Goal: Task Accomplishment & Management: Complete application form

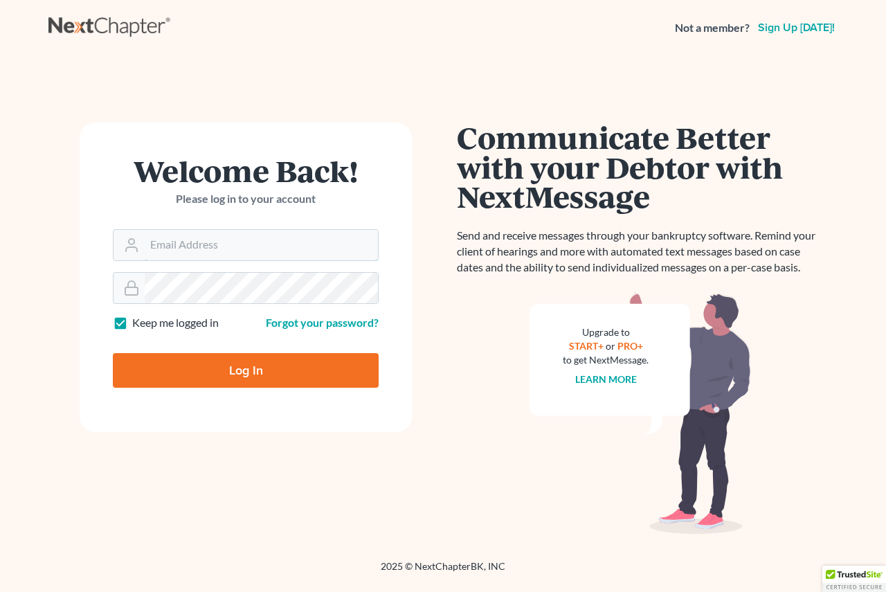
type input "[EMAIL_ADDRESS][DOMAIN_NAME]"
click at [192, 368] on input "Log In" at bounding box center [246, 370] width 266 height 35
type input "Thinking..."
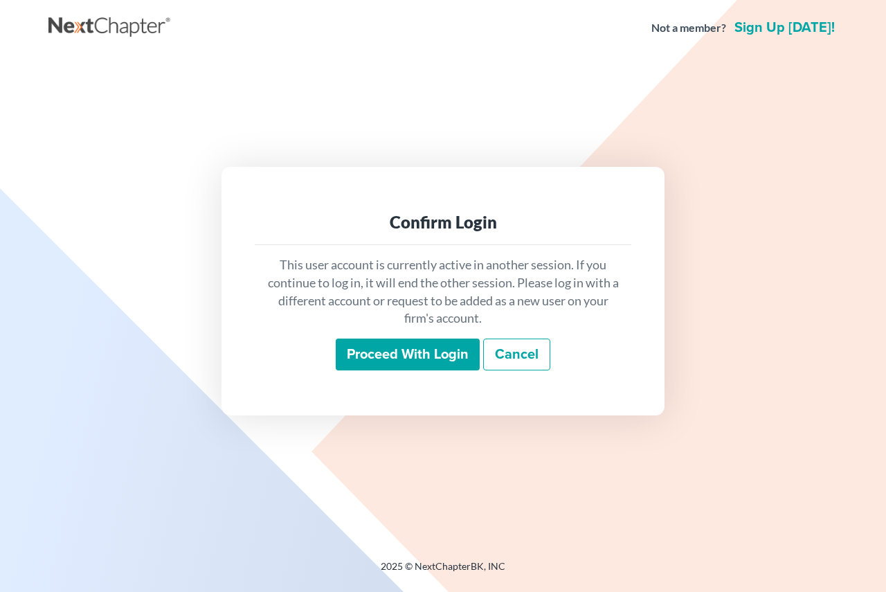
click at [354, 352] on input "Proceed with login" at bounding box center [408, 355] width 144 height 32
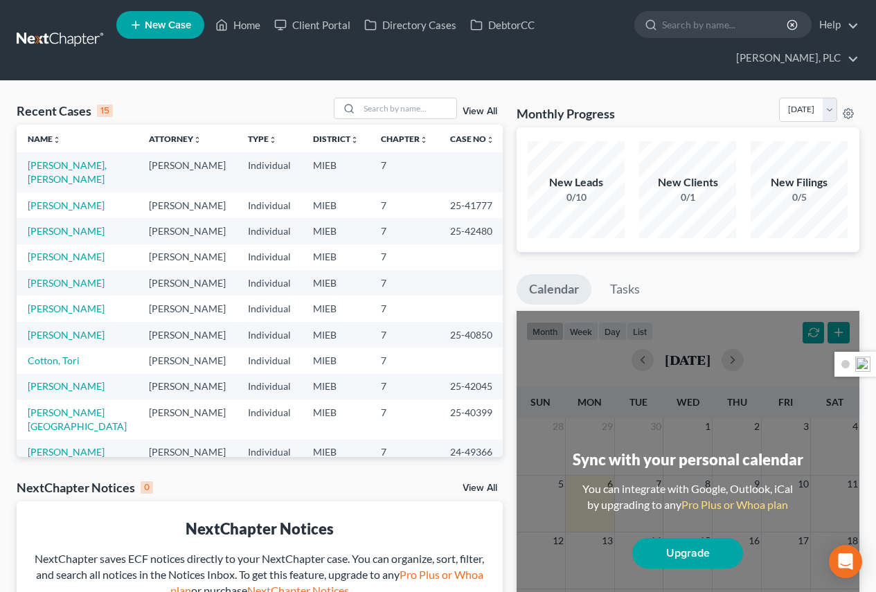
scroll to position [17280, 0]
click at [73, 166] on link "Baker, Waunikki" at bounding box center [67, 172] width 79 height 26
select select "10"
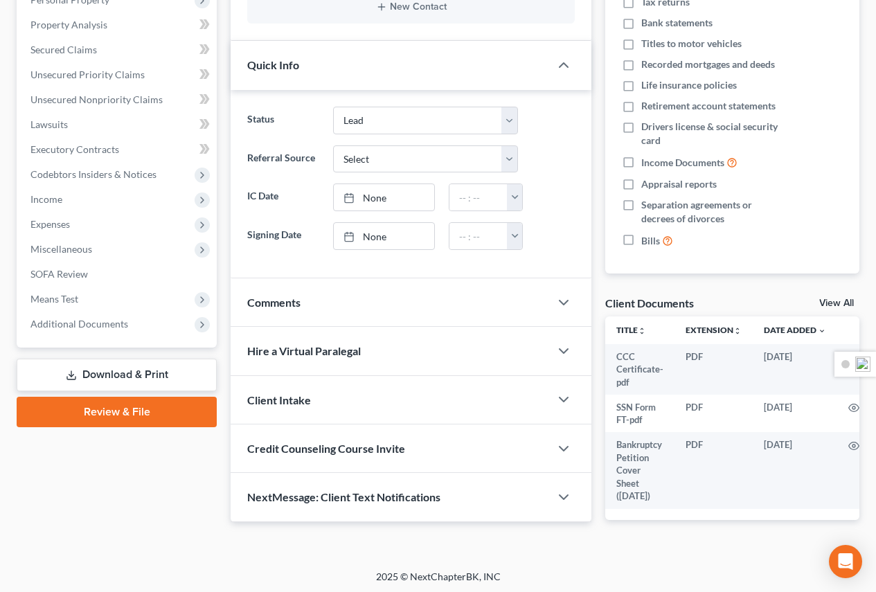
scroll to position [68, 0]
click at [62, 270] on span "SOFA Review" at bounding box center [58, 274] width 57 height 12
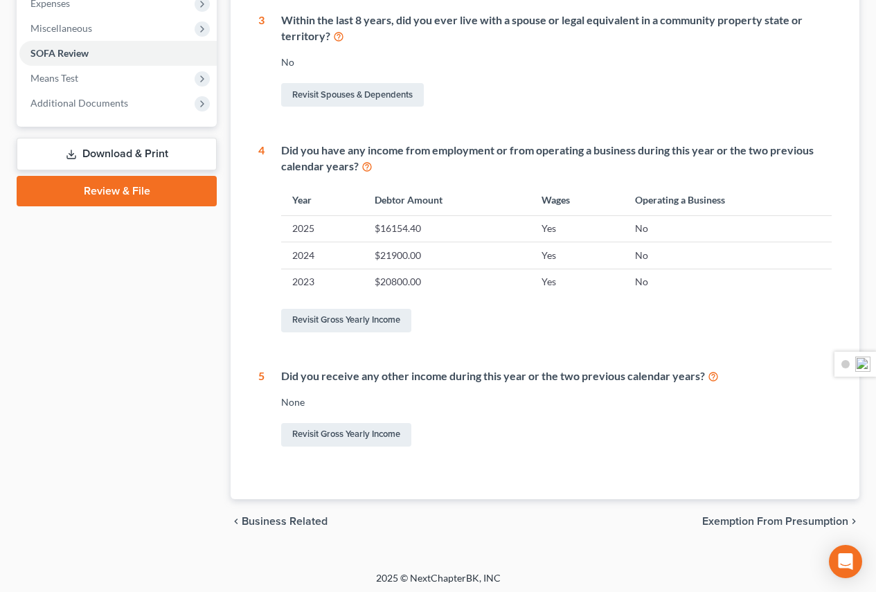
scroll to position [506, 0]
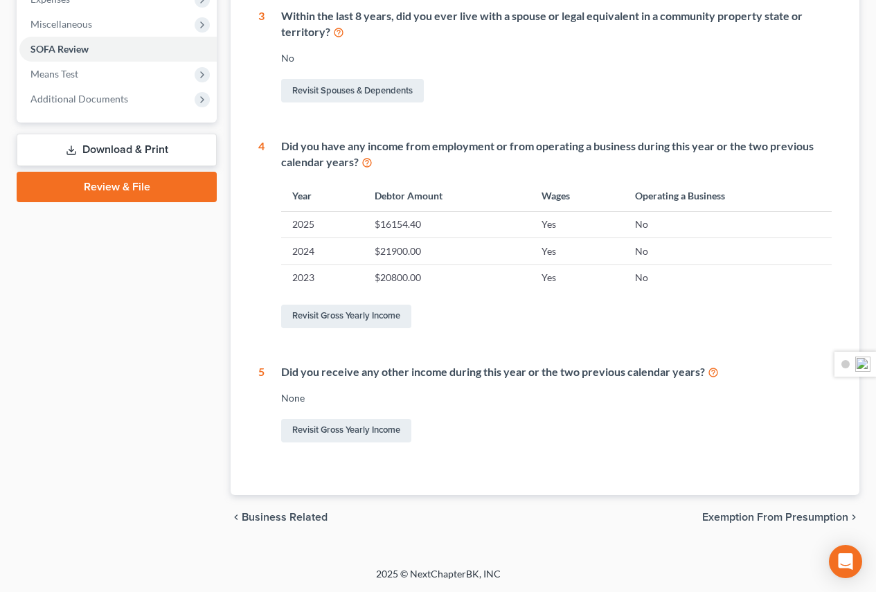
drag, startPoint x: 740, startPoint y: 515, endPoint x: 730, endPoint y: 518, distance: 10.1
click at [739, 516] on span "Exemption from Presumption" at bounding box center [775, 517] width 146 height 11
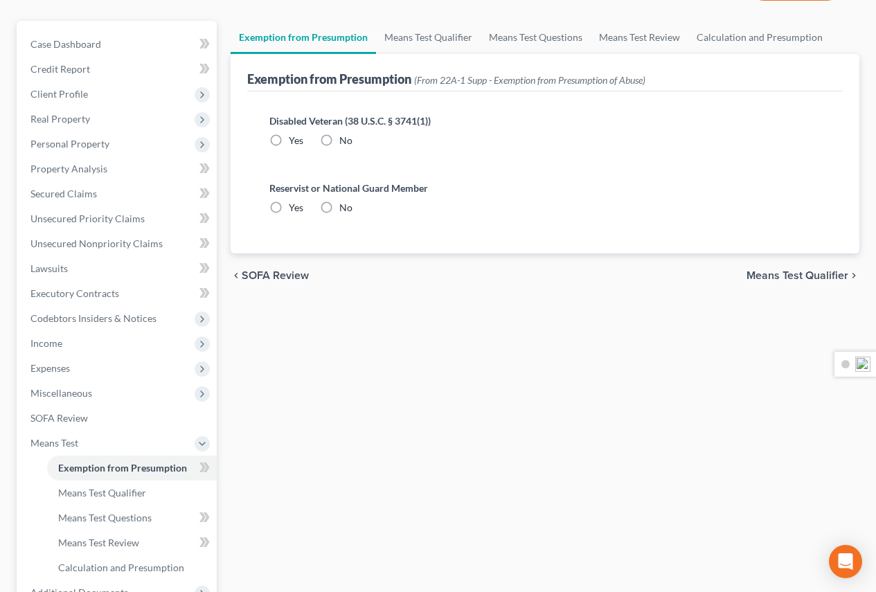
scroll to position [138, 0]
click at [768, 274] on span "Means Test Qualifier" at bounding box center [797, 274] width 102 height 11
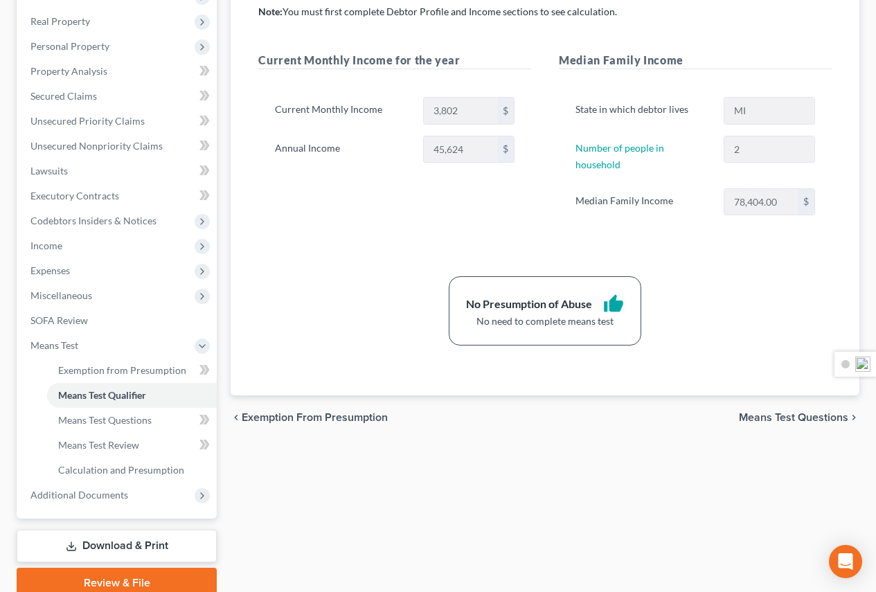
scroll to position [277, 0]
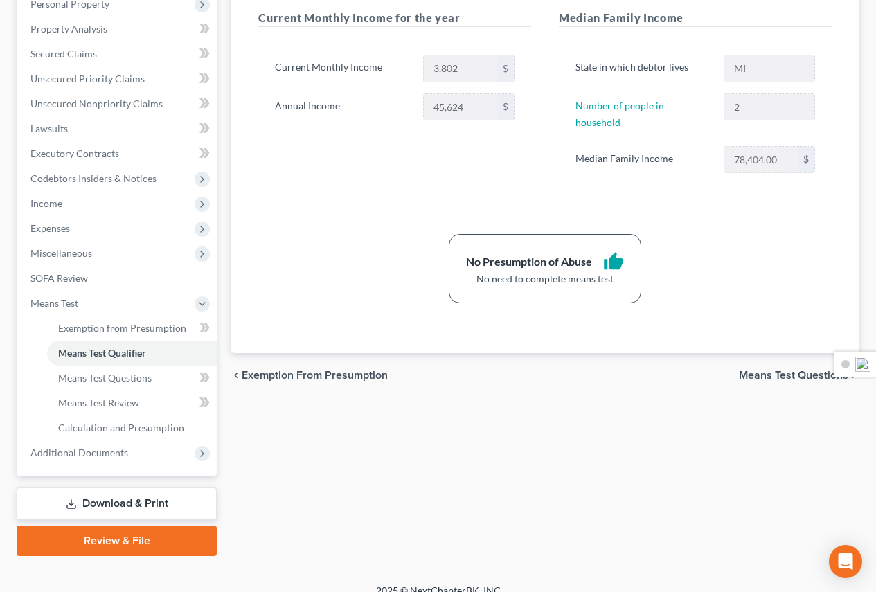
click at [789, 370] on span "Means Test Questions" at bounding box center [793, 375] width 109 height 11
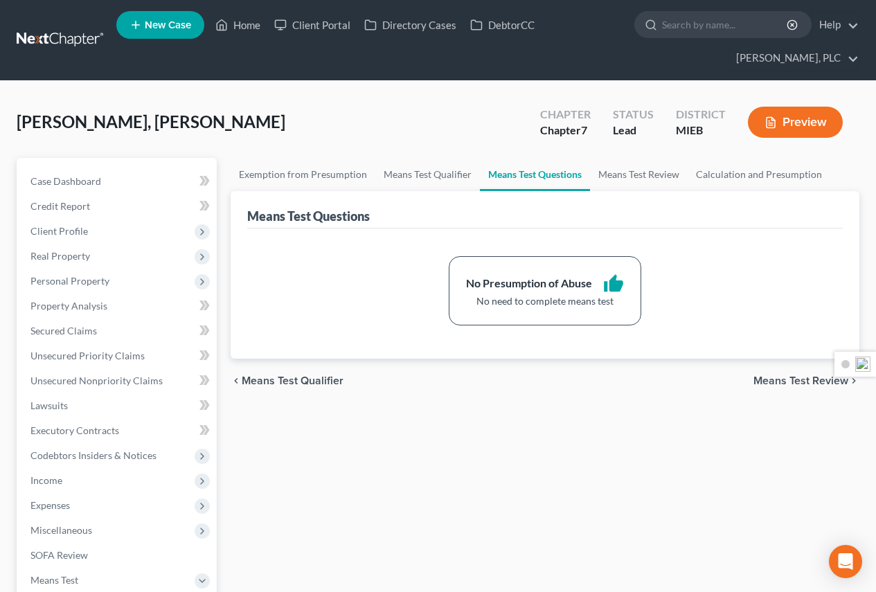
click at [790, 382] on span "Means Test Review" at bounding box center [800, 380] width 95 height 11
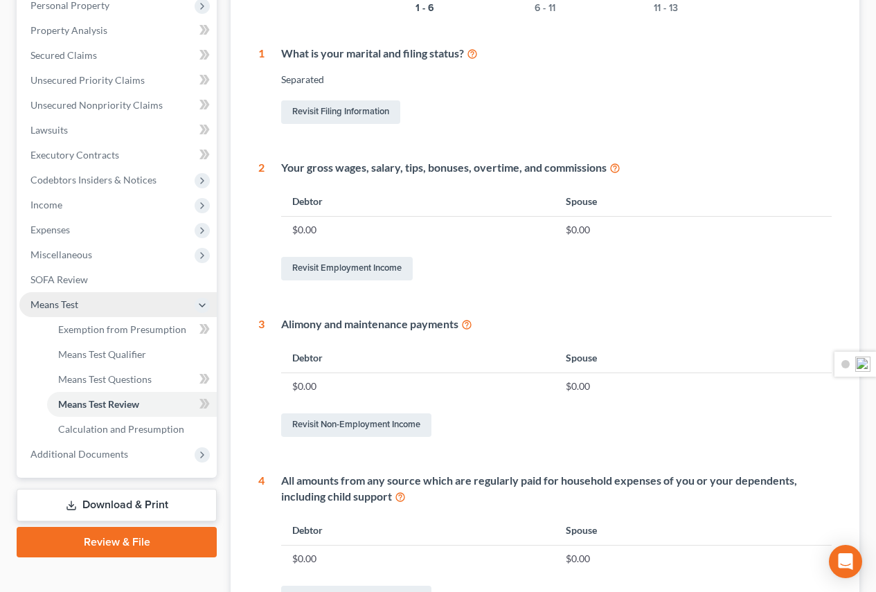
scroll to position [277, 0]
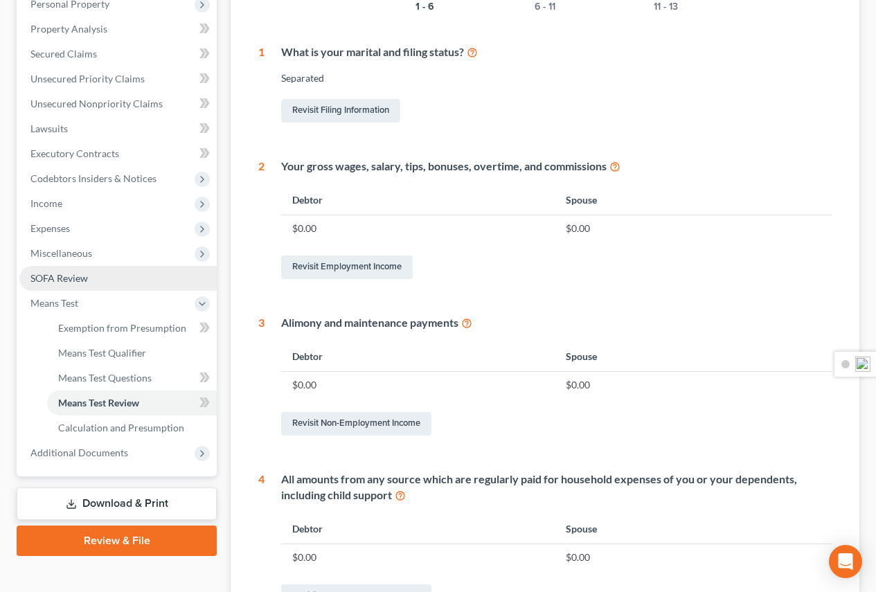
click at [80, 285] on link "SOFA Review" at bounding box center [117, 278] width 197 height 25
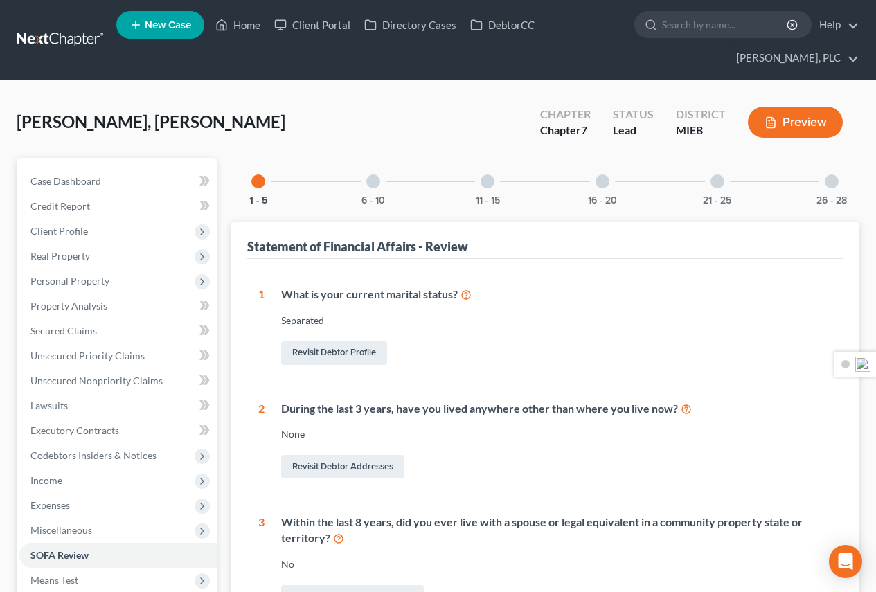
click at [374, 184] on div at bounding box center [373, 181] width 14 height 14
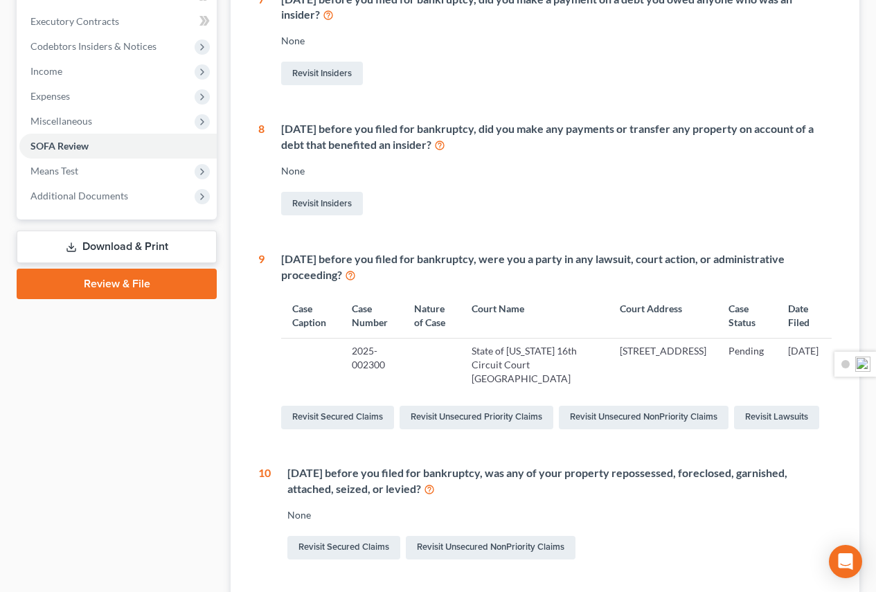
scroll to position [415, 0]
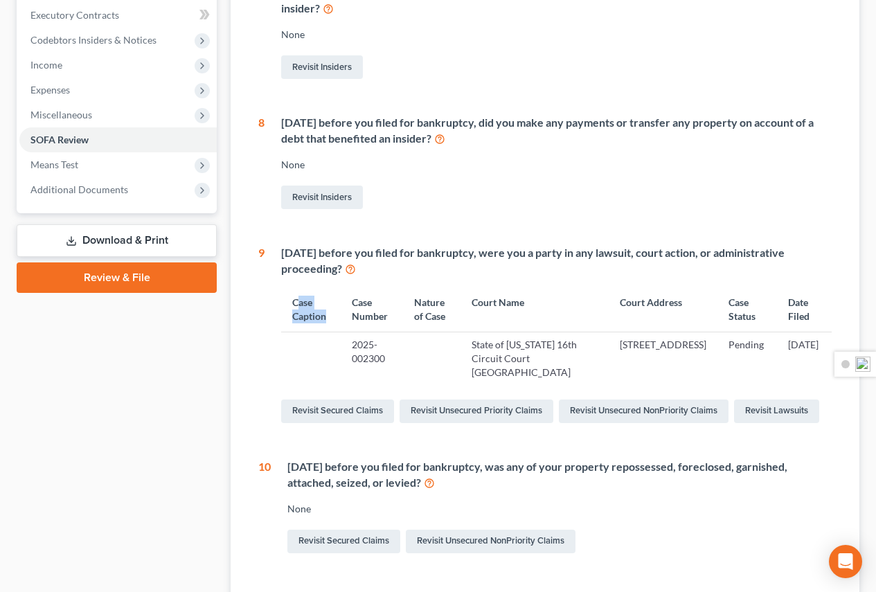
drag, startPoint x: 327, startPoint y: 314, endPoint x: 317, endPoint y: 315, distance: 10.4
type textarea "ase Caption"
click at [297, 305] on th "Case Caption" at bounding box center [311, 310] width 60 height 44
click at [363, 350] on td "2025-002300" at bounding box center [372, 359] width 62 height 54
drag, startPoint x: 847, startPoint y: 360, endPoint x: 852, endPoint y: 143, distance: 216.8
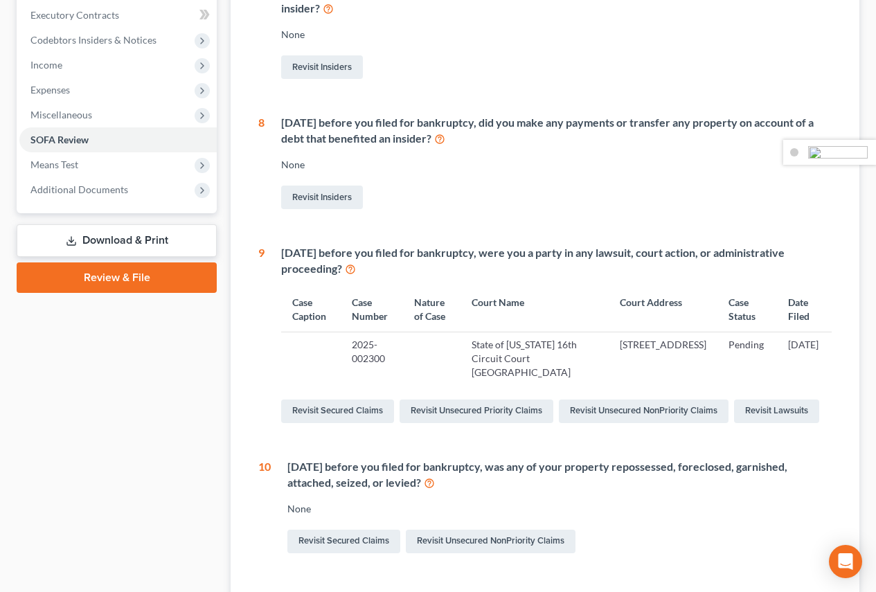
click at [852, 146] on img at bounding box center [838, 152] width 60 height 12
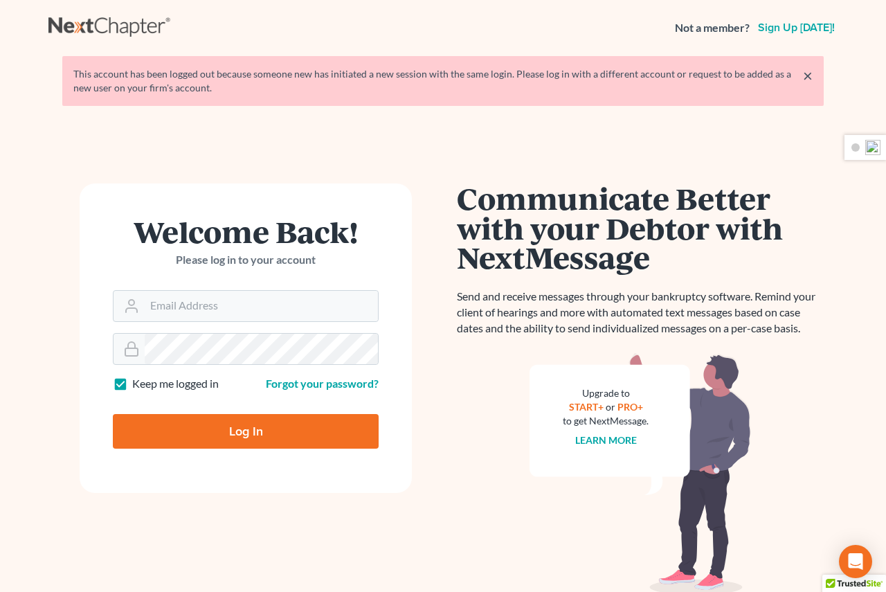
scroll to position [17280, 0]
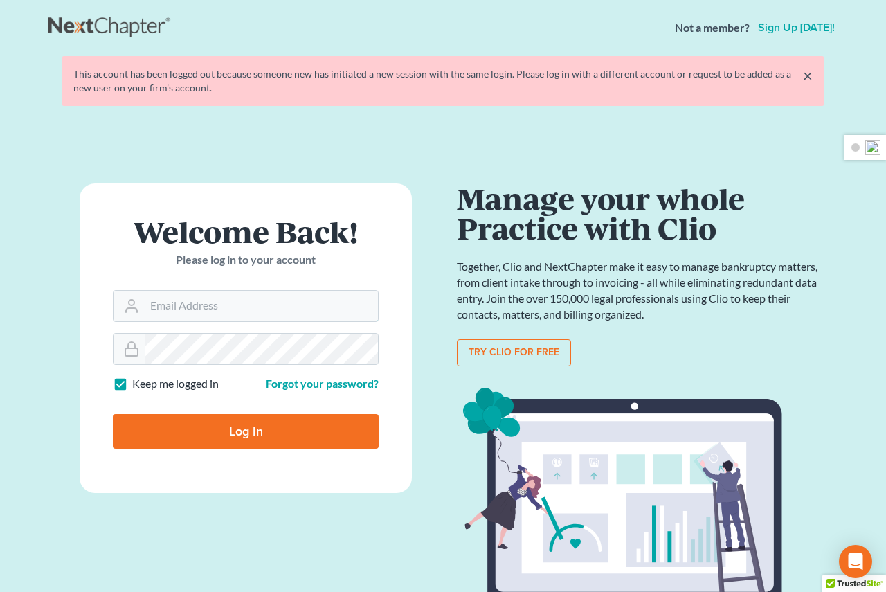
type input "sthomas@313965bank.com"
click at [244, 433] on input "Log In" at bounding box center [246, 431] width 266 height 35
type input "Thinking..."
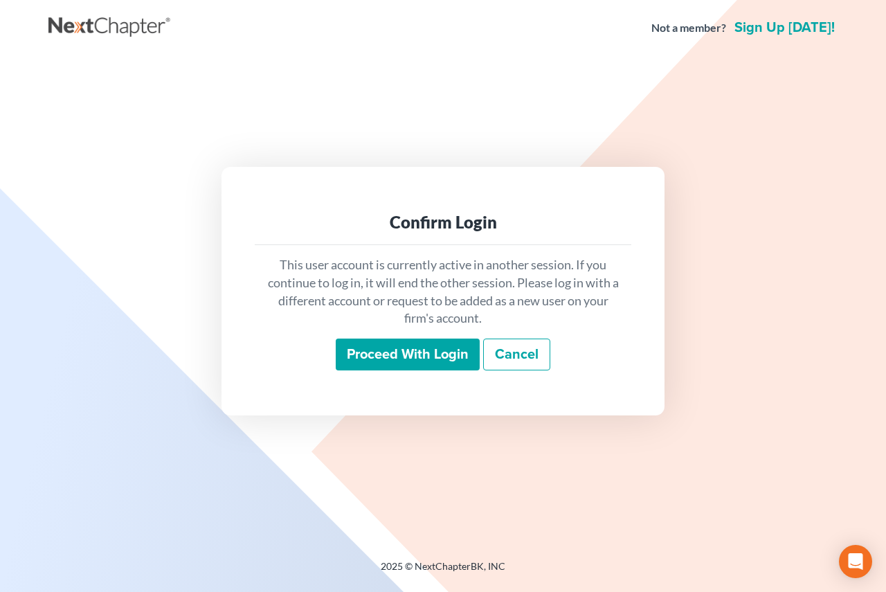
click at [416, 351] on input "Proceed with login" at bounding box center [408, 355] width 144 height 32
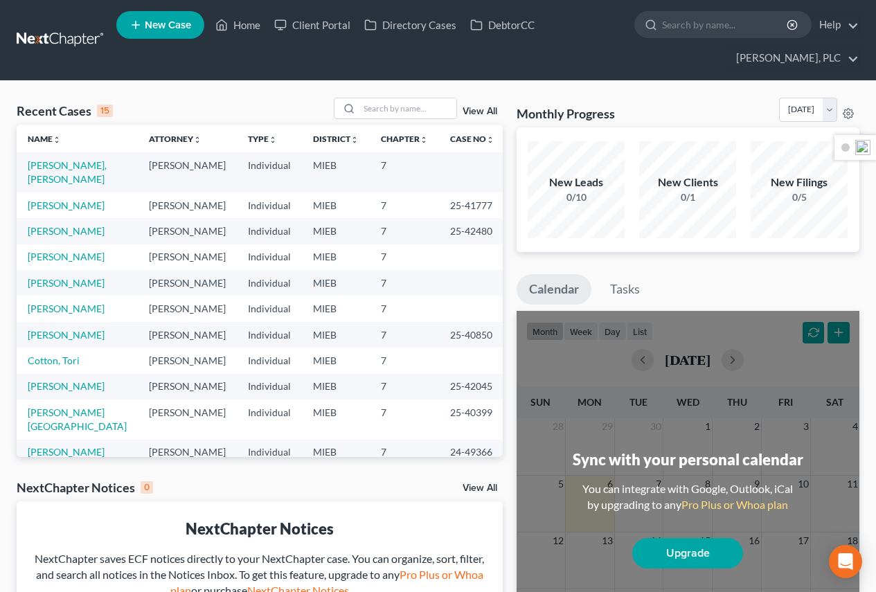
scroll to position [17280, 0]
click at [39, 165] on link "[PERSON_NAME], [PERSON_NAME]" at bounding box center [67, 172] width 79 height 26
select select "10"
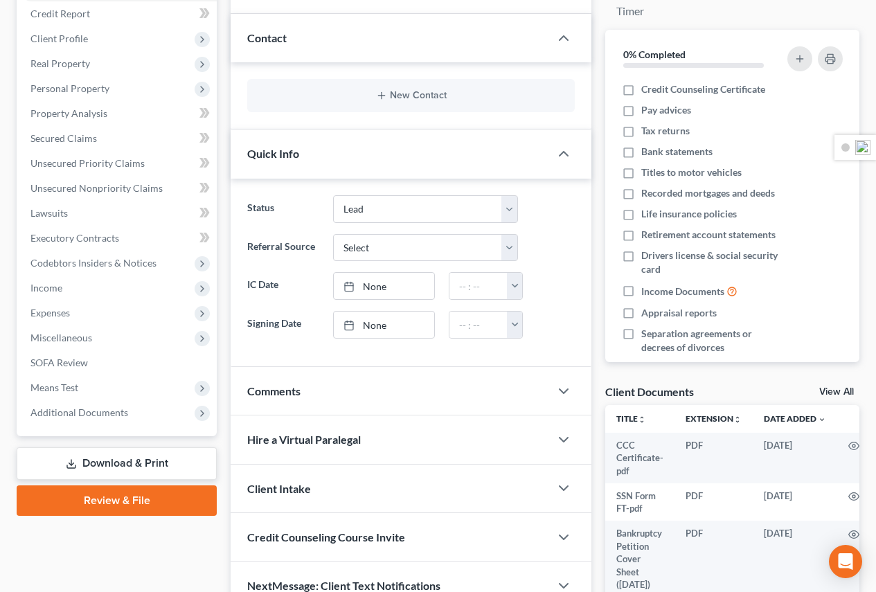
scroll to position [277, 0]
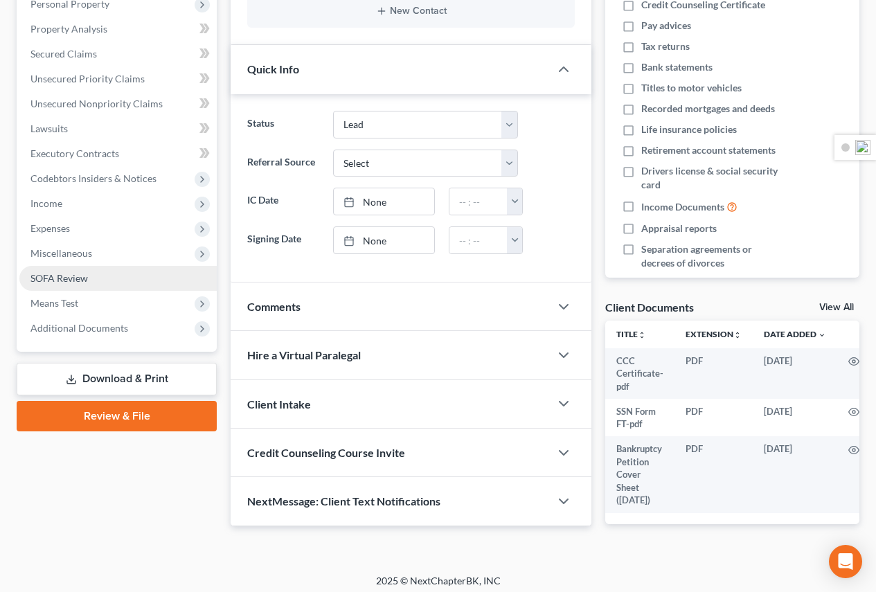
click at [75, 276] on span "SOFA Review" at bounding box center [58, 278] width 57 height 12
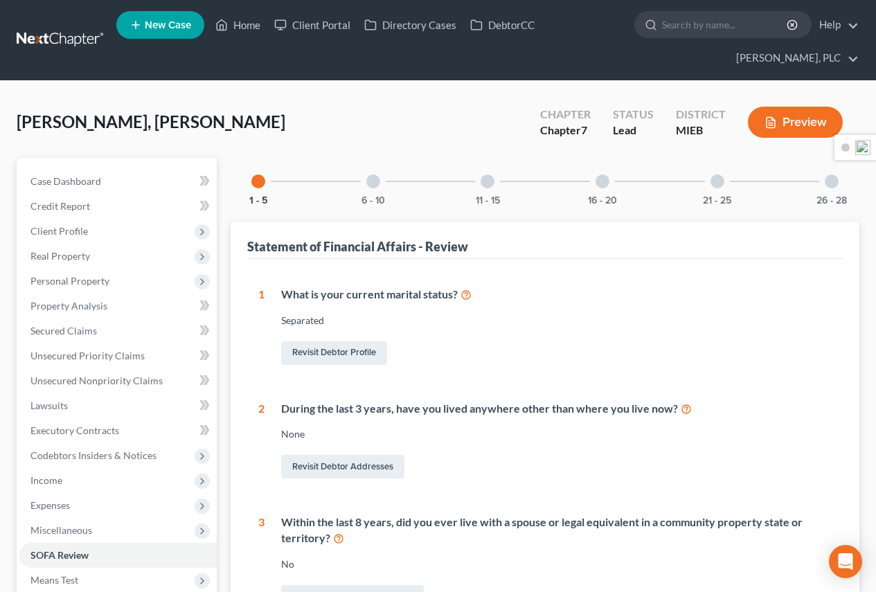
click at [370, 180] on div at bounding box center [373, 181] width 14 height 14
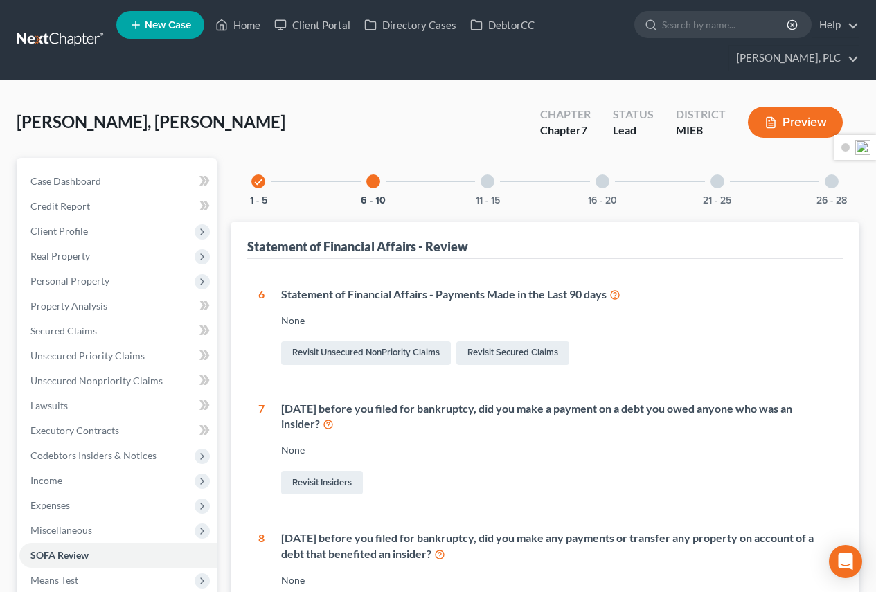
scroll to position [346, 0]
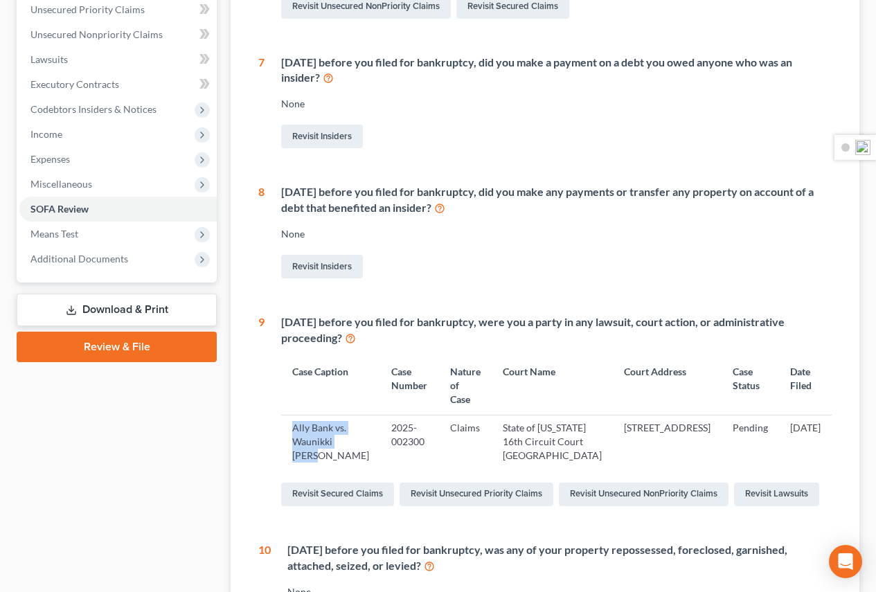
drag, startPoint x: 319, startPoint y: 438, endPoint x: 293, endPoint y: 418, distance: 33.1
type textarea "Ally Bank vs. Waunikki Baker"
click at [293, 418] on td "Ally Bank vs. Waunikki Baker" at bounding box center [330, 442] width 99 height 54
drag, startPoint x: 466, startPoint y: 415, endPoint x: 437, endPoint y: 415, distance: 29.1
click at [439, 415] on td "Claims" at bounding box center [465, 442] width 53 height 54
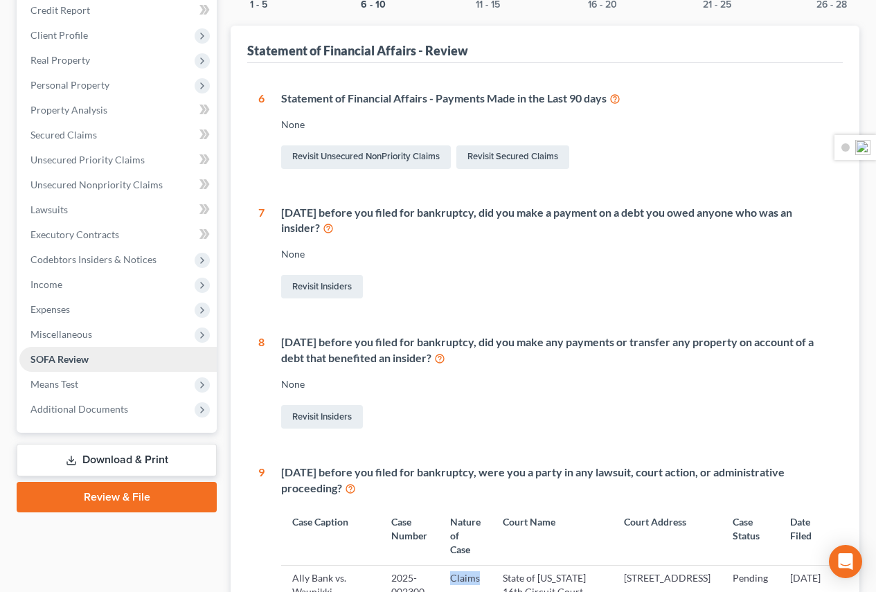
scroll to position [113, 0]
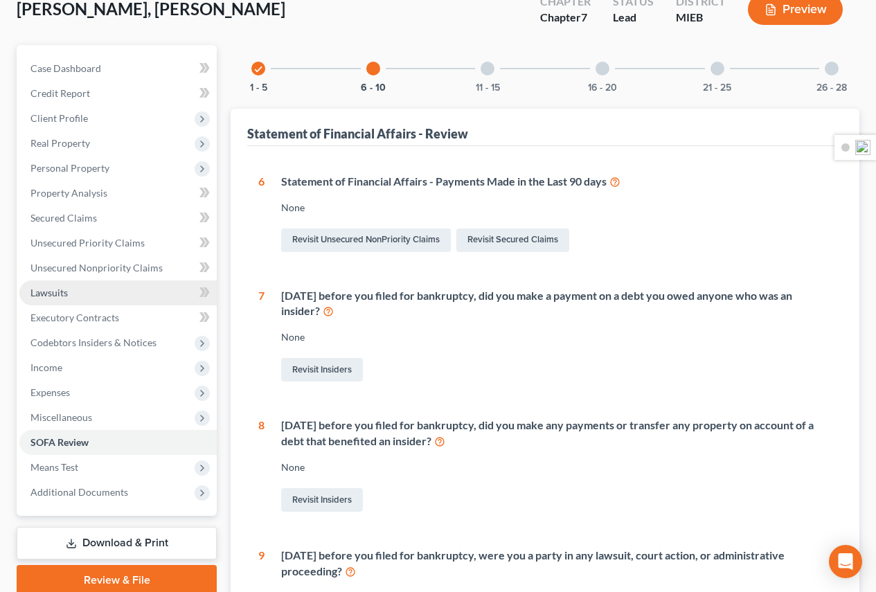
click at [51, 297] on span "Lawsuits" at bounding box center [48, 293] width 37 height 12
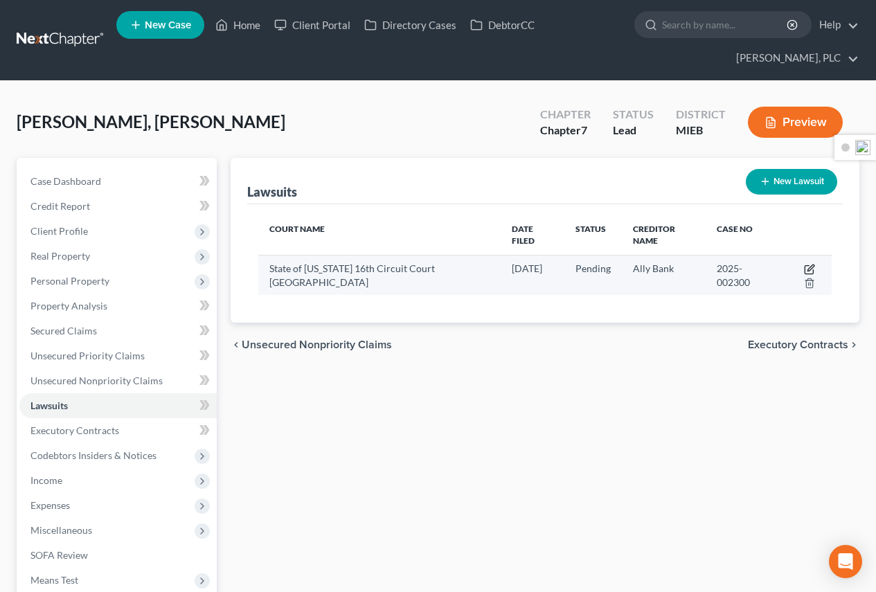
click at [806, 273] on icon "button" at bounding box center [809, 269] width 11 height 11
select select "23"
select select "0"
select select "4"
select select "23"
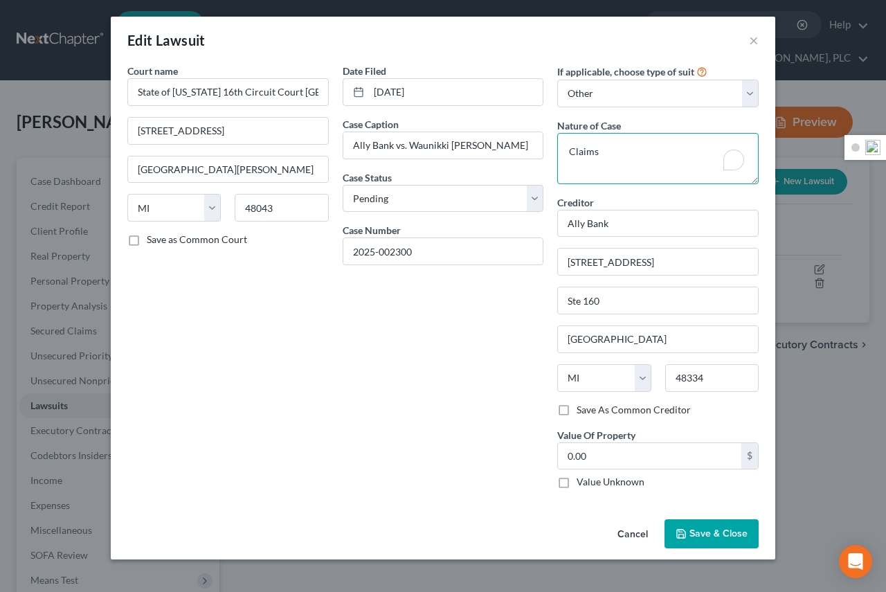
drag, startPoint x: 615, startPoint y: 162, endPoint x: 489, endPoint y: 174, distance: 126.6
click at [489, 174] on div "Court name * State of Michigan 16th Circuit Court Macomb County 40 N. Main Stre…" at bounding box center [442, 282] width 645 height 436
type textarea "Z"
type textarea "Seize property"
click at [723, 541] on button "Save & Close" at bounding box center [712, 533] width 94 height 29
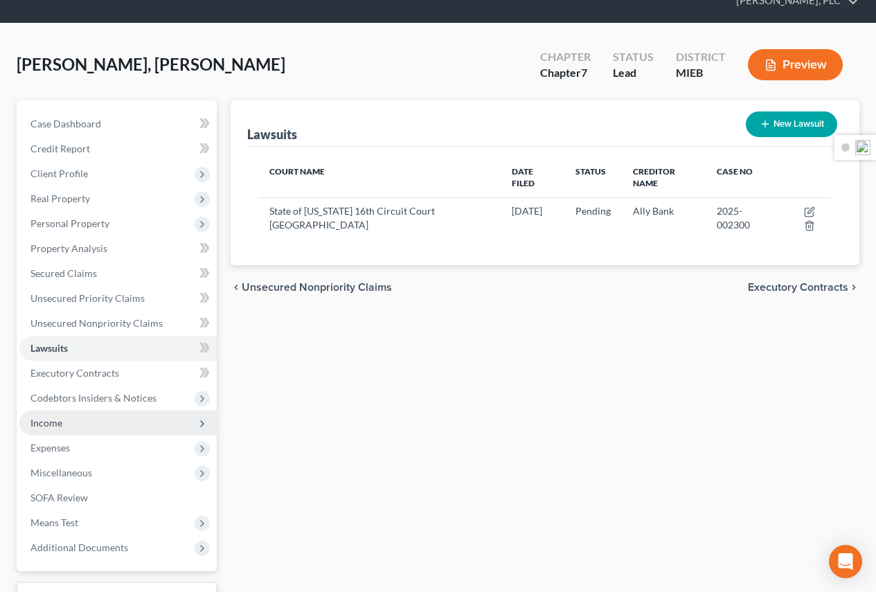
scroll to position [169, 0]
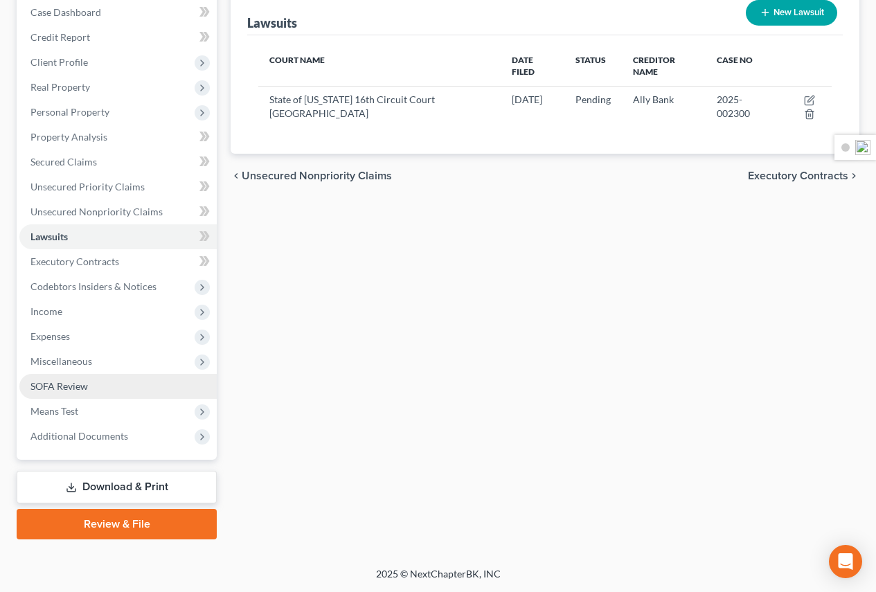
click at [73, 387] on span "SOFA Review" at bounding box center [58, 386] width 57 height 12
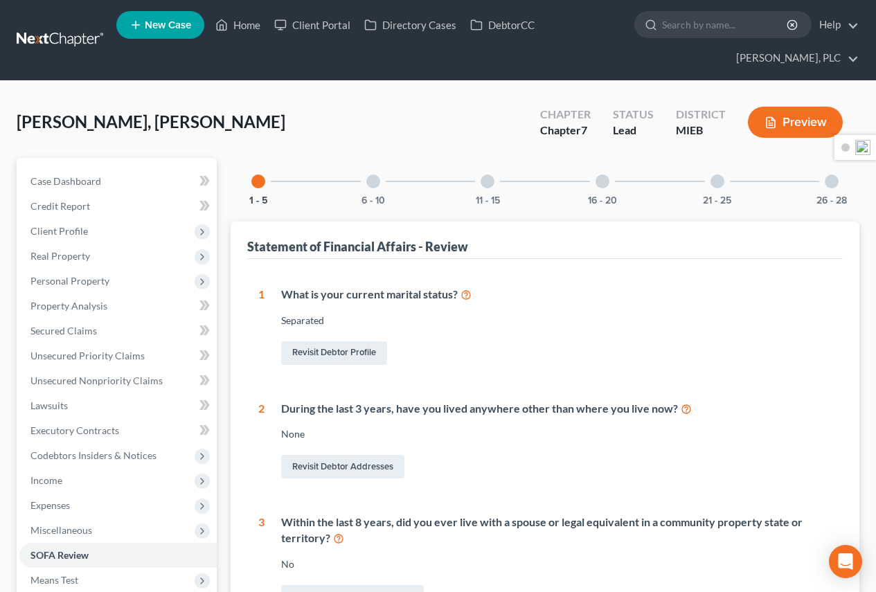
click at [485, 181] on div at bounding box center [487, 181] width 14 height 14
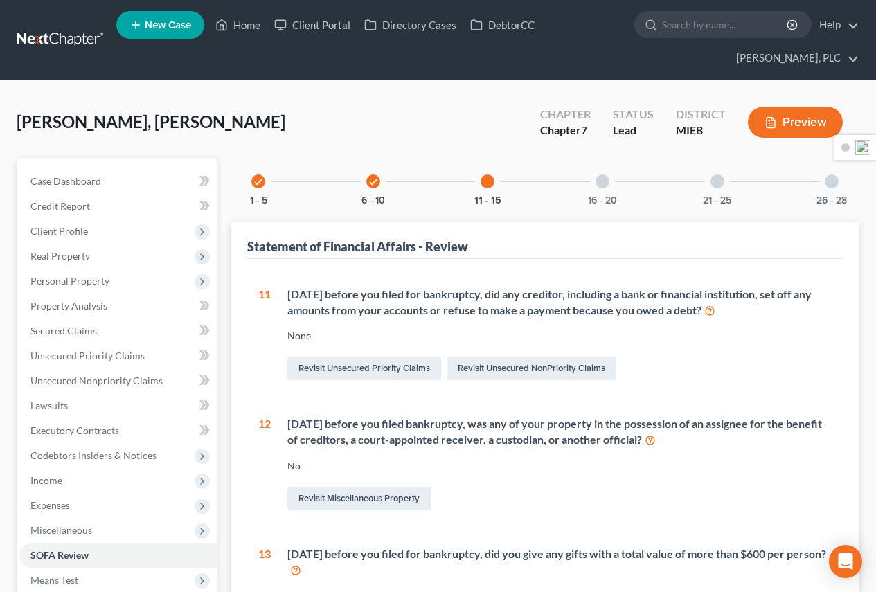
click at [604, 179] on div at bounding box center [602, 181] width 14 height 14
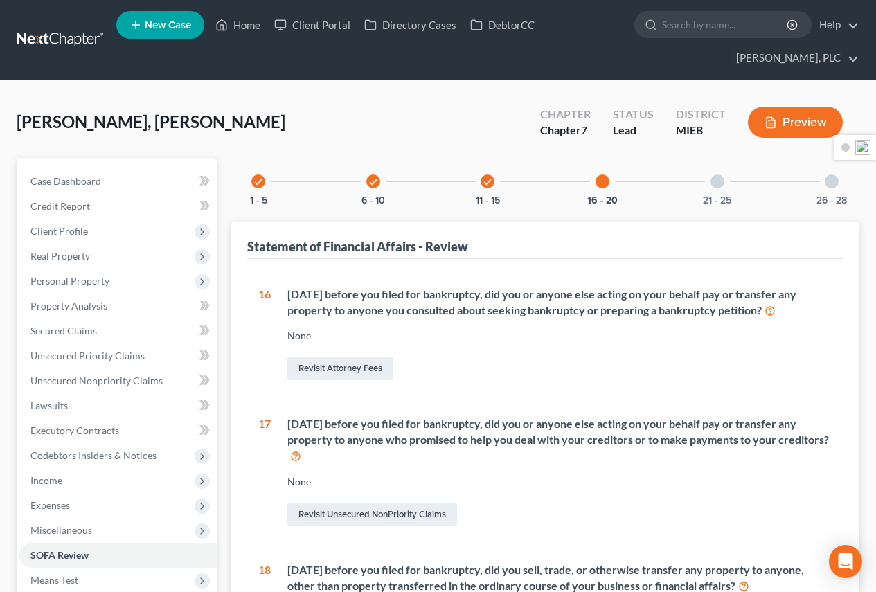
click at [723, 181] on div at bounding box center [717, 181] width 14 height 14
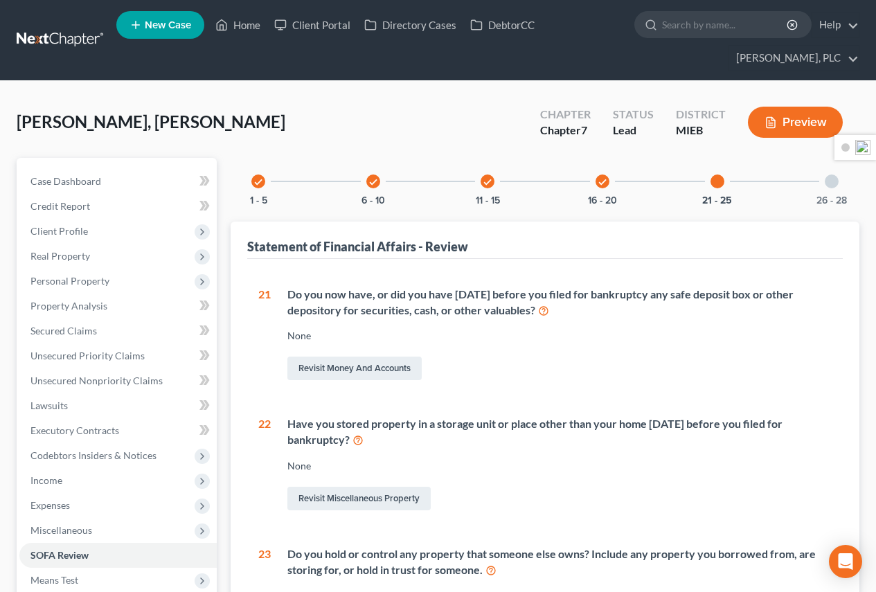
click at [832, 179] on div at bounding box center [832, 181] width 14 height 14
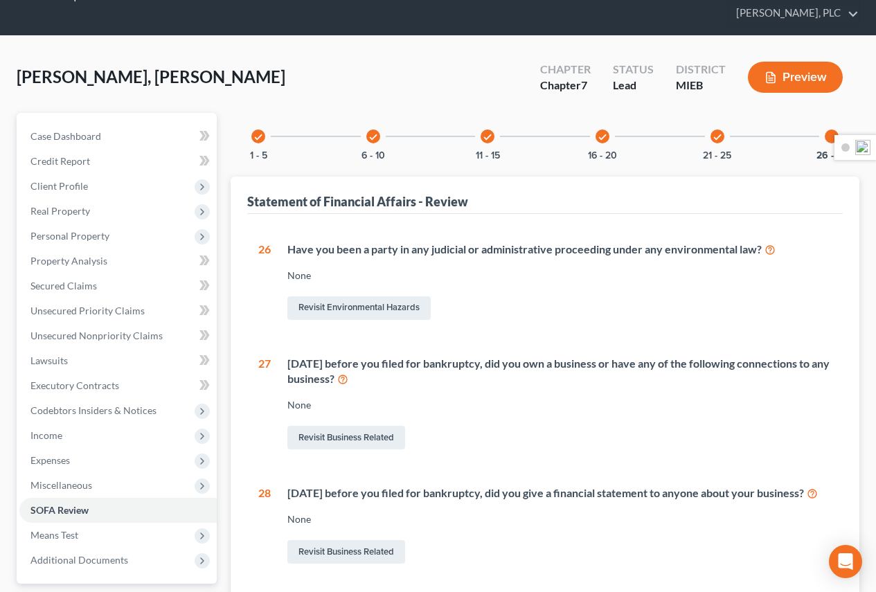
scroll to position [44, 0]
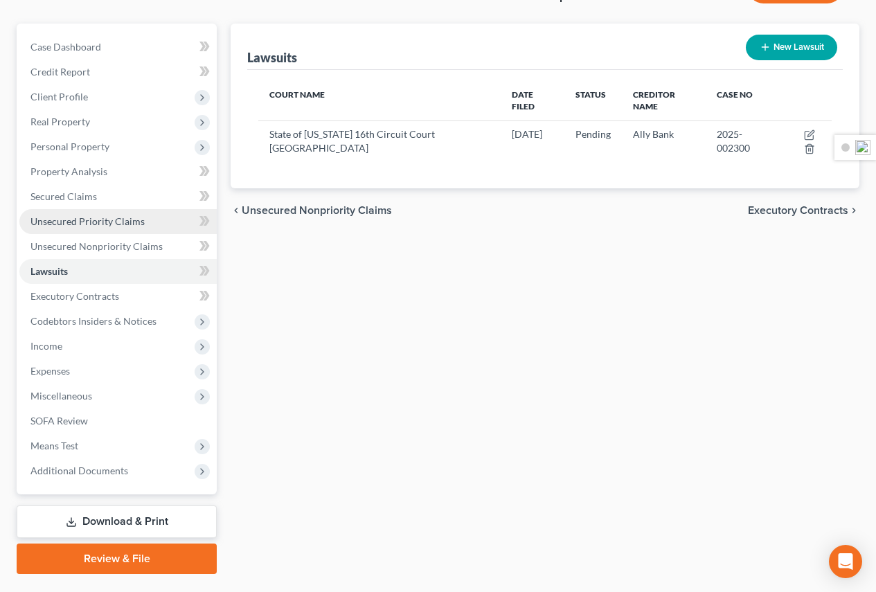
scroll to position [169, 0]
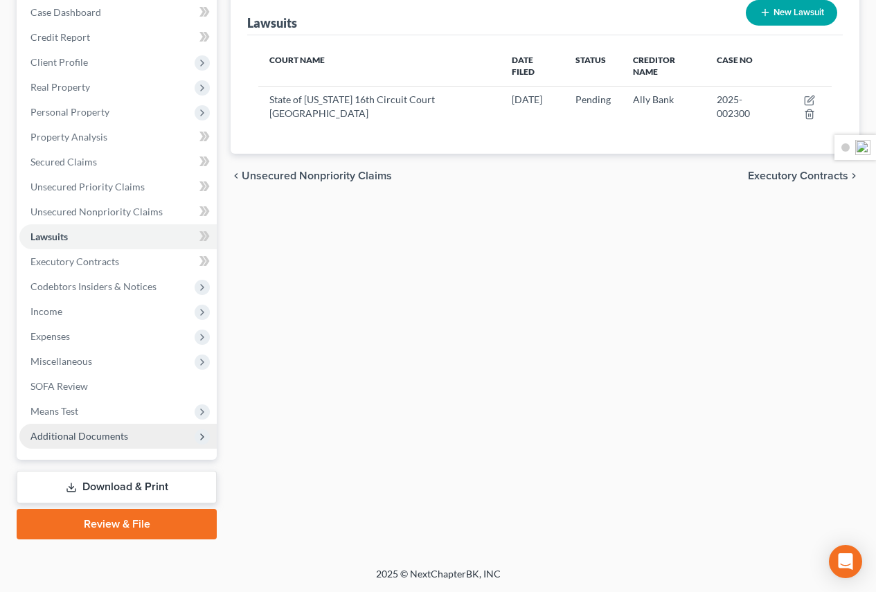
click at [195, 437] on icon at bounding box center [202, 436] width 15 height 15
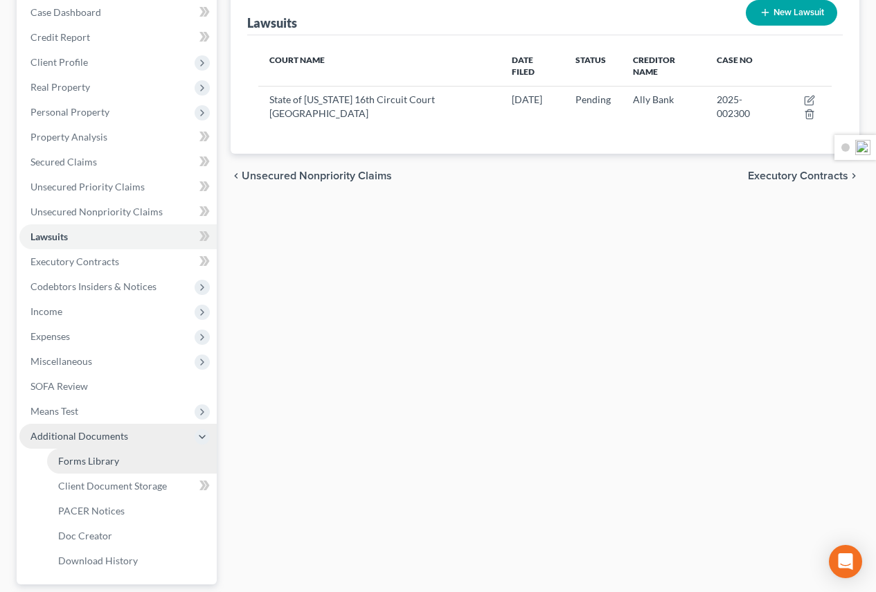
click at [123, 464] on link "Forms Library" at bounding box center [132, 461] width 170 height 25
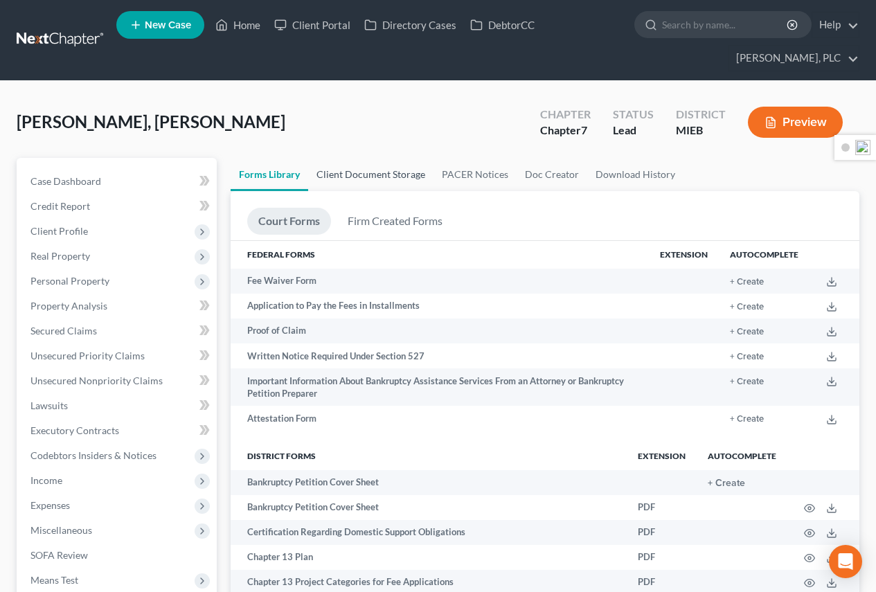
click at [372, 168] on link "Client Document Storage" at bounding box center [370, 174] width 125 height 33
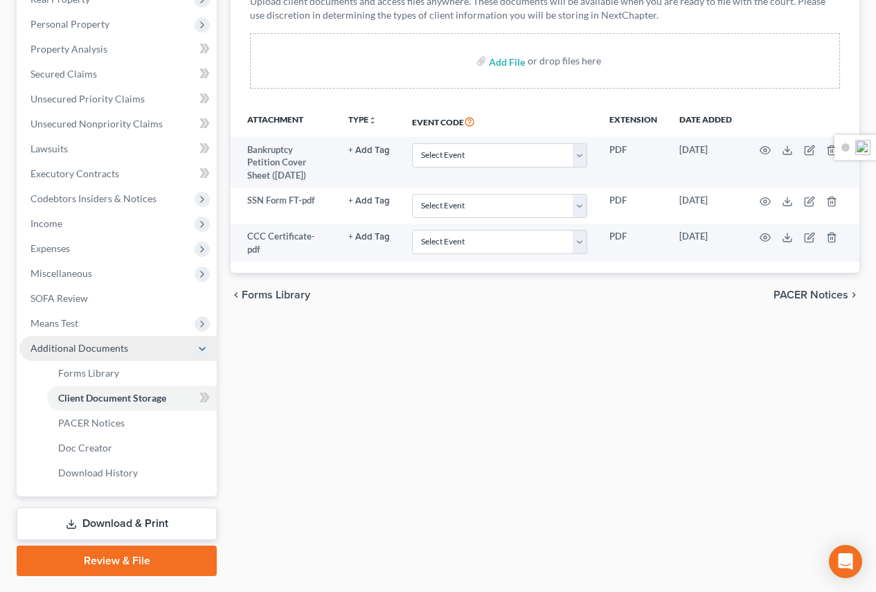
scroll to position [259, 0]
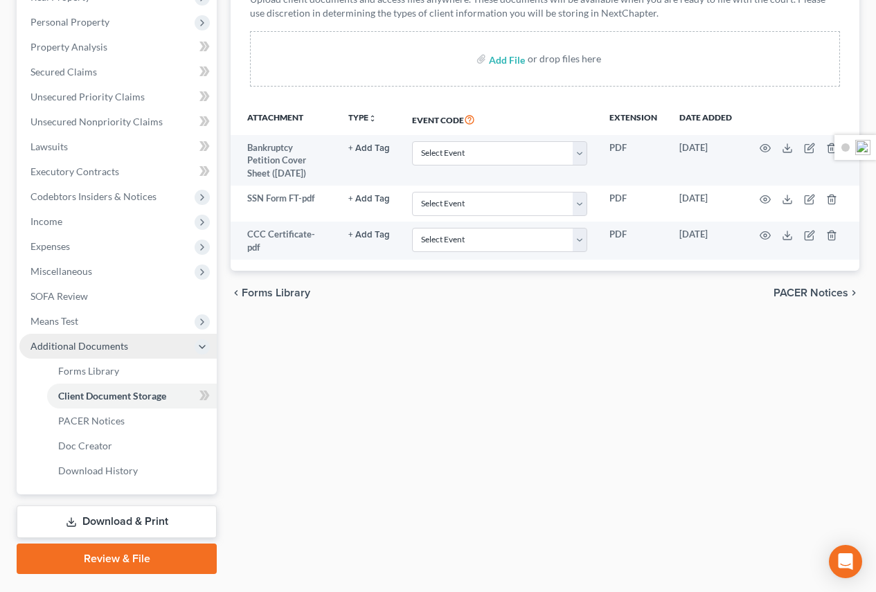
click at [147, 555] on link "Review & File" at bounding box center [117, 558] width 200 height 30
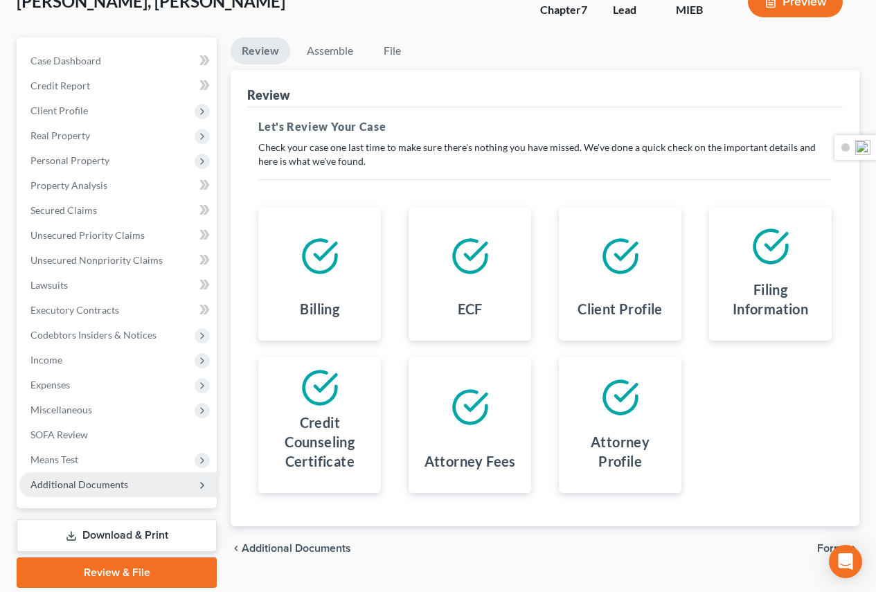
scroll to position [169, 0]
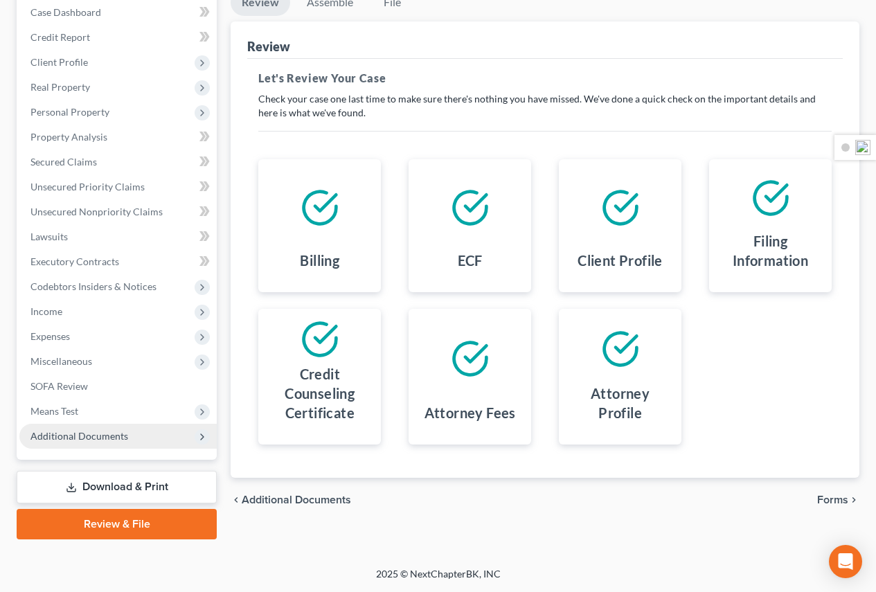
click at [840, 510] on div "chevron_left Additional Documents Forms chevron_right" at bounding box center [545, 500] width 629 height 44
click at [832, 500] on span "Forms" at bounding box center [832, 499] width 31 height 11
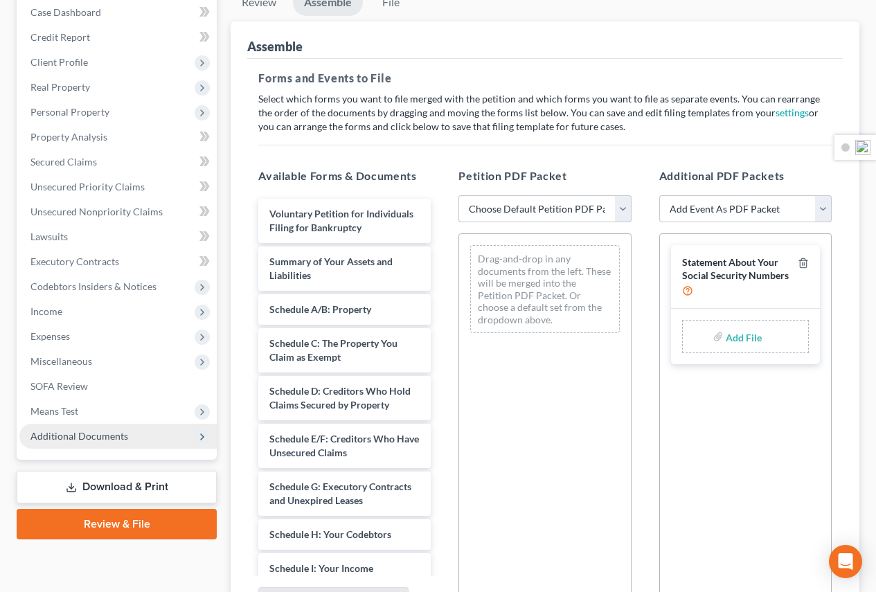
click at [630, 199] on select "Choose Default Petition PDF Packet Emergency Filing (Voluntary Petition and Cre…" at bounding box center [544, 209] width 172 height 28
select select "2"
click at [458, 195] on select "Choose Default Petition PDF Packet Emergency Filing (Voluntary Petition and Cre…" at bounding box center [544, 209] width 172 height 28
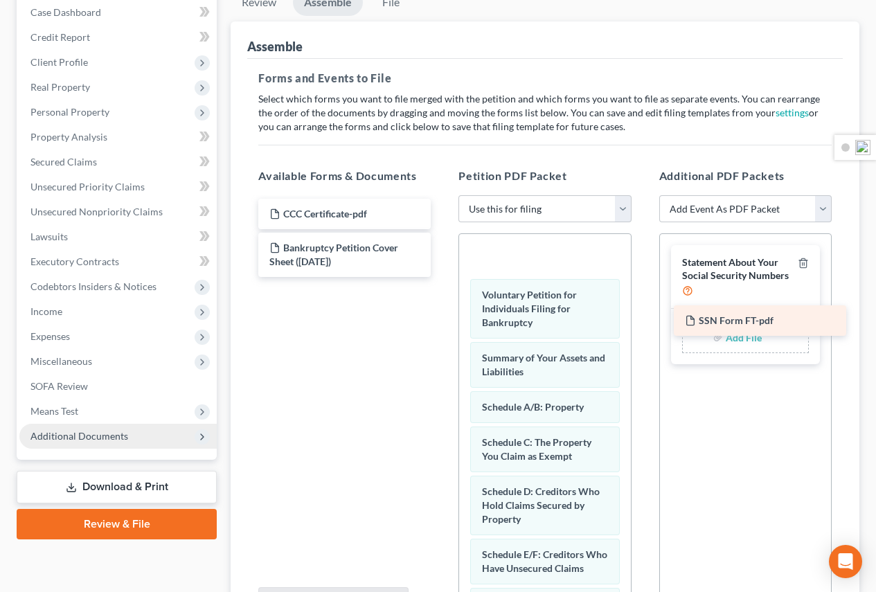
drag, startPoint x: 320, startPoint y: 247, endPoint x: 735, endPoint y: 320, distance: 421.7
click at [442, 277] on div "SSN Form FT-pdf CCC Certificate-pdf SSN Form FT-pdf Bankruptcy Petition Cover S…" at bounding box center [344, 238] width 195 height 78
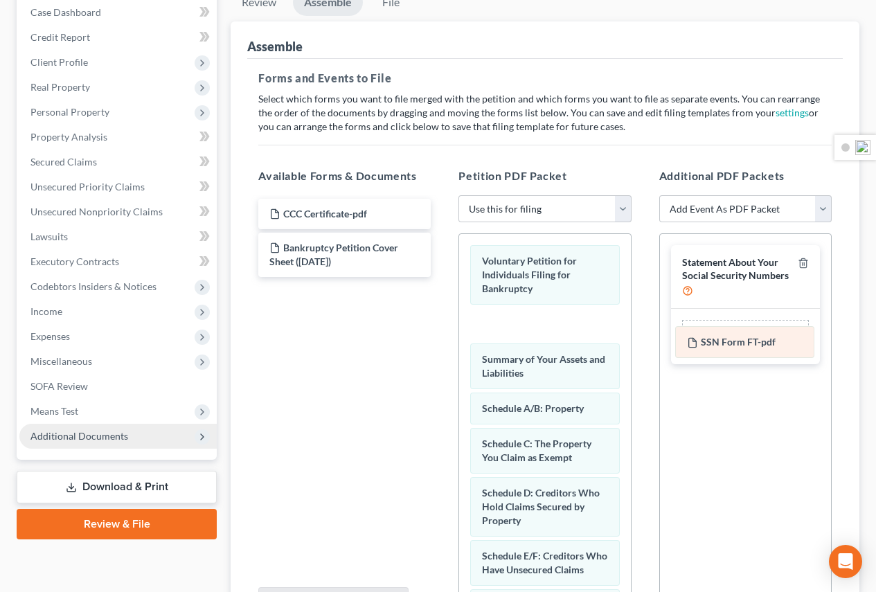
drag, startPoint x: 539, startPoint y: 256, endPoint x: 745, endPoint y: 335, distance: 220.2
click at [745, 335] on input "file" at bounding box center [742, 336] width 33 height 25
type input "C:\fakepath\SSN Form FT.pdf"
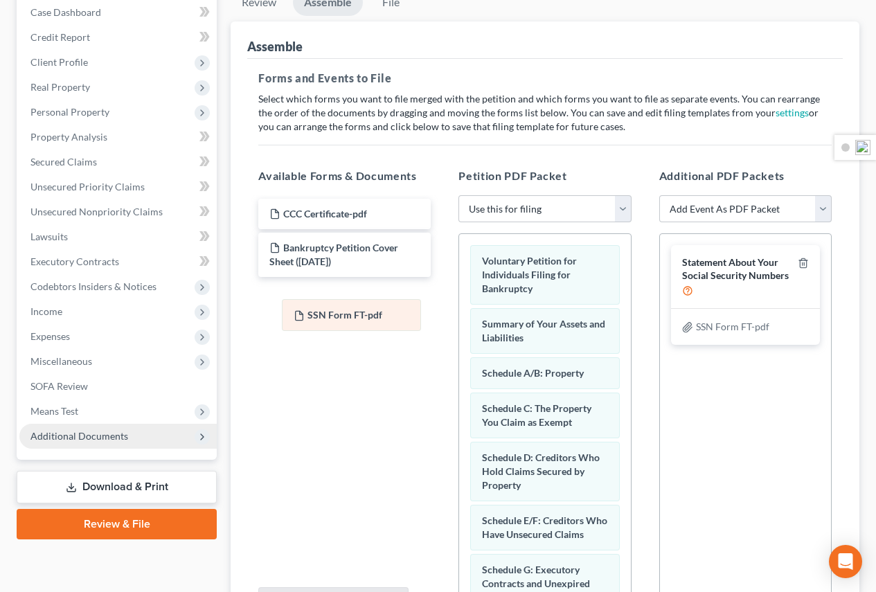
drag, startPoint x: 498, startPoint y: 319, endPoint x: 310, endPoint y: 311, distance: 188.5
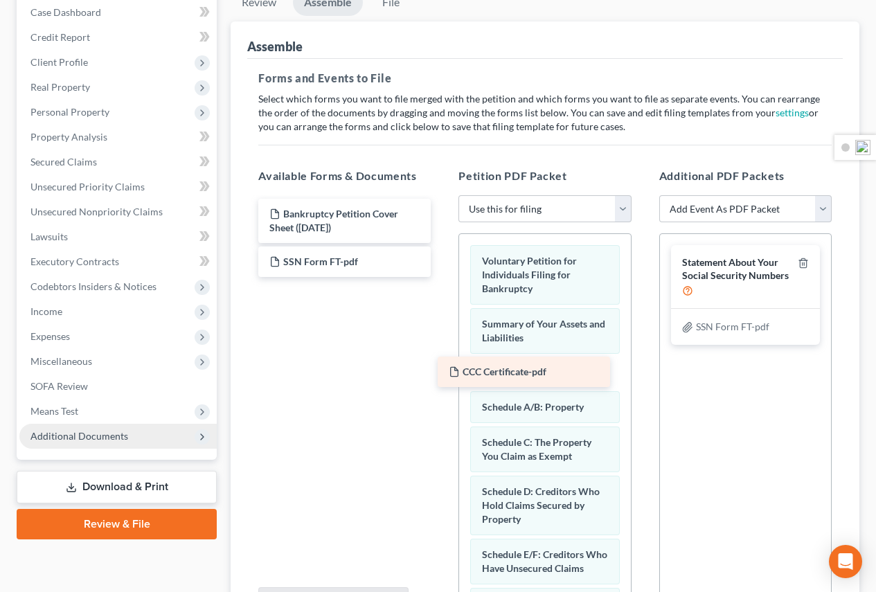
drag, startPoint x: 357, startPoint y: 207, endPoint x: 536, endPoint y: 364, distance: 238.4
click at [442, 277] on div "CCC Certificate-pdf CCC Certificate-pdf Bankruptcy Petition Cover Sheet (10/01/…" at bounding box center [344, 238] width 195 height 78
click at [827, 210] on select "Add Event As PDF Packet 20 Largest Unsecured Creditors Amended Disclosure State…" at bounding box center [745, 209] width 172 height 28
select select "4"
click at [659, 195] on select "Add Event As PDF Packet 20 Largest Unsecured Creditors Amended Disclosure State…" at bounding box center [745, 209] width 172 height 28
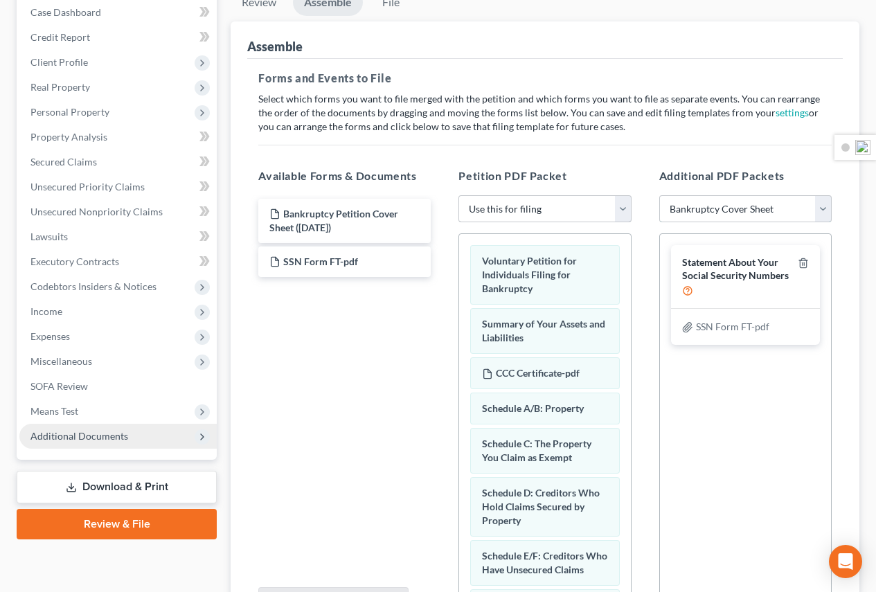
select select
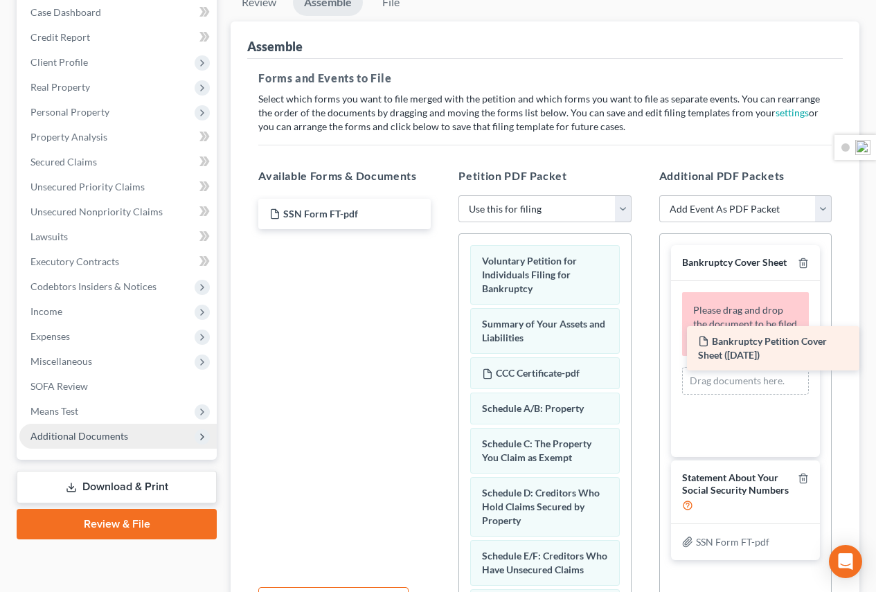
drag, startPoint x: 326, startPoint y: 224, endPoint x: 748, endPoint y: 350, distance: 440.2
click at [442, 229] on div "Bankruptcy Petition Cover Sheet (10/01/2025) Bankruptcy Petition Cover Sheet (1…" at bounding box center [344, 214] width 195 height 30
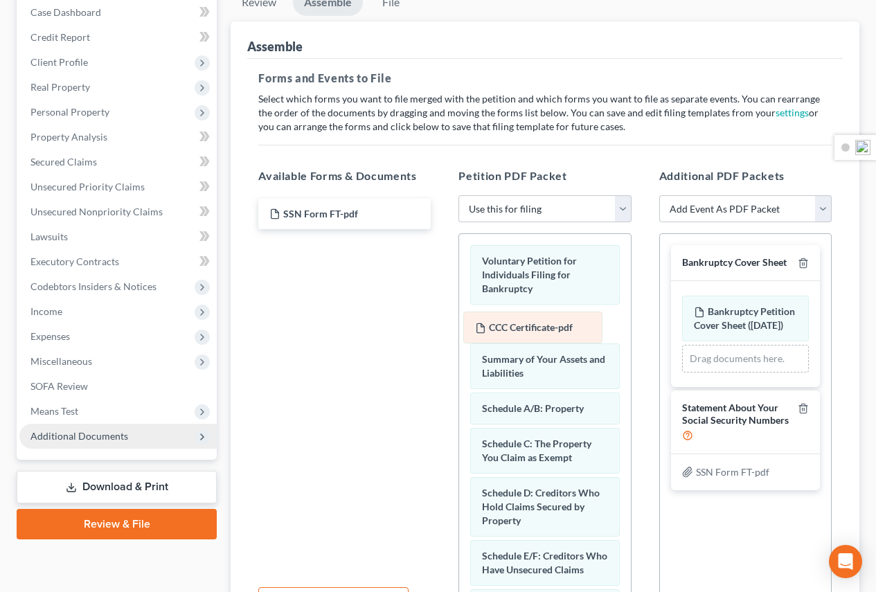
drag, startPoint x: 555, startPoint y: 372, endPoint x: 548, endPoint y: 327, distance: 46.2
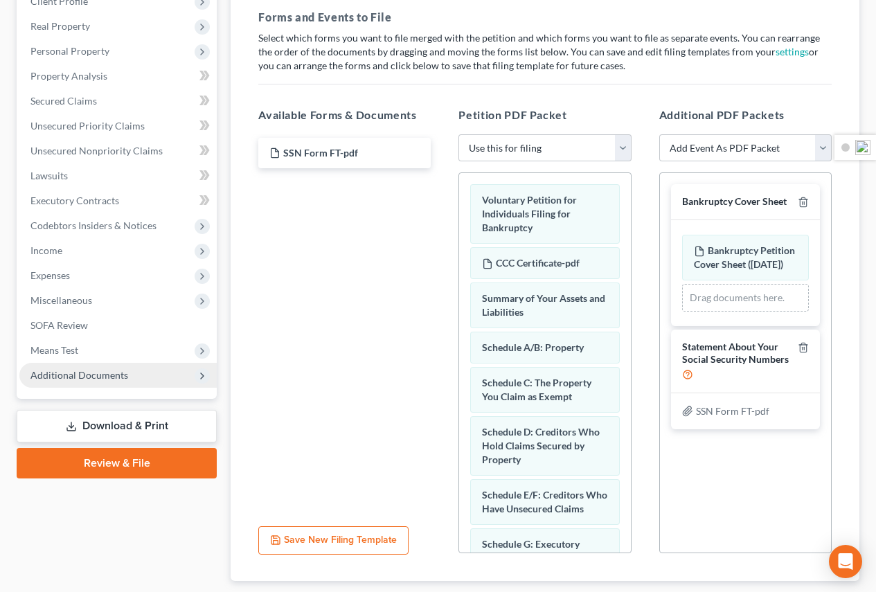
scroll to position [316, 0]
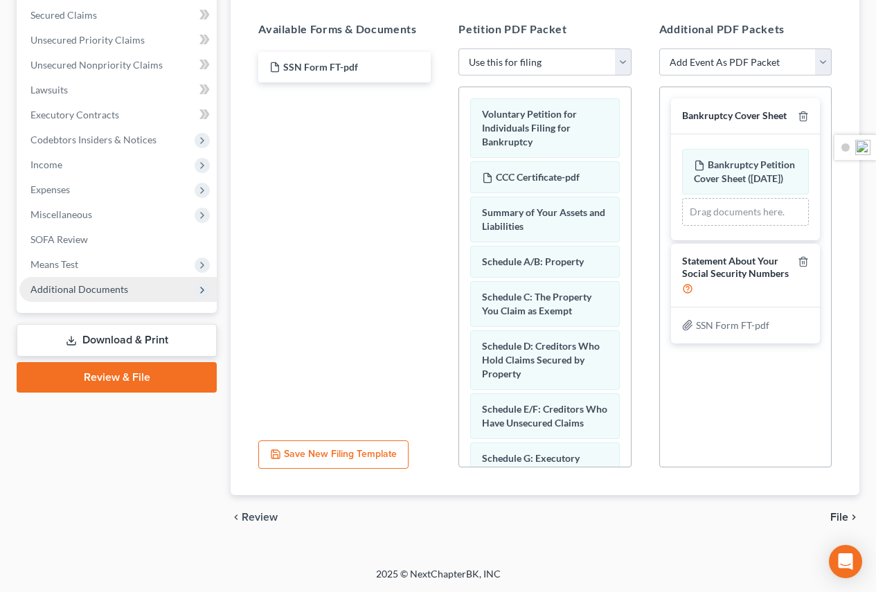
click at [845, 521] on span "File" at bounding box center [839, 517] width 18 height 11
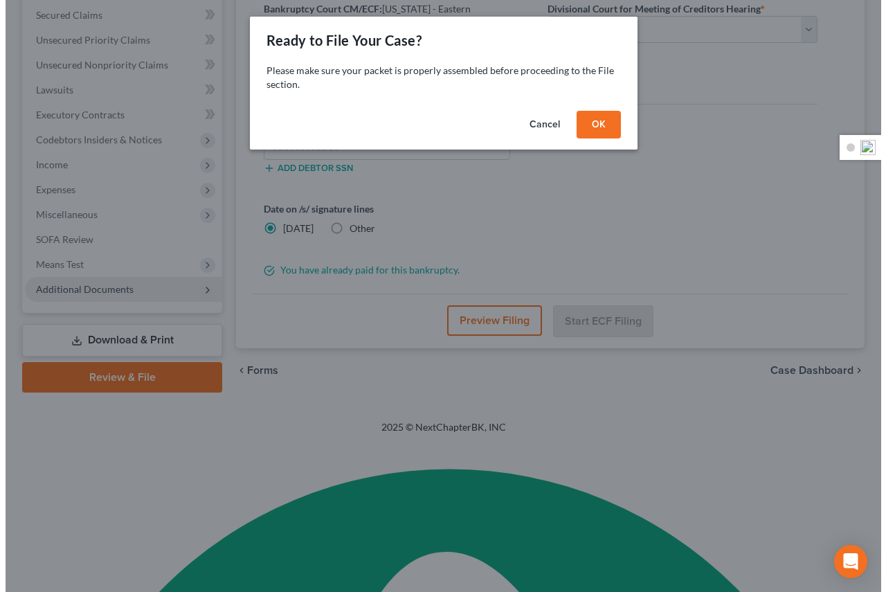
scroll to position [169, 0]
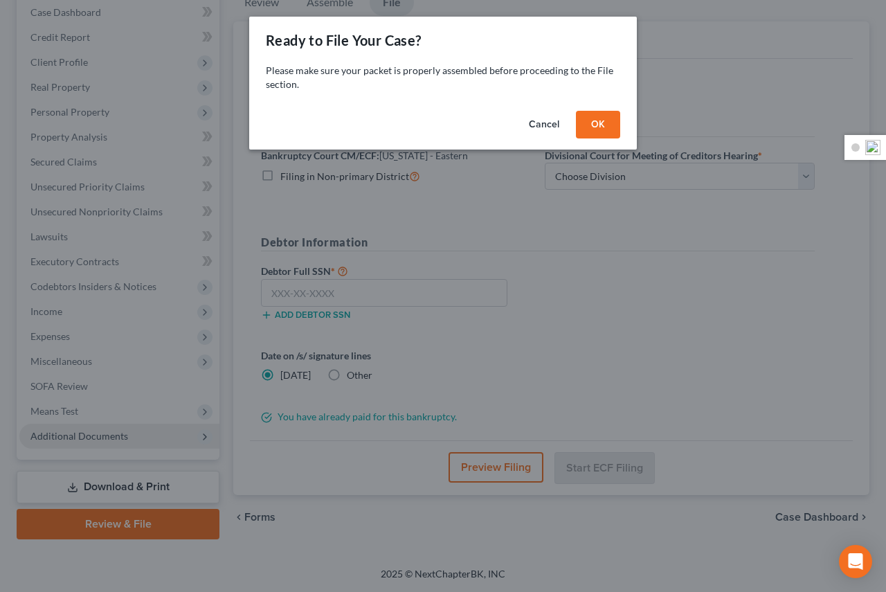
click at [597, 123] on button "OK" at bounding box center [598, 125] width 44 height 28
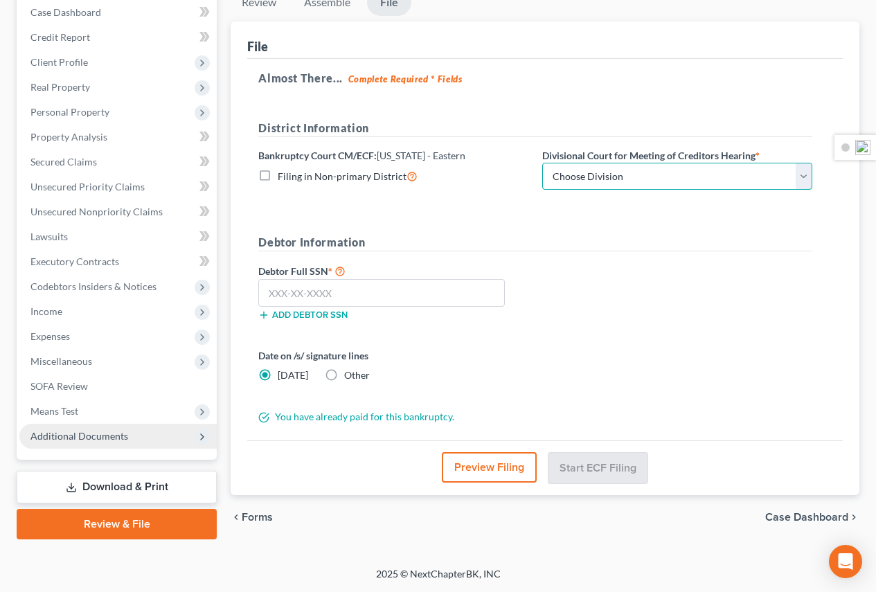
click at [622, 182] on select "Choose Division Bay City Detroit Flint" at bounding box center [677, 177] width 270 height 28
select select "1"
click at [542, 163] on select "Choose Division Bay City Detroit Flint" at bounding box center [677, 177] width 270 height 28
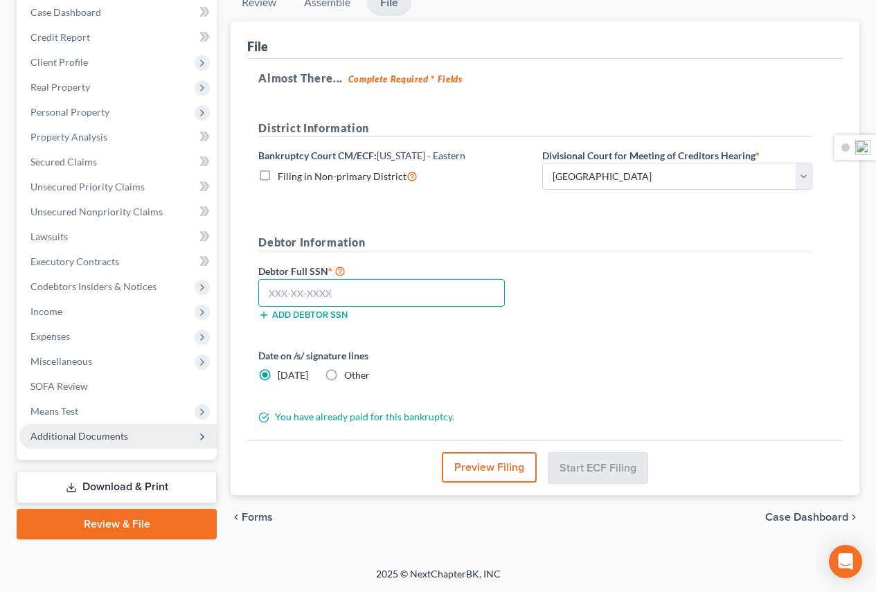
click at [442, 289] on input "text" at bounding box center [381, 293] width 246 height 28
click at [370, 300] on input "text" at bounding box center [381, 293] width 246 height 28
click at [683, 120] on h5 "District Information" at bounding box center [535, 128] width 554 height 17
click at [422, 290] on input "text" at bounding box center [381, 293] width 246 height 28
type input "3"
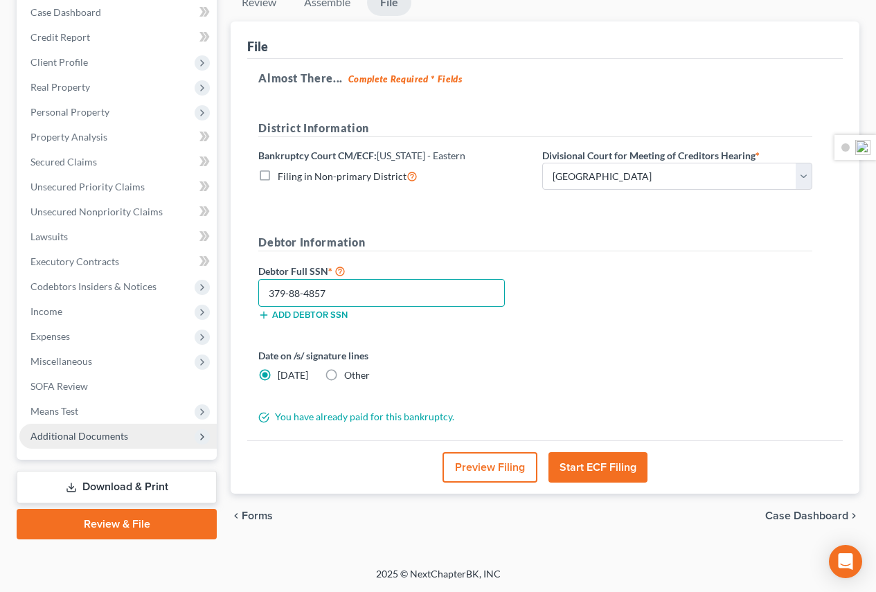
type input "379-88-4857"
click at [344, 375] on label "Other" at bounding box center [357, 375] width 26 height 14
click at [350, 375] on input "Other" at bounding box center [354, 372] width 9 height 9
radio input "true"
radio input "false"
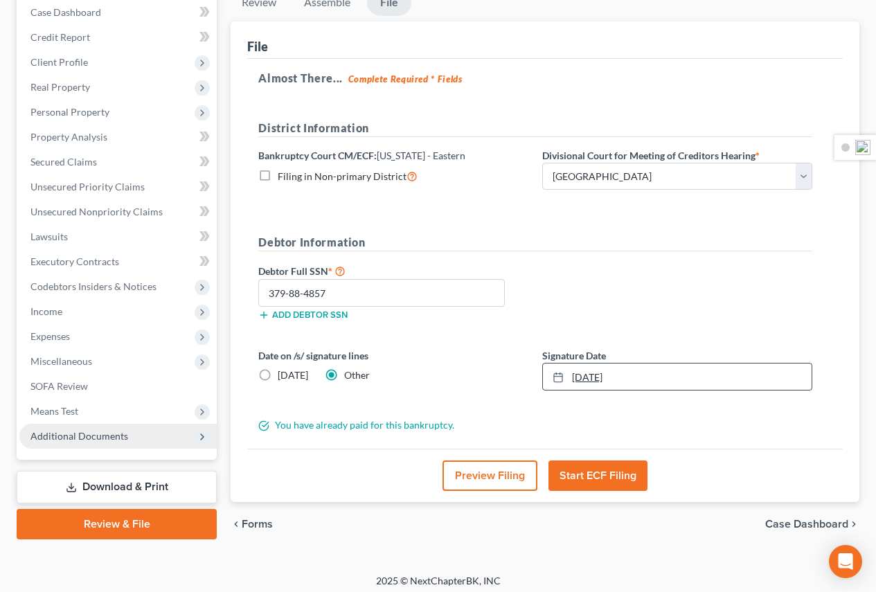
type input "10/6/2025"
click at [563, 378] on icon at bounding box center [557, 377] width 11 height 11
click at [483, 471] on button "Preview Filing" at bounding box center [489, 475] width 95 height 30
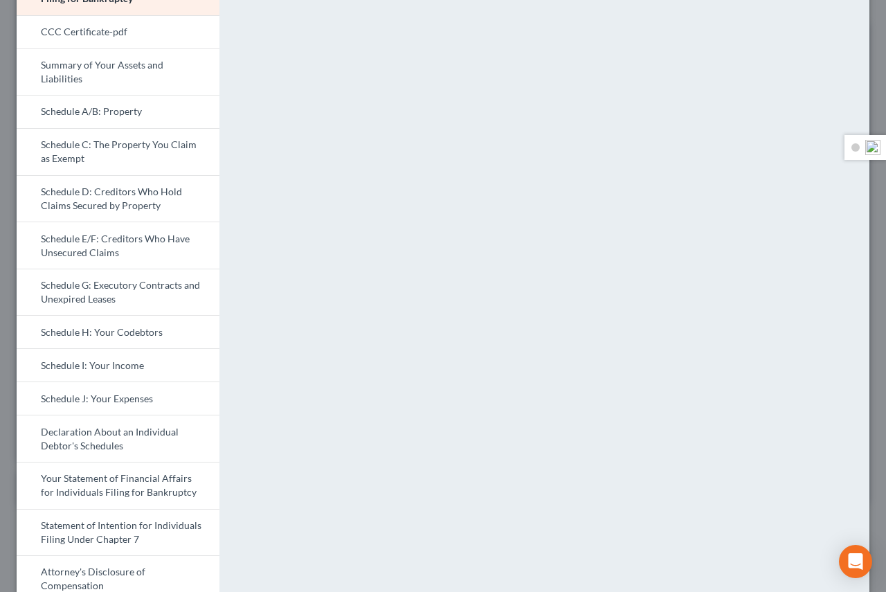
scroll to position [101, 0]
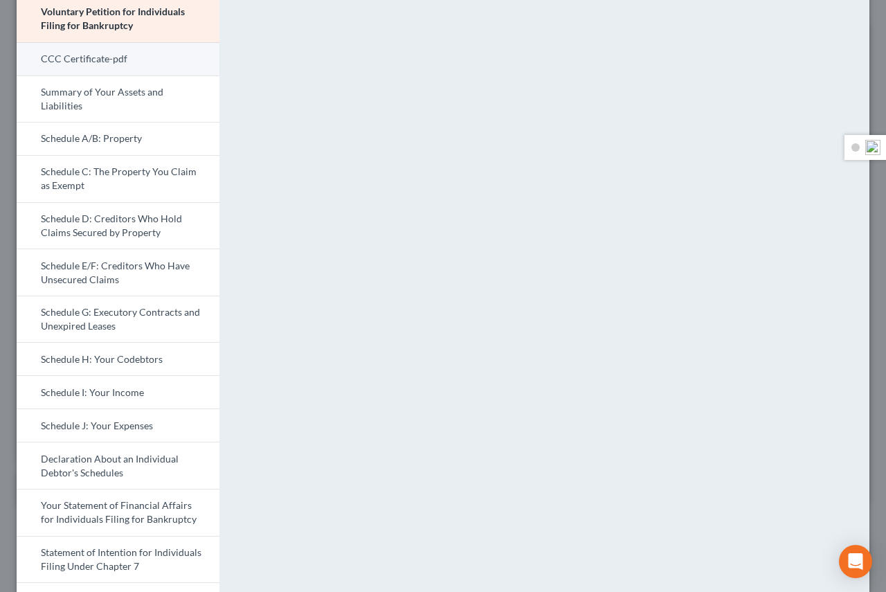
click at [75, 62] on link "CCC Certificate-pdf" at bounding box center [118, 58] width 203 height 33
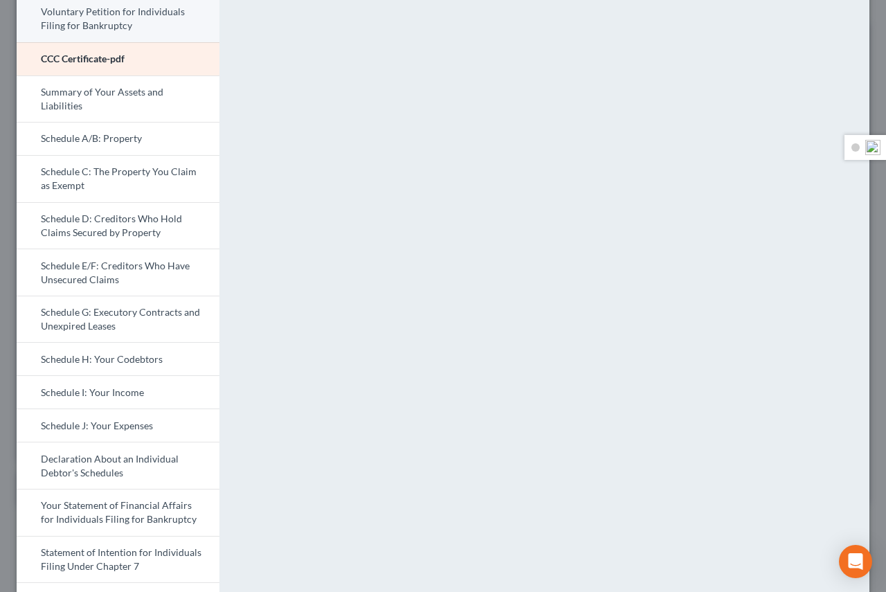
click at [111, 30] on link "Voluntary Petition for Individuals Filing for Bankruptcy" at bounding box center [118, 19] width 203 height 46
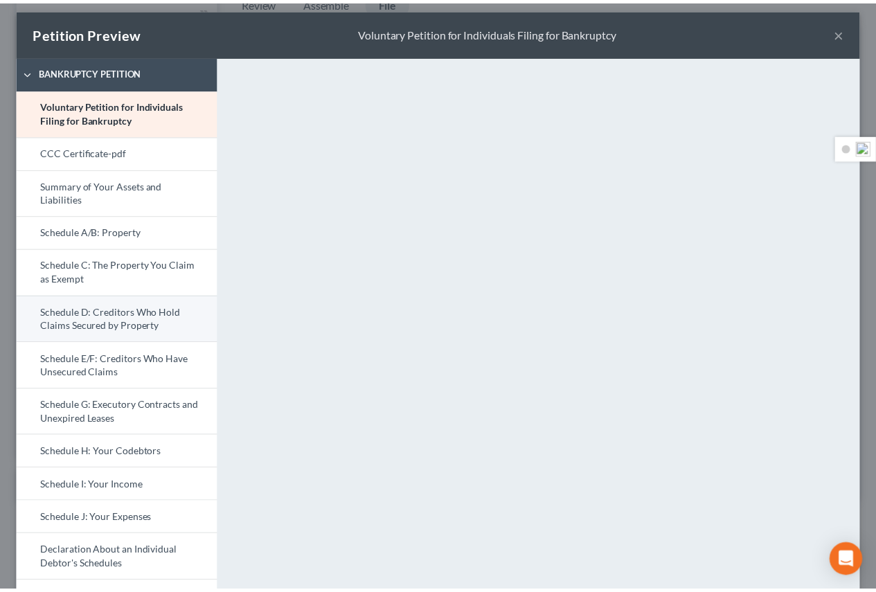
scroll to position [0, 0]
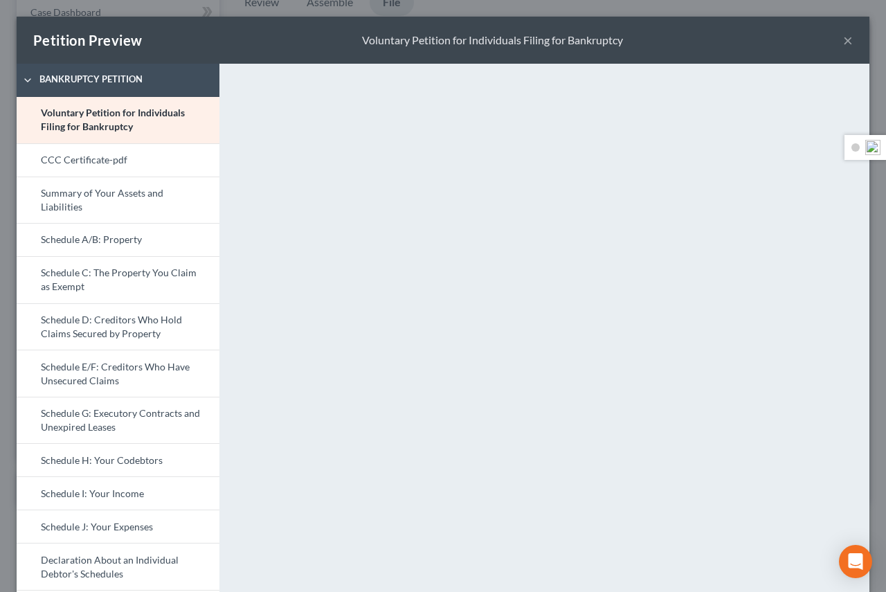
click at [843, 44] on button "×" at bounding box center [848, 40] width 10 height 17
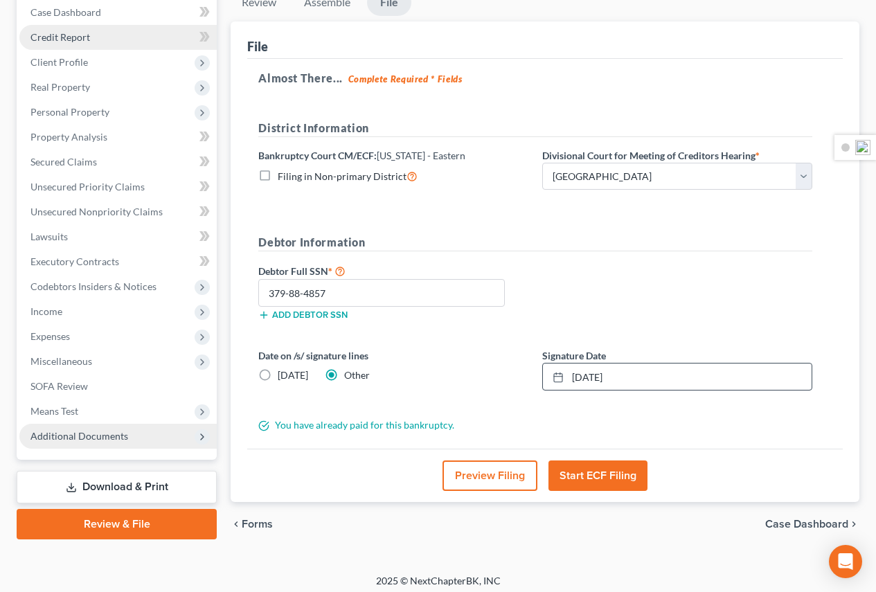
click at [73, 40] on span "Credit Report" at bounding box center [60, 37] width 60 height 12
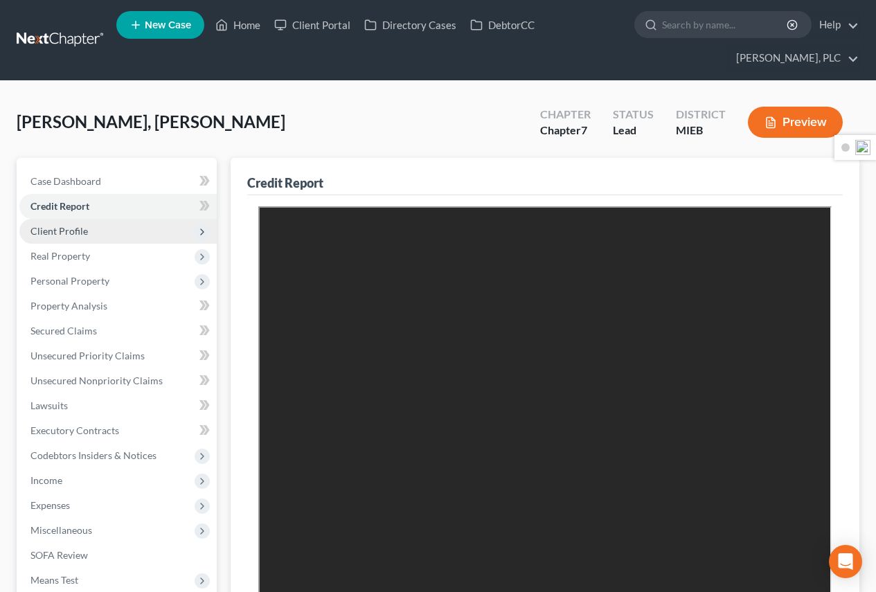
click at [37, 233] on span "Client Profile" at bounding box center [58, 231] width 57 height 12
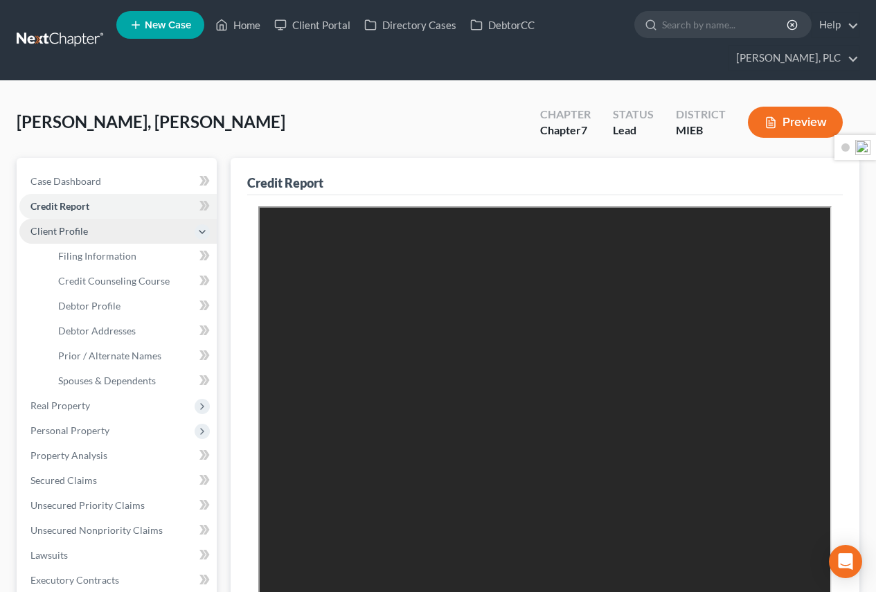
click at [116, 237] on span "Client Profile" at bounding box center [117, 231] width 197 height 25
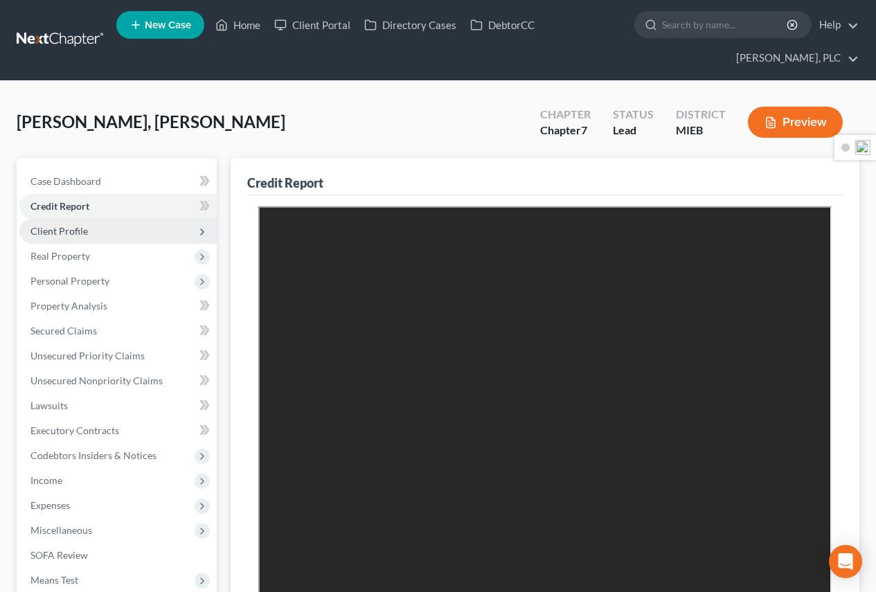
click at [111, 234] on span "Client Profile" at bounding box center [117, 231] width 197 height 25
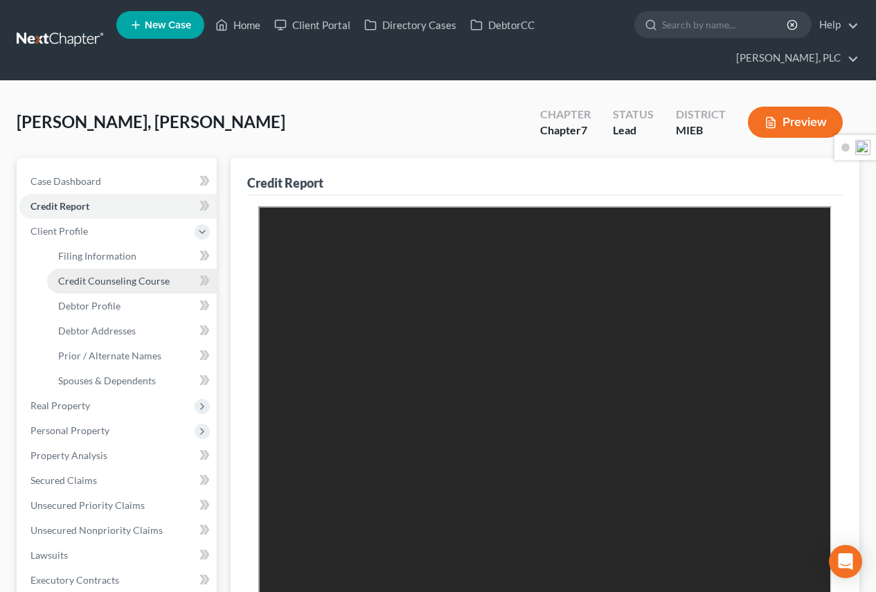
click at [113, 283] on span "Credit Counseling Course" at bounding box center [113, 281] width 111 height 12
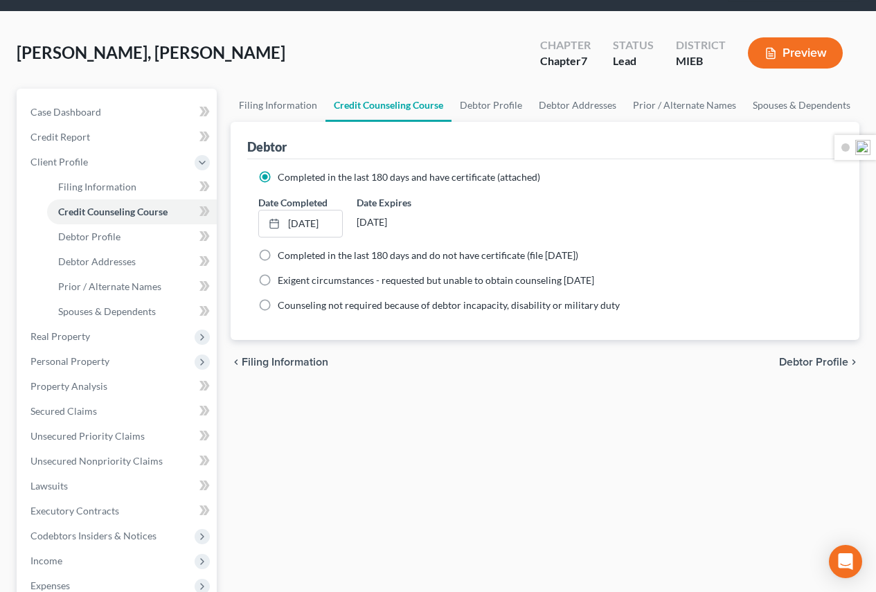
scroll to position [318, 0]
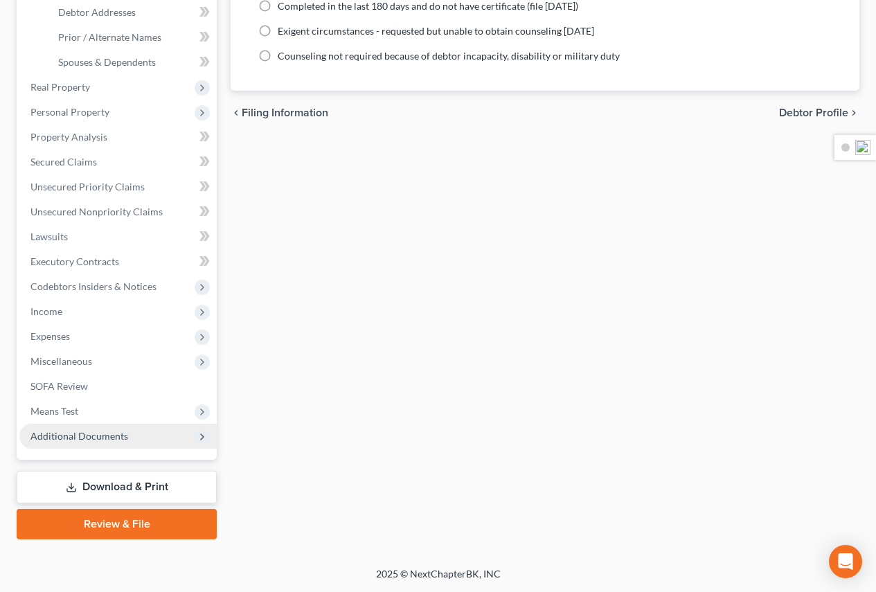
drag, startPoint x: 124, startPoint y: 526, endPoint x: 135, endPoint y: 525, distance: 11.1
click at [124, 526] on link "Review & File" at bounding box center [117, 524] width 200 height 30
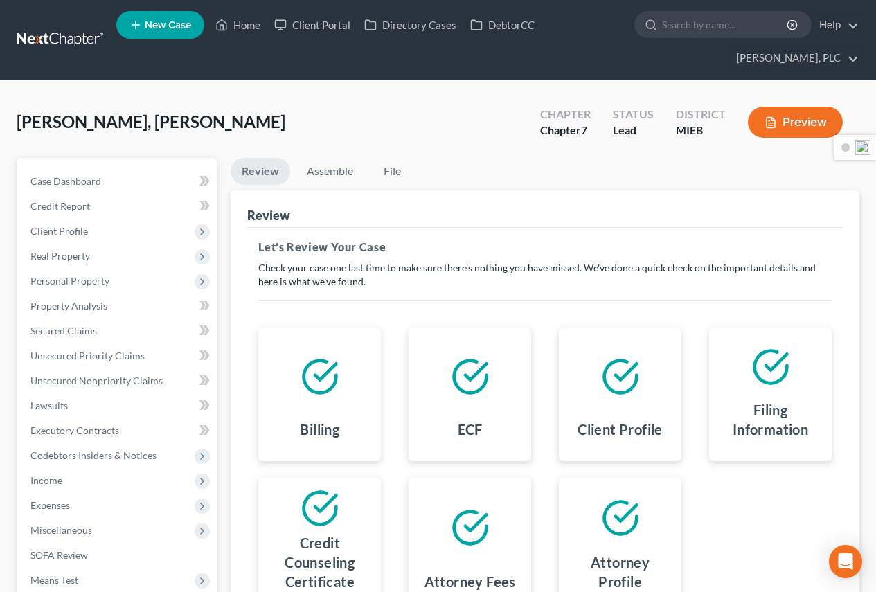
scroll to position [169, 0]
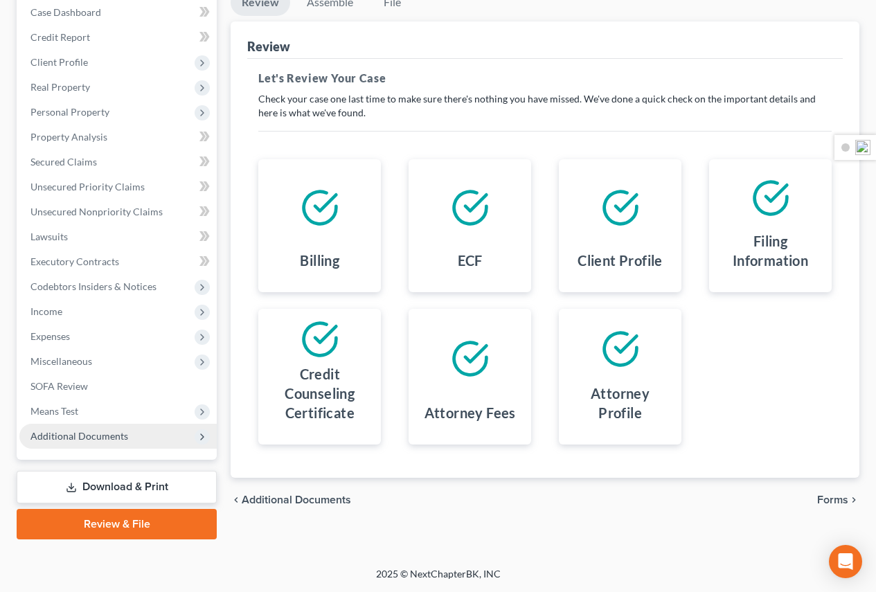
click at [112, 528] on link "Review & File" at bounding box center [117, 524] width 200 height 30
drag, startPoint x: 824, startPoint y: 507, endPoint x: 847, endPoint y: 498, distance: 24.6
click at [824, 507] on div "chevron_left Additional Documents Forms chevron_right" at bounding box center [545, 500] width 629 height 44
click at [825, 501] on span "Forms" at bounding box center [832, 499] width 31 height 11
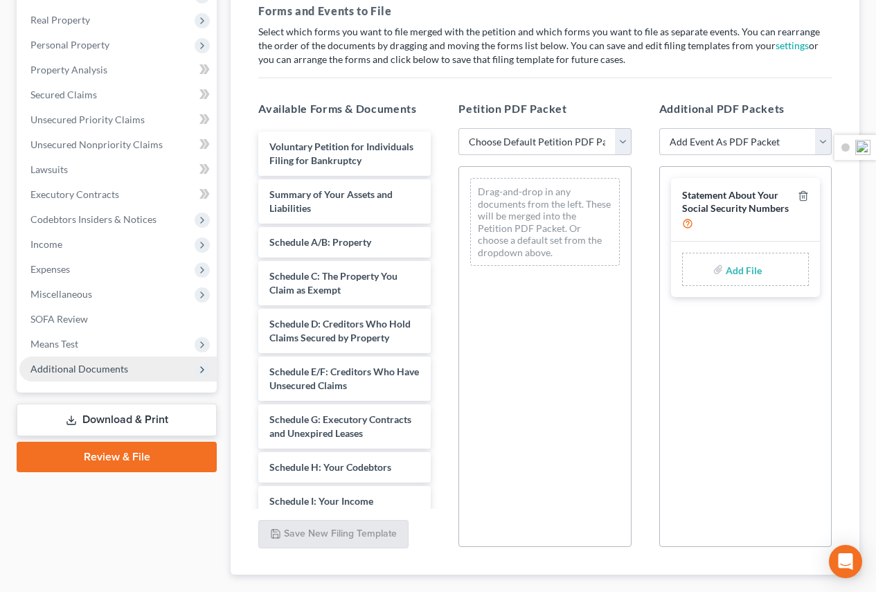
scroll to position [316, 0]
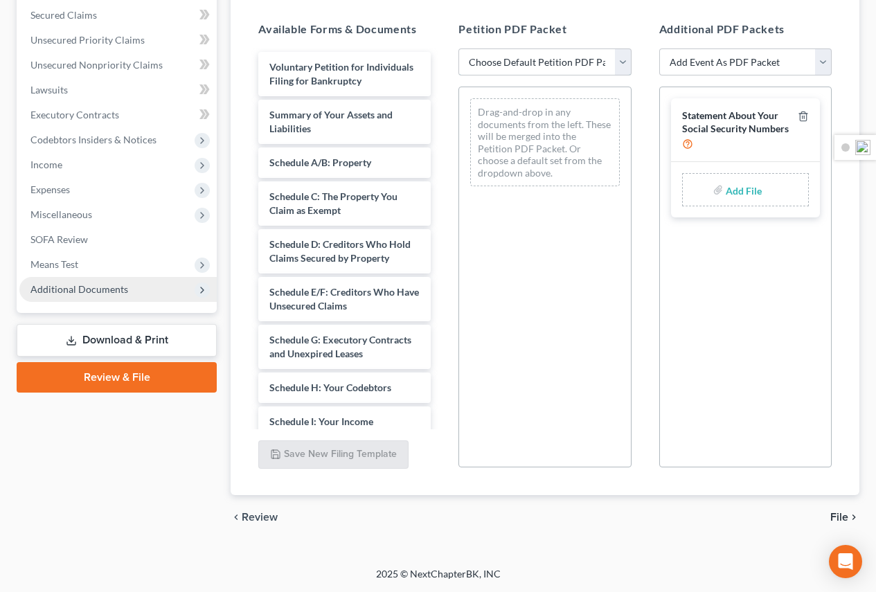
click at [625, 59] on select "Choose Default Petition PDF Packet Emergency Filing (Voluntary Petition and Cre…" at bounding box center [544, 62] width 172 height 28
select select "2"
click at [458, 48] on select "Choose Default Petition PDF Packet Emergency Filing (Voluntary Petition and Cre…" at bounding box center [544, 62] width 172 height 28
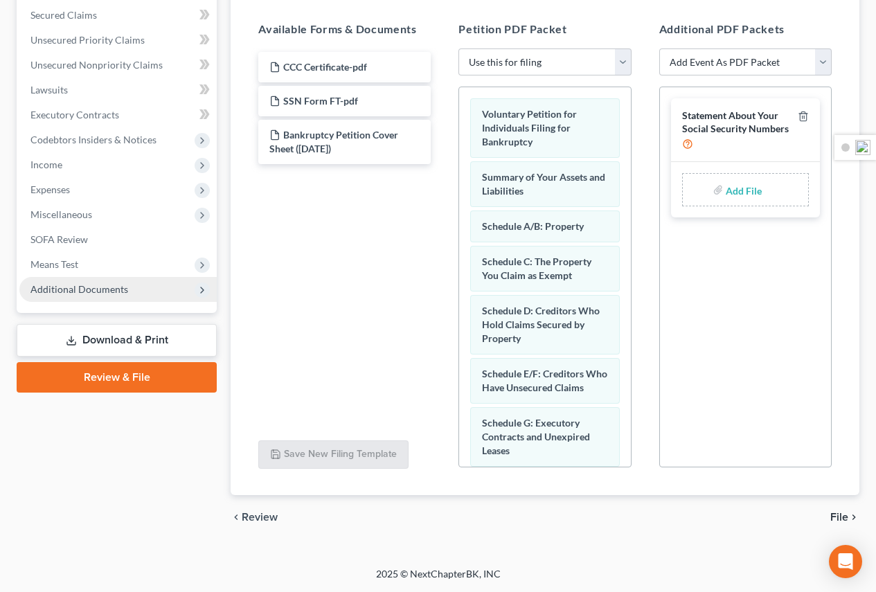
click at [729, 186] on input "file" at bounding box center [742, 189] width 33 height 25
type input "C:\fakepath\SSN Form FT.pdf"
click at [764, 70] on select "Add Event As PDF Packet 20 Largest Unsecured Creditors Amended Disclosure State…" at bounding box center [745, 62] width 172 height 28
select select "4"
click at [659, 48] on select "Add Event As PDF Packet 20 Largest Unsecured Creditors Amended Disclosure State…" at bounding box center [745, 62] width 172 height 28
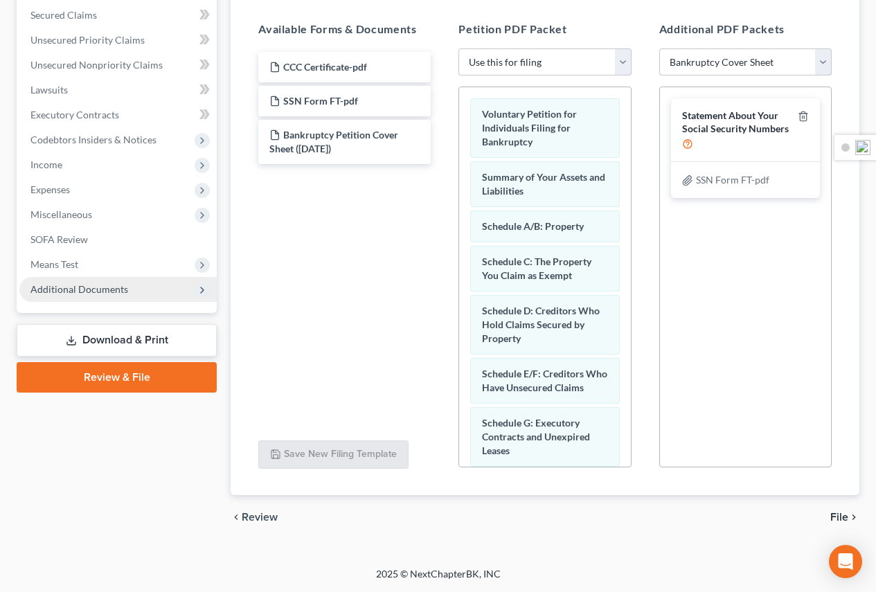
select select
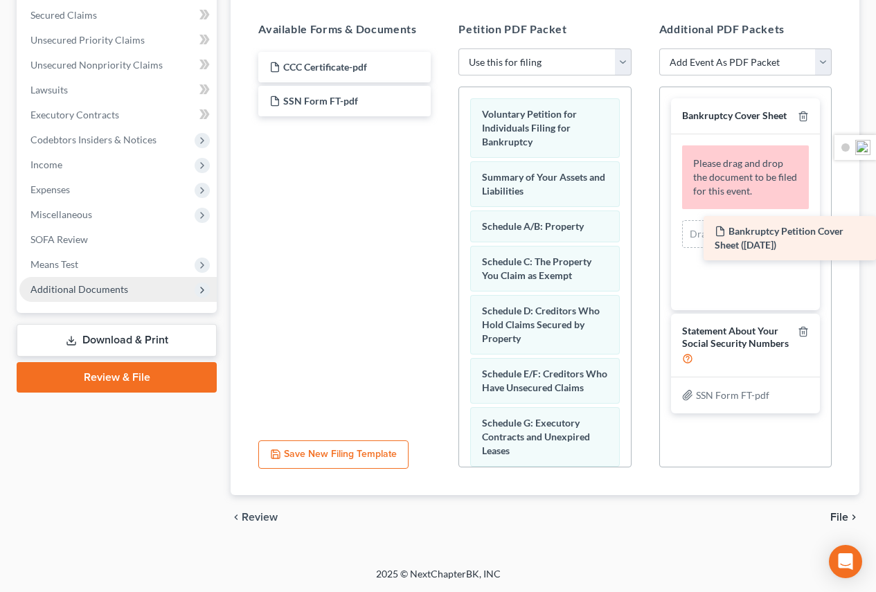
drag, startPoint x: 307, startPoint y: 132, endPoint x: 764, endPoint y: 215, distance: 463.6
click at [442, 116] on div "Bankruptcy Petition Cover Sheet (10/01/2025) CCC Certificate-pdf SSN Form FT-pd…" at bounding box center [344, 84] width 195 height 64
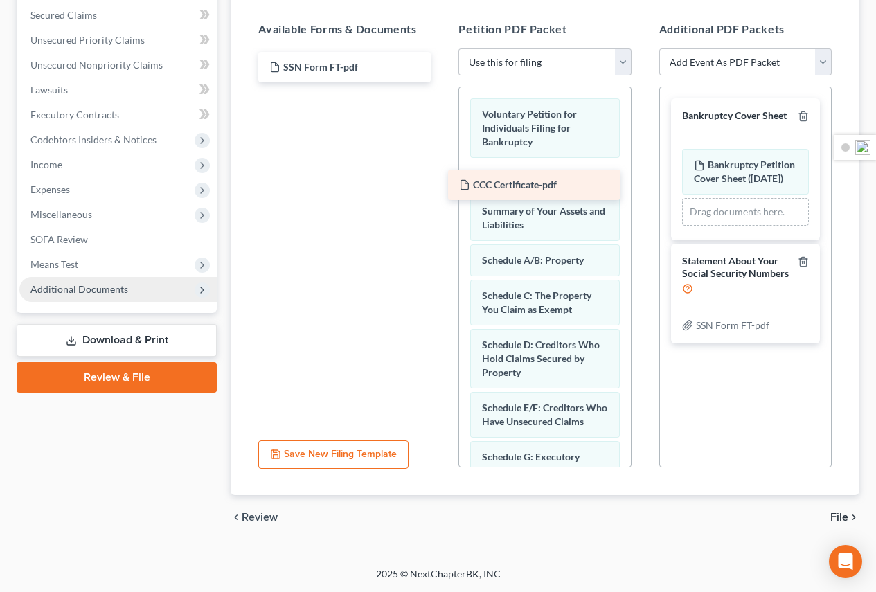
drag, startPoint x: 341, startPoint y: 57, endPoint x: 530, endPoint y: 174, distance: 222.5
click at [442, 82] on div "CCC Certificate-pdf CCC Certificate-pdf SSN Form FT-pdf" at bounding box center [344, 67] width 195 height 30
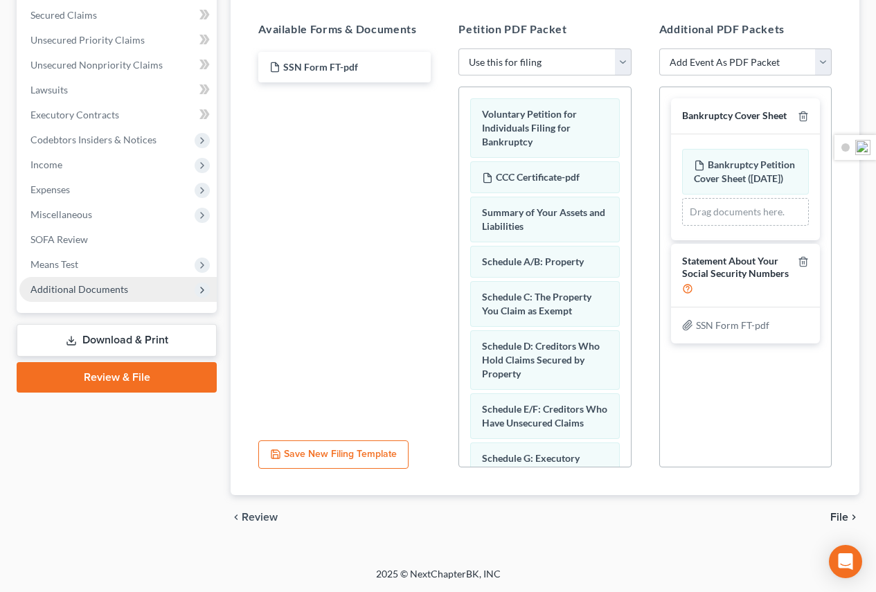
click at [838, 517] on span "File" at bounding box center [839, 517] width 18 height 11
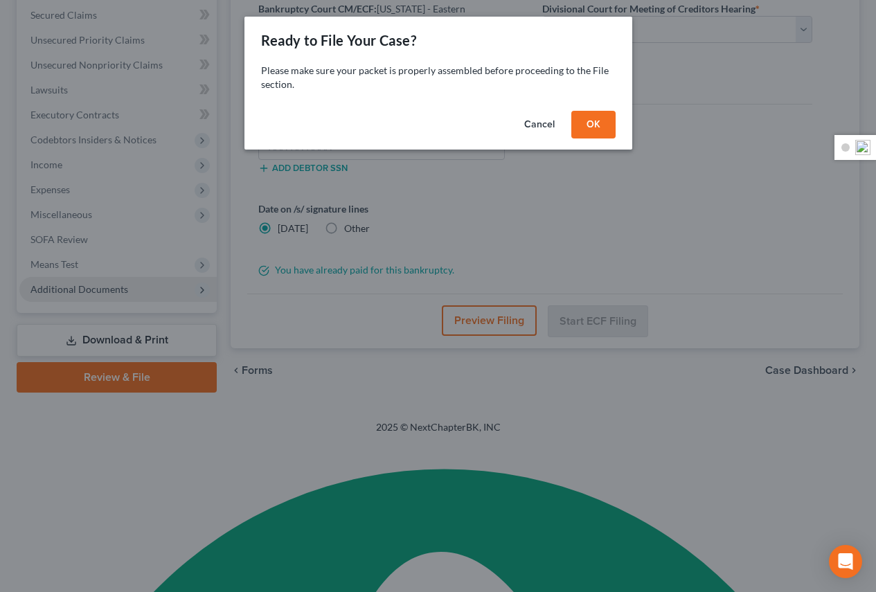
scroll to position [169, 0]
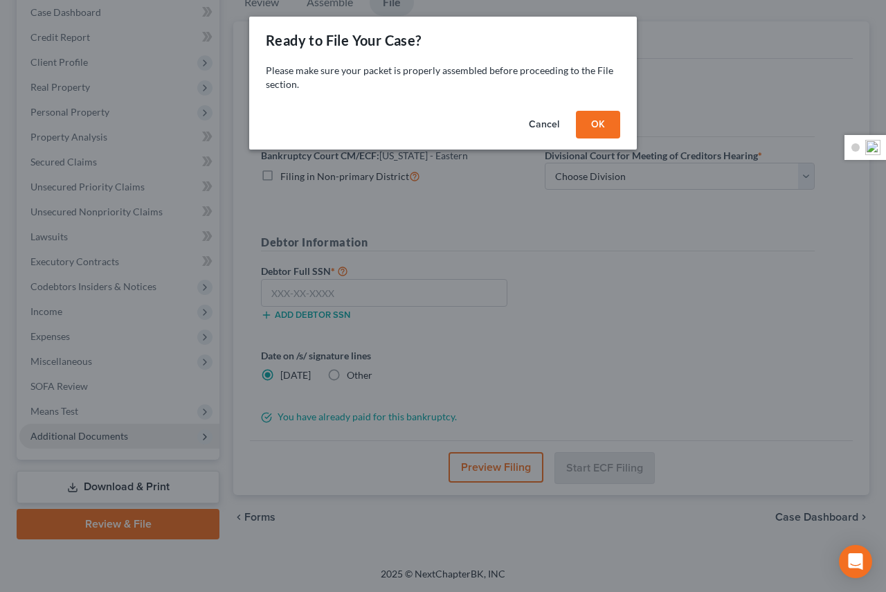
click at [602, 125] on button "OK" at bounding box center [598, 125] width 44 height 28
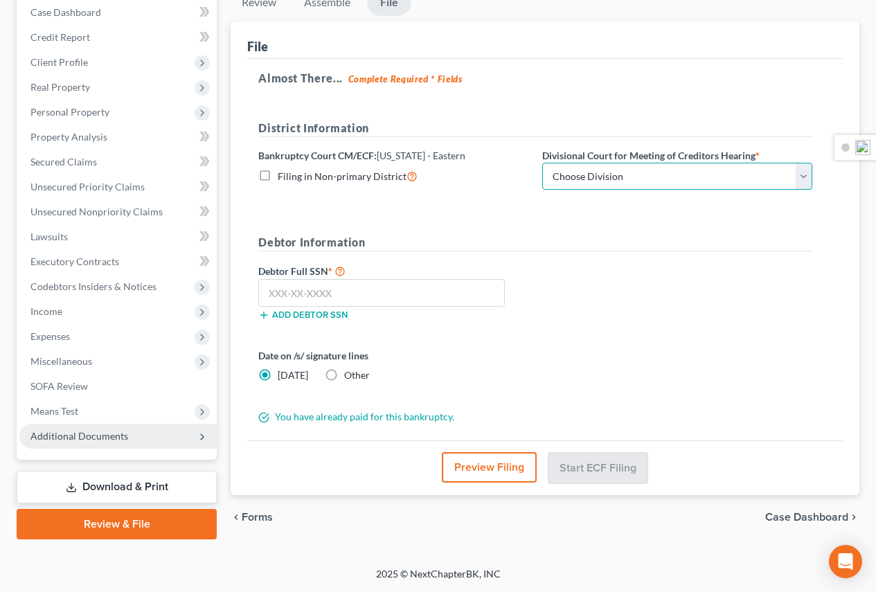
click at [665, 180] on select "Choose Division Bay City Detroit Flint" at bounding box center [677, 177] width 270 height 28
select select "1"
click at [542, 163] on select "Choose Division Bay City Detroit Flint" at bounding box center [677, 177] width 270 height 28
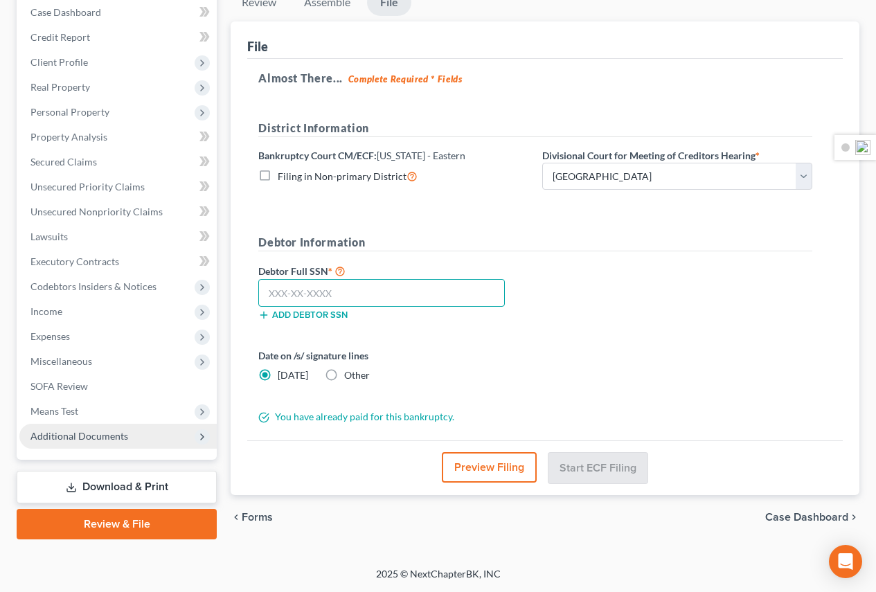
click at [379, 287] on input "text" at bounding box center [381, 293] width 246 height 28
type input "379-88-4857"
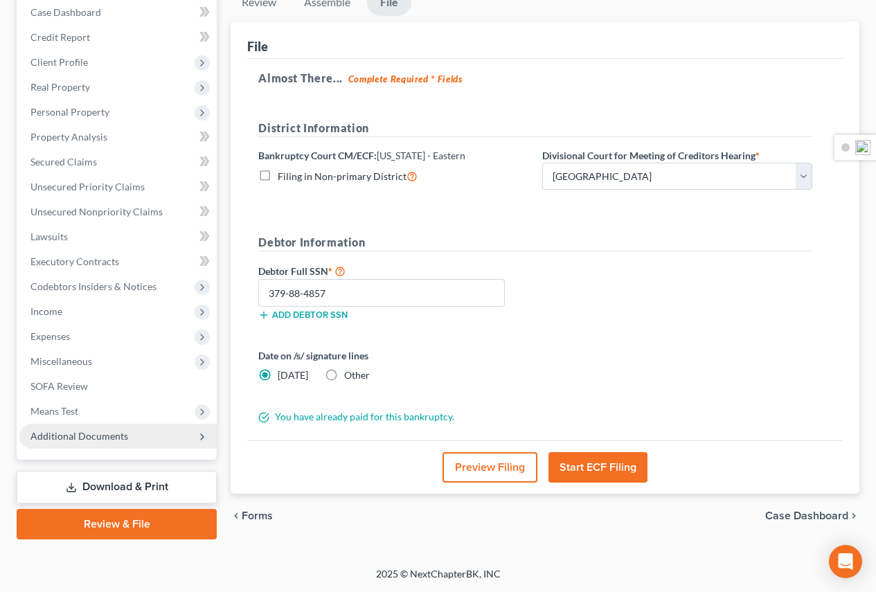
click at [344, 377] on label "Other" at bounding box center [357, 375] width 26 height 14
click at [350, 377] on input "Other" at bounding box center [354, 372] width 9 height 9
radio input "true"
radio input "false"
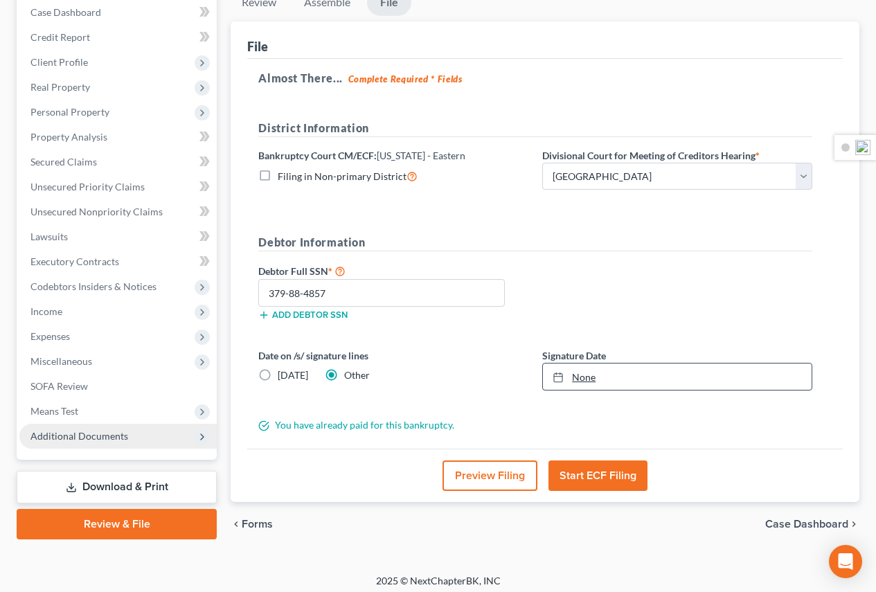
type input "10/6/2025"
click at [604, 377] on link "None" at bounding box center [677, 376] width 269 height 26
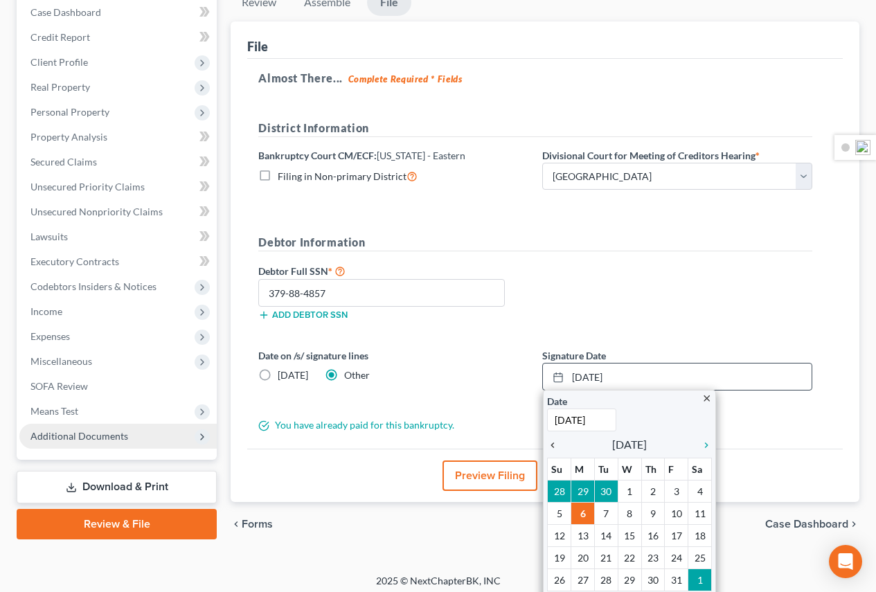
click at [552, 440] on icon "chevron_left" at bounding box center [556, 445] width 18 height 11
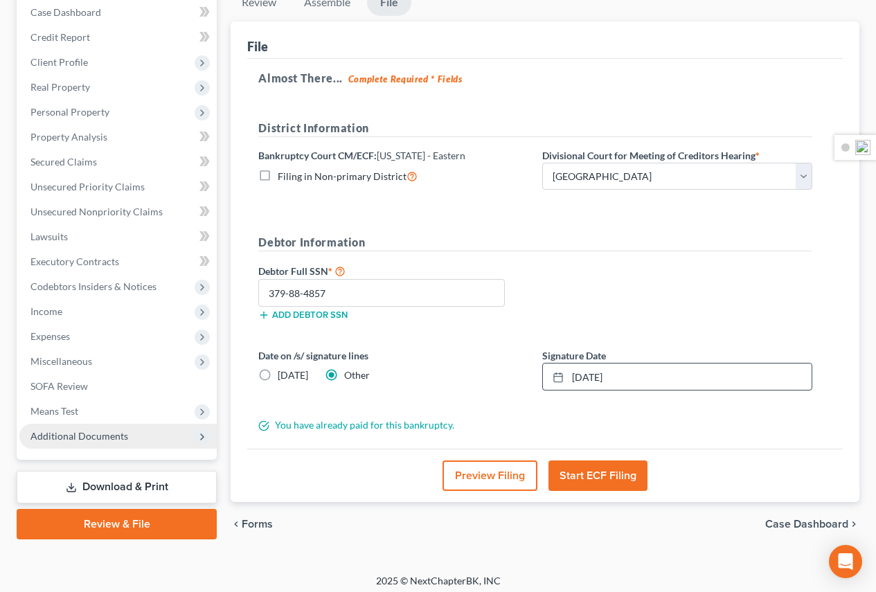
click at [621, 480] on button "Start ECF Filing" at bounding box center [597, 475] width 99 height 30
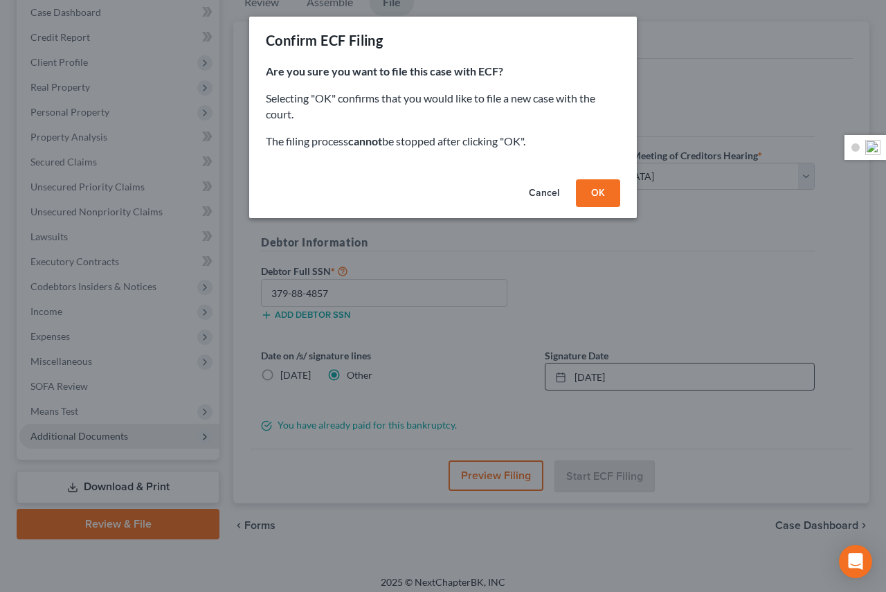
click at [595, 197] on button "OK" at bounding box center [598, 193] width 44 height 28
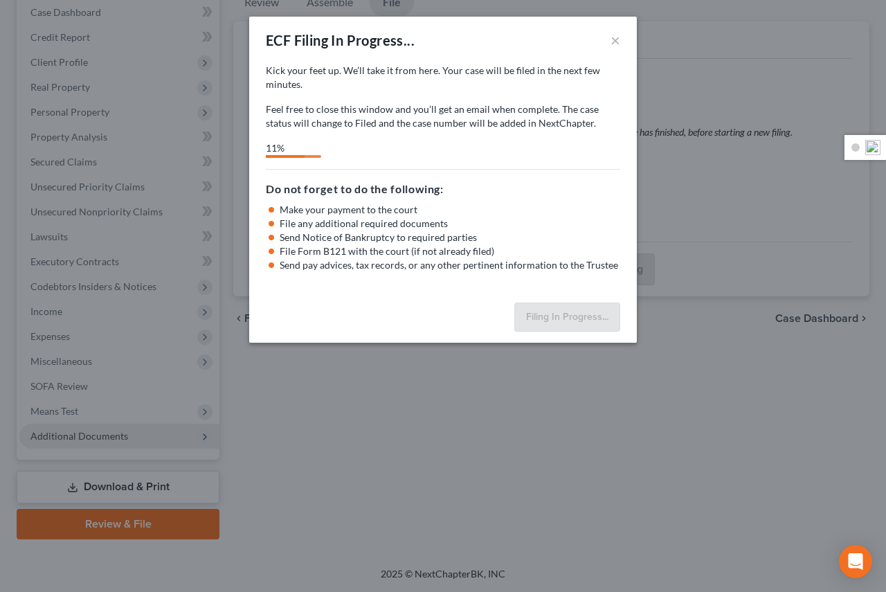
select select "1"
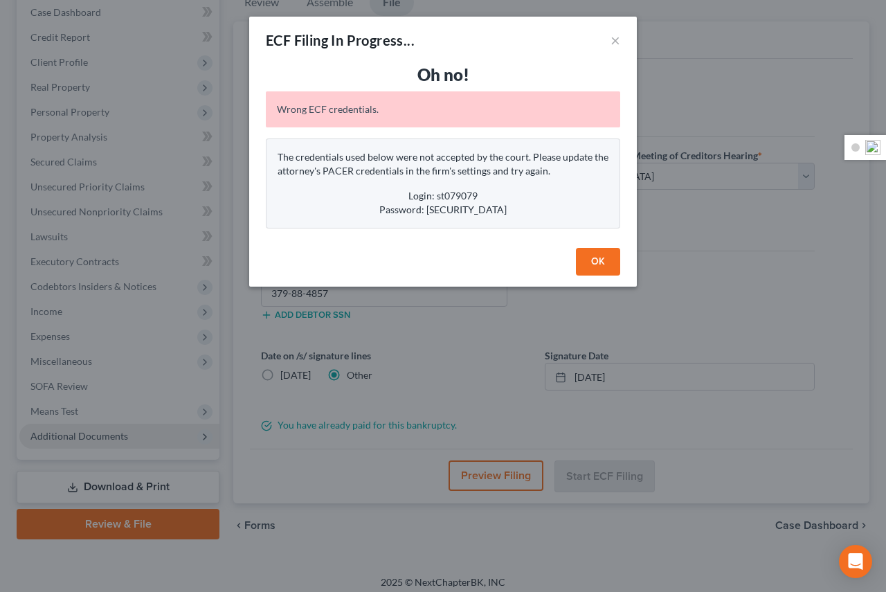
click at [610, 262] on button "OK" at bounding box center [598, 262] width 44 height 28
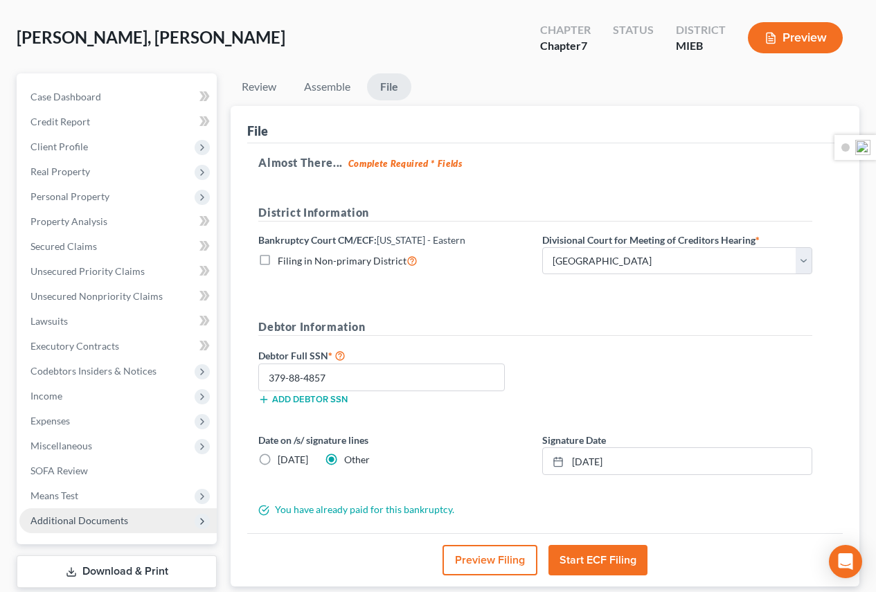
scroll to position [0, 0]
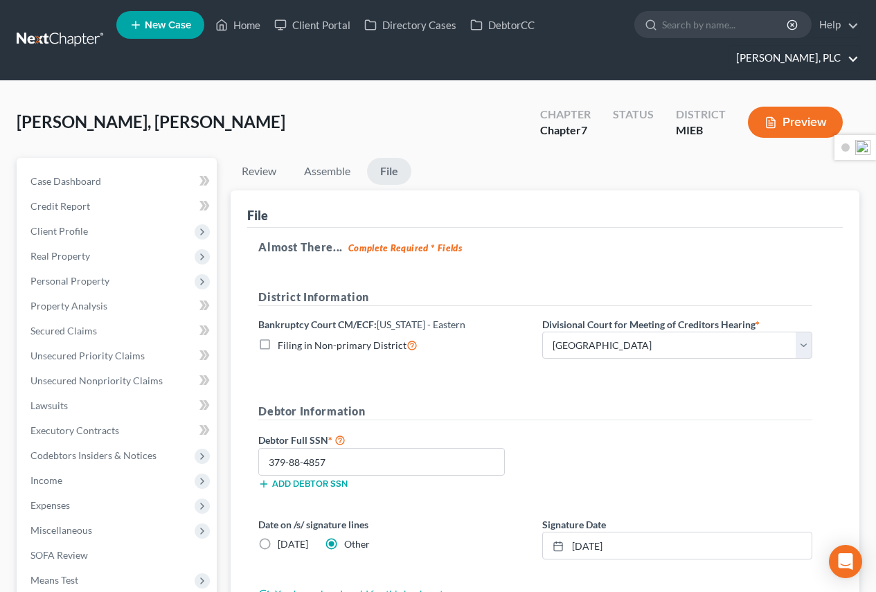
click at [780, 57] on link "Stephen A. Thomas, PLC" at bounding box center [793, 58] width 129 height 25
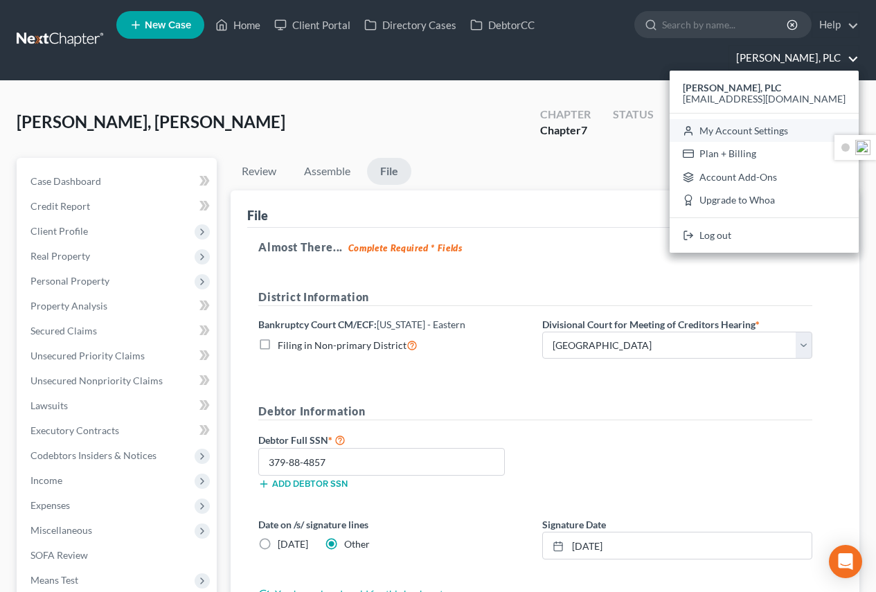
click at [763, 133] on link "My Account Settings" at bounding box center [763, 131] width 189 height 24
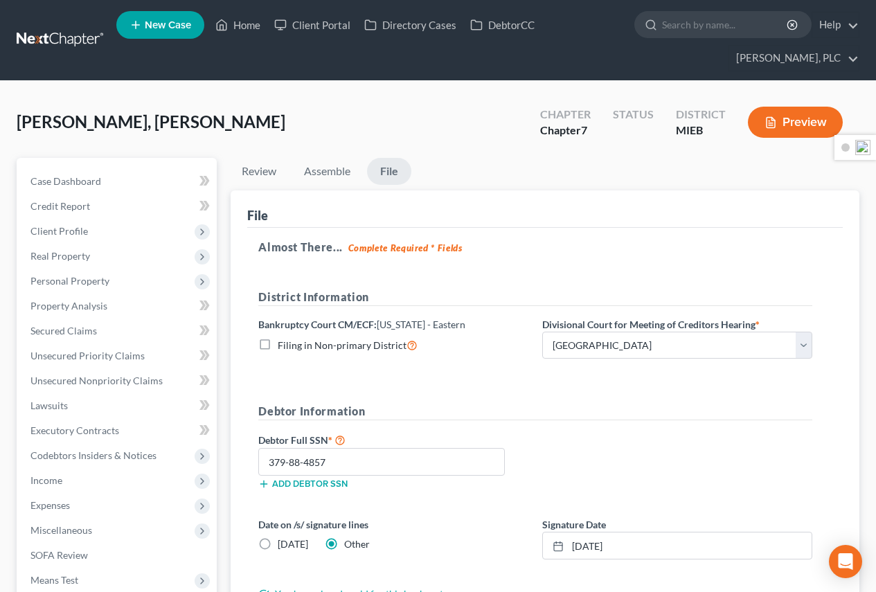
select select "24"
select select "23"
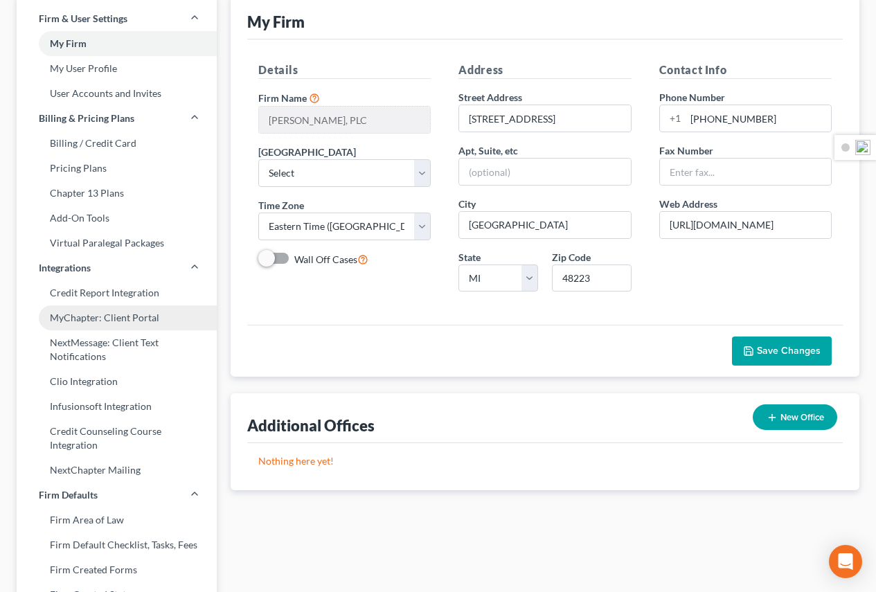
scroll to position [69, 0]
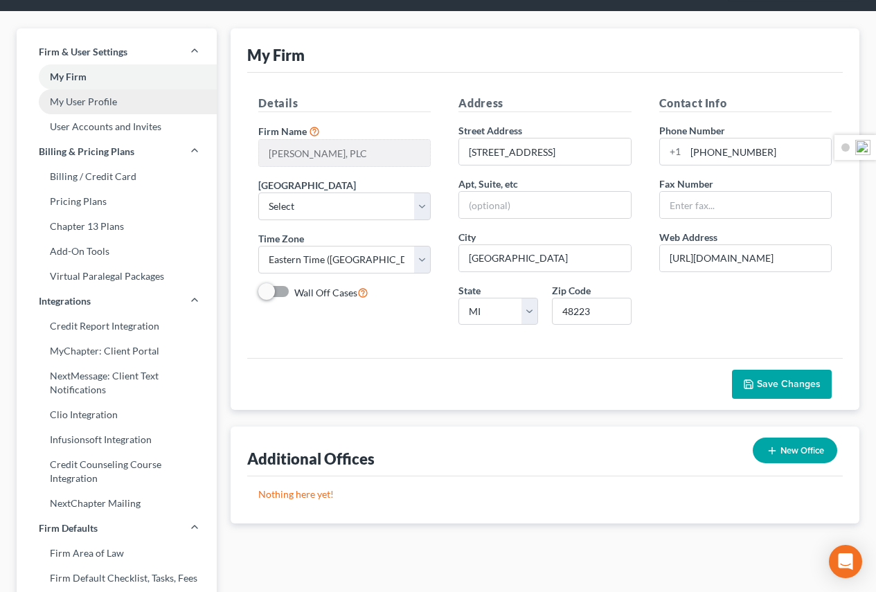
click at [100, 105] on link "My User Profile" at bounding box center [117, 101] width 200 height 25
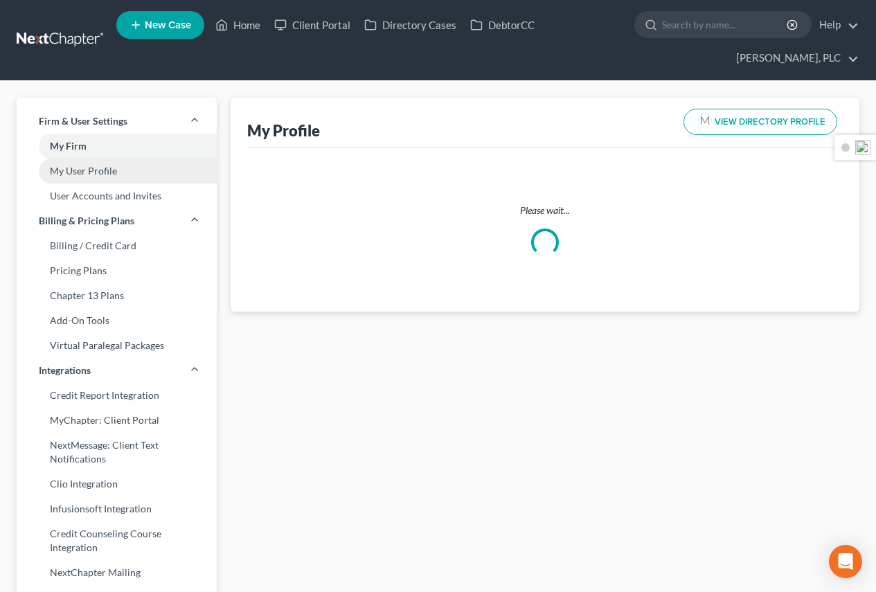
select select "23"
select select "40"
select select "attorney"
select select "0"
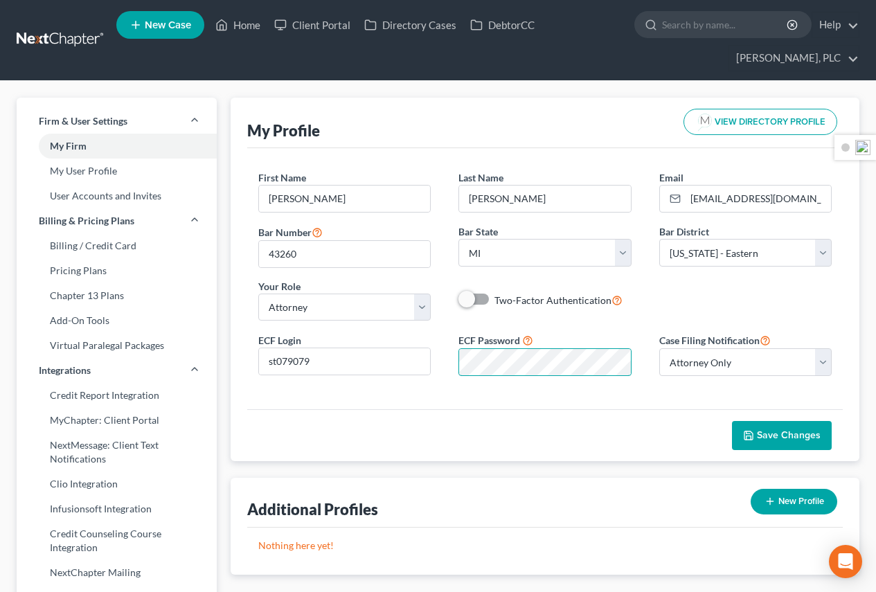
click at [449, 358] on div "ECF Password" at bounding box center [544, 354] width 200 height 44
click at [759, 430] on span "Save Changes" at bounding box center [789, 435] width 64 height 12
click at [237, 22] on link "Home" at bounding box center [237, 24] width 59 height 25
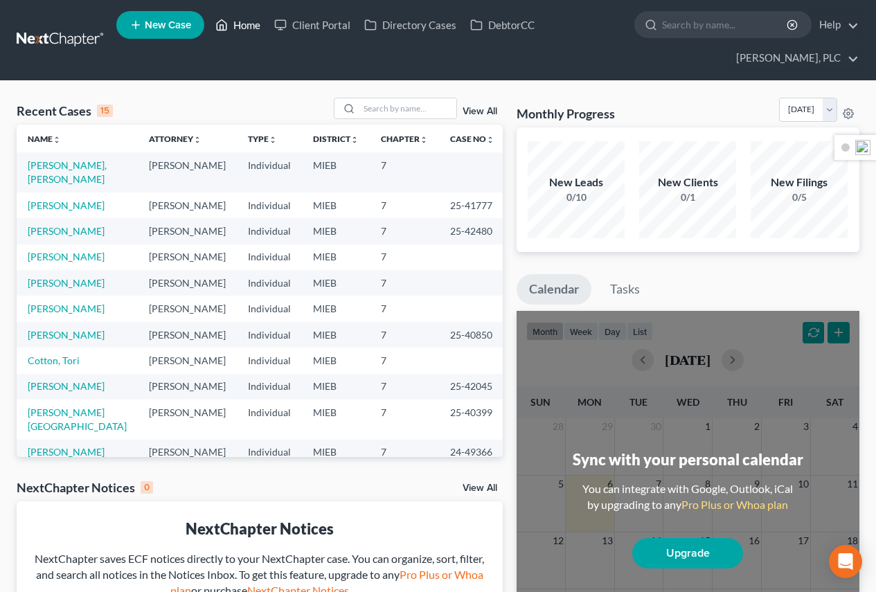
click at [237, 22] on link "Home" at bounding box center [237, 24] width 59 height 25
click at [408, 181] on td "7" at bounding box center [404, 171] width 69 height 39
click at [390, 174] on td "7" at bounding box center [404, 171] width 69 height 39
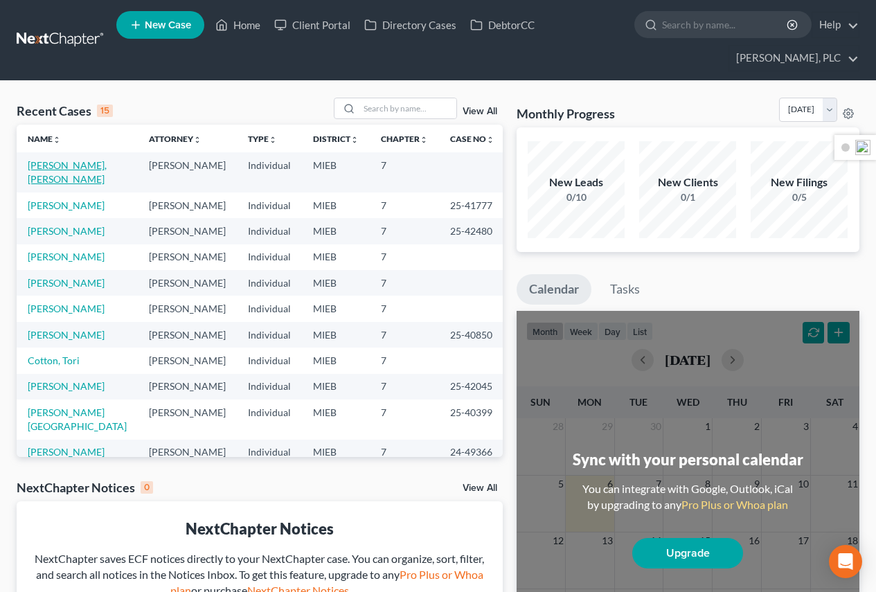
click at [73, 167] on link "Baker, Waunikki" at bounding box center [67, 172] width 79 height 26
select select "10"
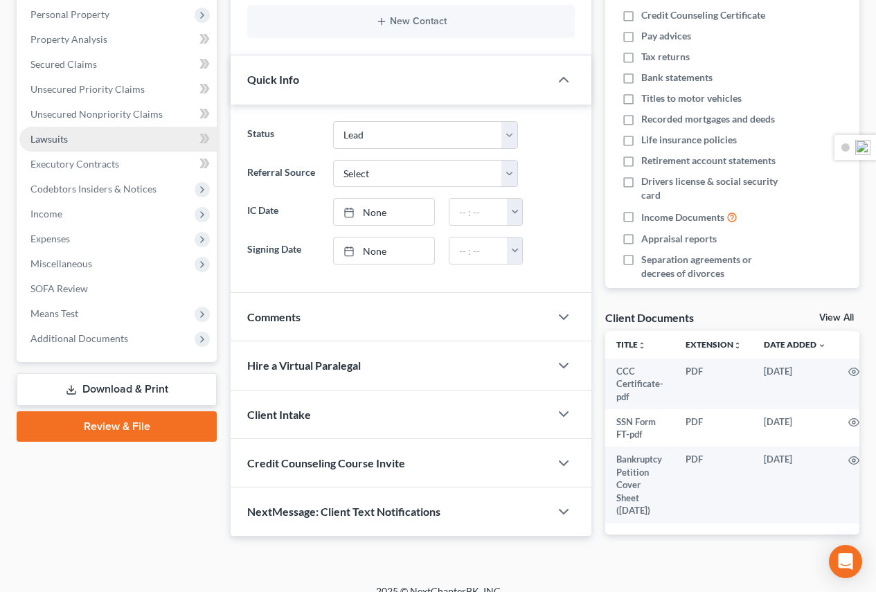
scroll to position [281, 0]
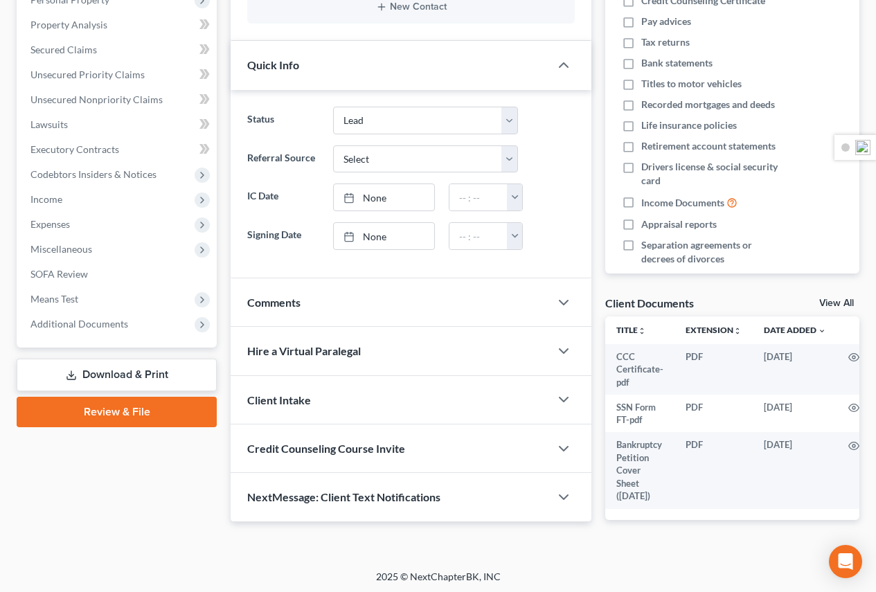
click at [122, 415] on link "Review & File" at bounding box center [117, 412] width 200 height 30
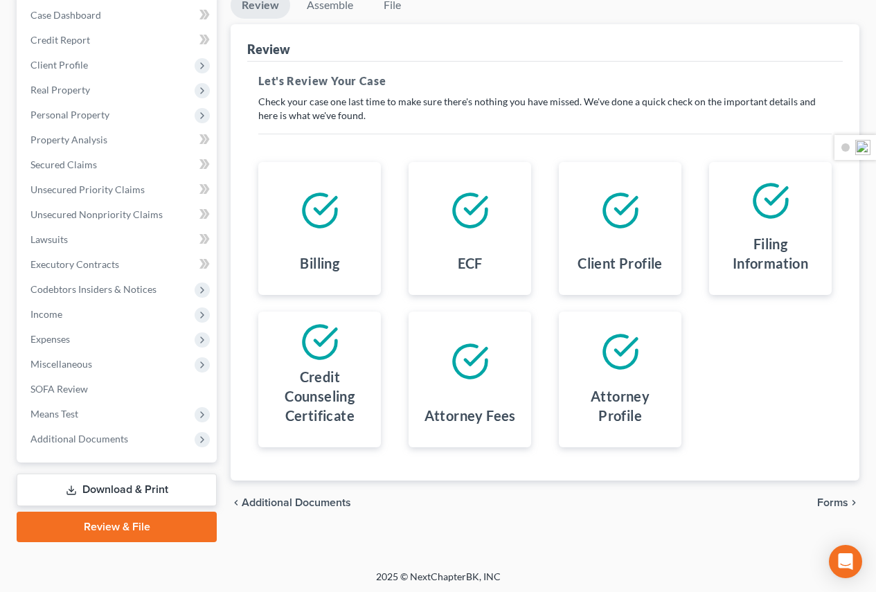
scroll to position [169, 0]
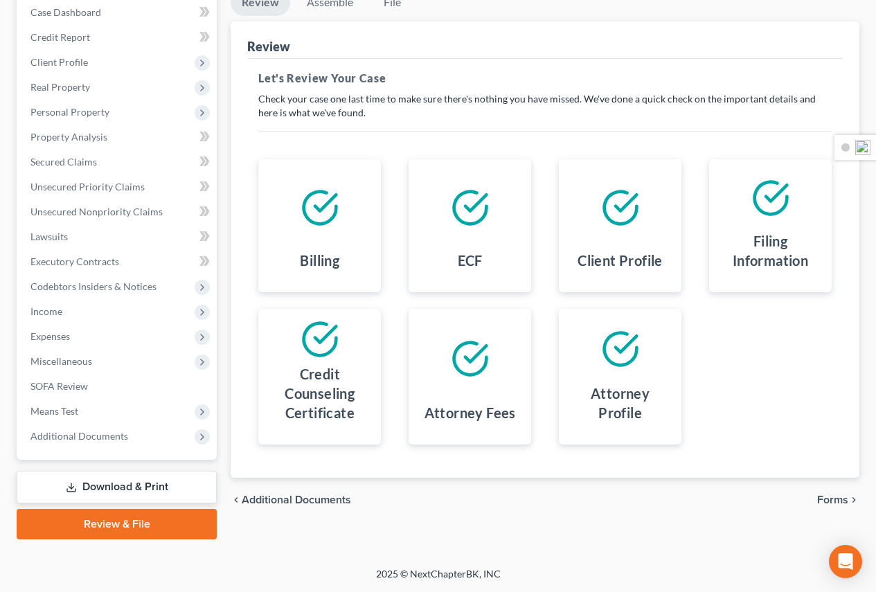
click at [831, 494] on span "Forms" at bounding box center [832, 499] width 31 height 11
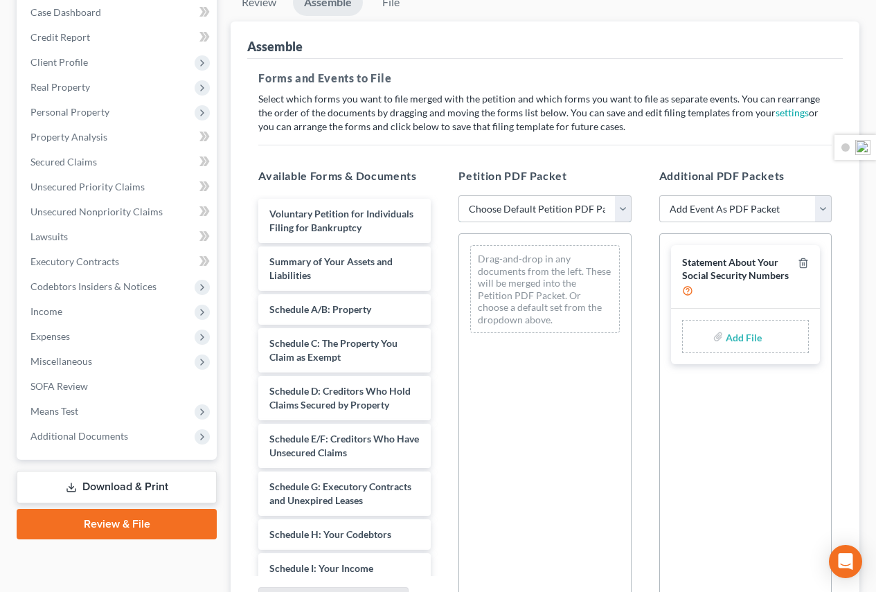
click at [620, 210] on select "Choose Default Petition PDF Packet Emergency Filing (Voluntary Petition and Cre…" at bounding box center [544, 209] width 172 height 28
select select "2"
click at [458, 195] on select "Choose Default Petition PDF Packet Emergency Filing (Voluntary Petition and Cre…" at bounding box center [544, 209] width 172 height 28
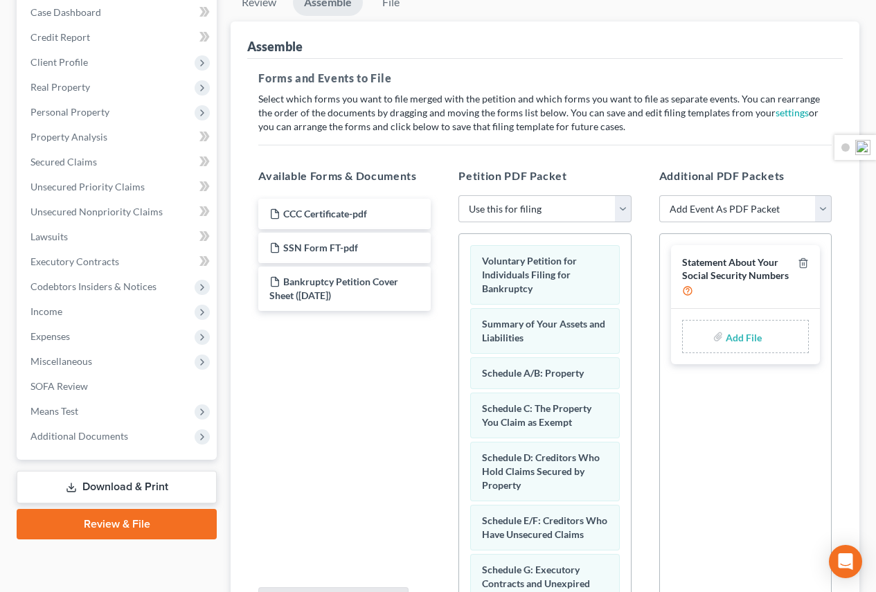
click at [745, 335] on input "file" at bounding box center [742, 336] width 33 height 25
type input "C:\fakepath\SSN Form FT.pdf"
click at [822, 210] on select "Add Event As PDF Packet 20 Largest Unsecured Creditors Amended Disclosure State…" at bounding box center [745, 209] width 172 height 28
select select "4"
click at [659, 195] on select "Add Event As PDF Packet 20 Largest Unsecured Creditors Amended Disclosure State…" at bounding box center [745, 209] width 172 height 28
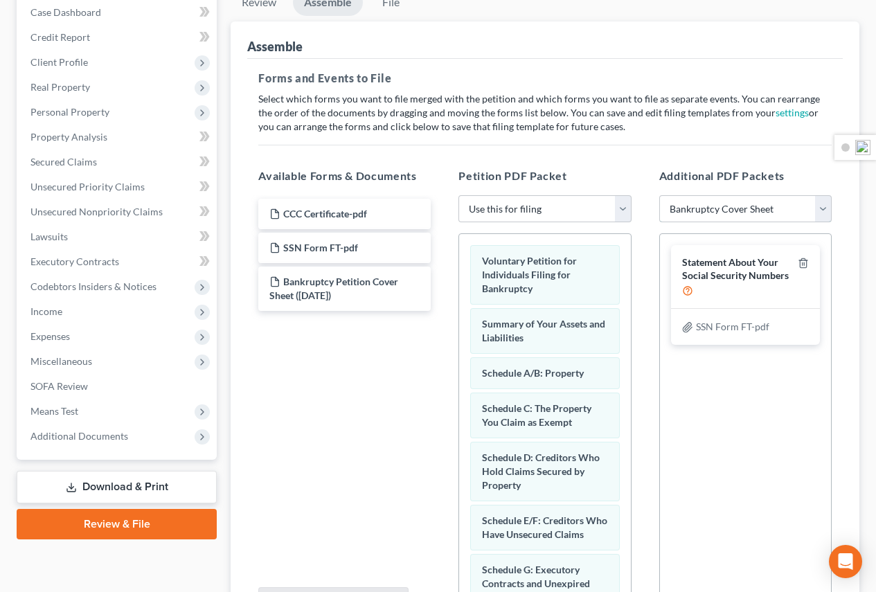
select select
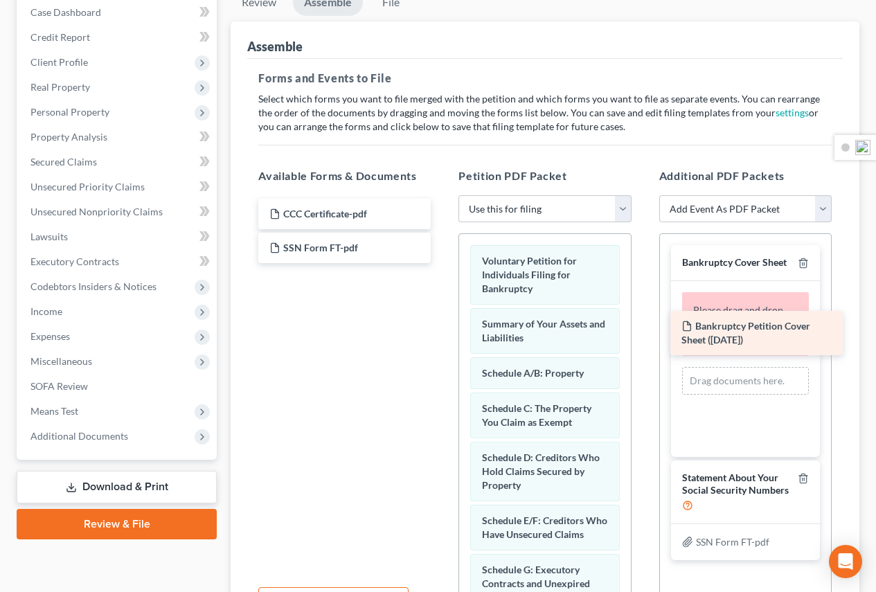
drag, startPoint x: 312, startPoint y: 278, endPoint x: 725, endPoint y: 324, distance: 415.1
click at [442, 263] on div "Bankruptcy Petition Cover Sheet (10/01/2025) CCC Certificate-pdf SSN Form FT-pd…" at bounding box center [344, 231] width 195 height 64
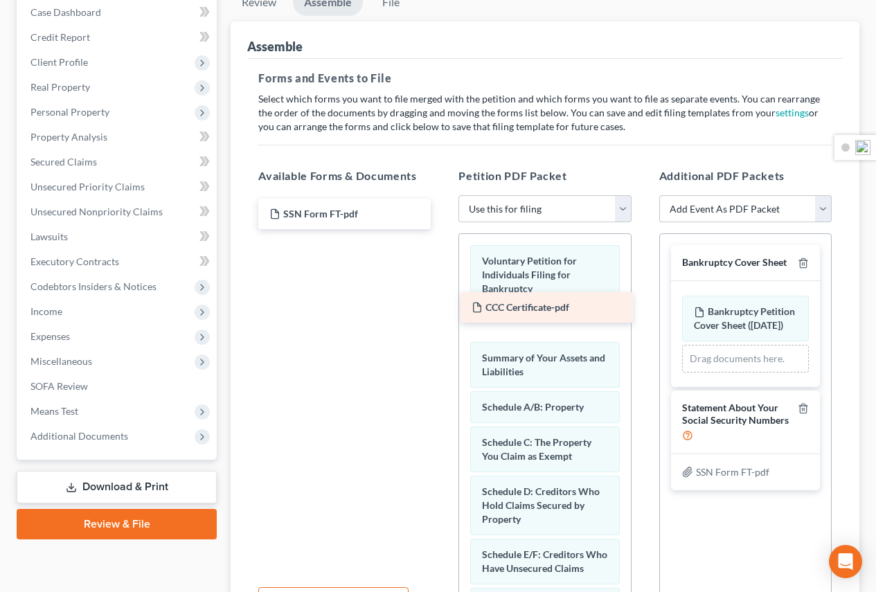
drag, startPoint x: 324, startPoint y: 210, endPoint x: 523, endPoint y: 296, distance: 216.7
click at [442, 229] on div "CCC Certificate-pdf CCC Certificate-pdf SSN Form FT-pdf" at bounding box center [344, 214] width 195 height 30
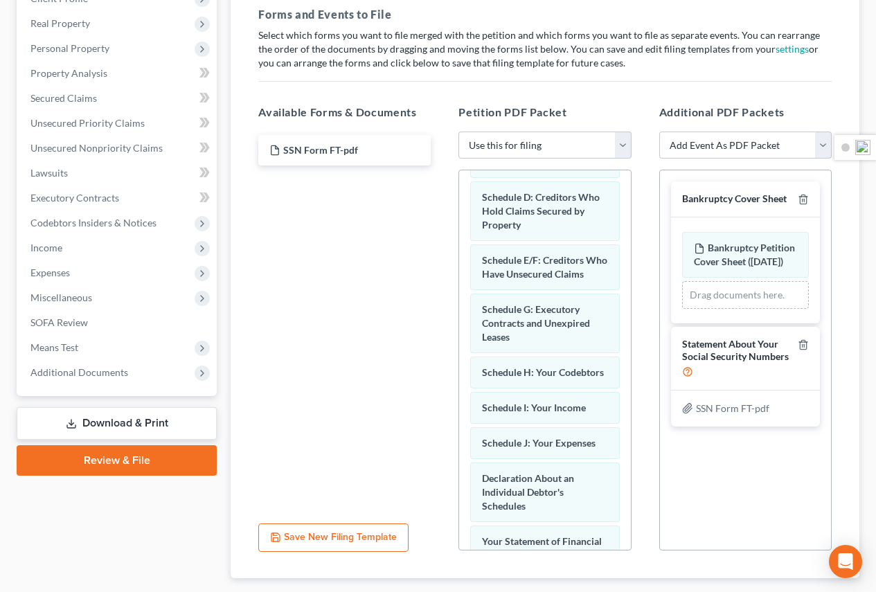
scroll to position [316, 0]
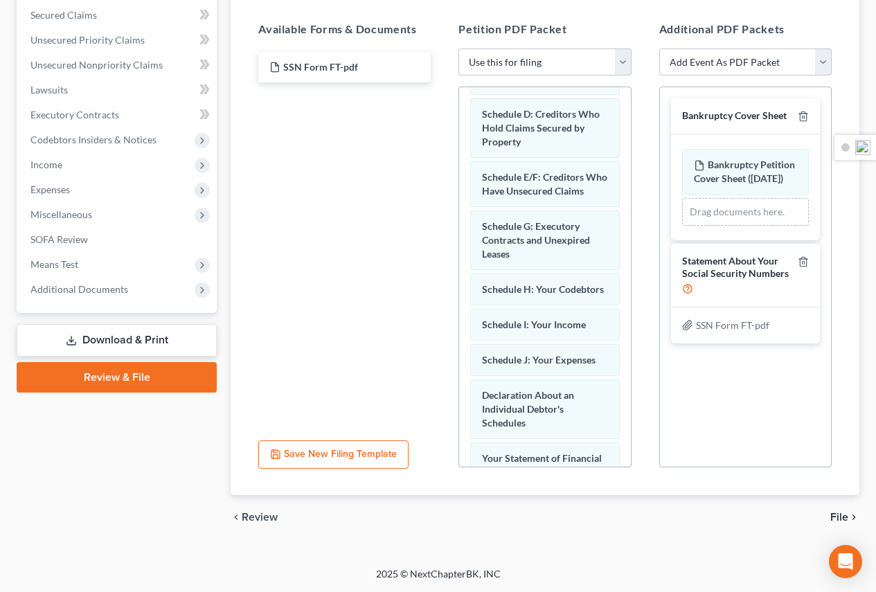
click at [841, 515] on span "File" at bounding box center [839, 517] width 18 height 11
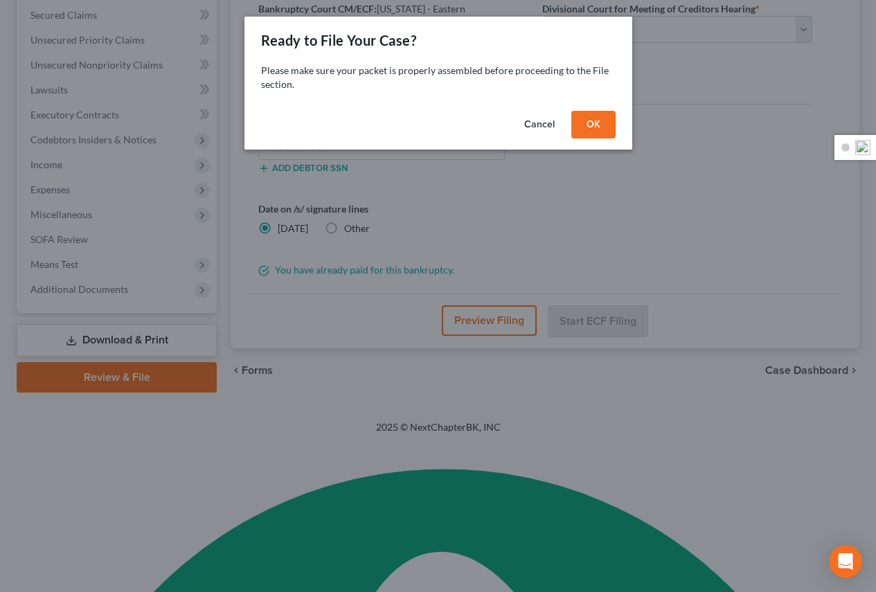
scroll to position [169, 0]
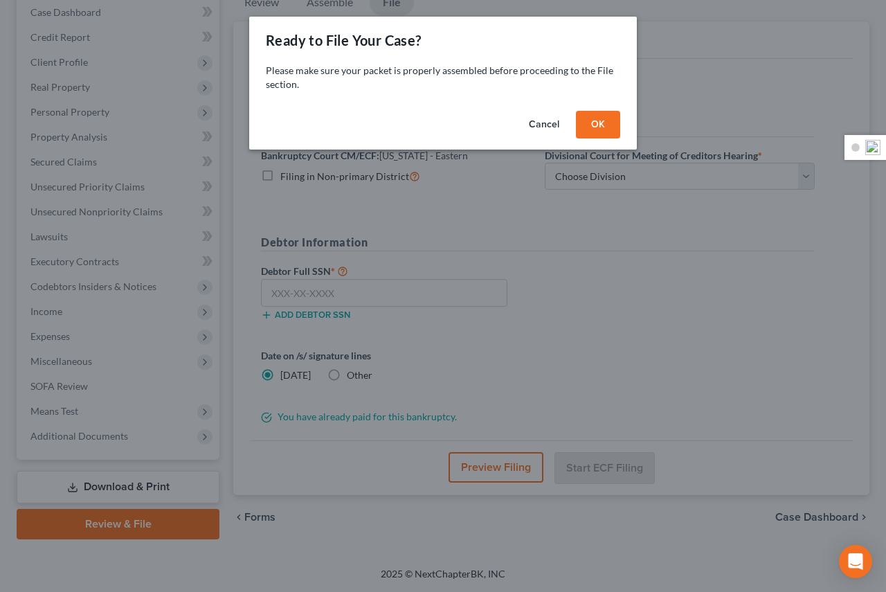
click at [599, 125] on button "OK" at bounding box center [598, 125] width 44 height 28
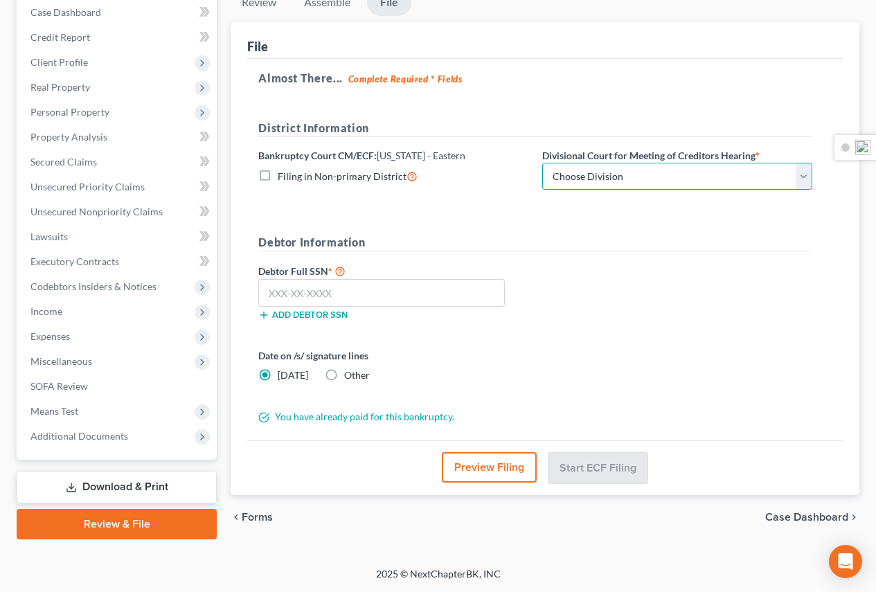
click at [591, 174] on select "Choose Division Bay City Detroit Flint" at bounding box center [677, 177] width 270 height 28
select select "1"
click at [542, 163] on select "Choose Division Bay City Detroit Flint" at bounding box center [677, 177] width 270 height 28
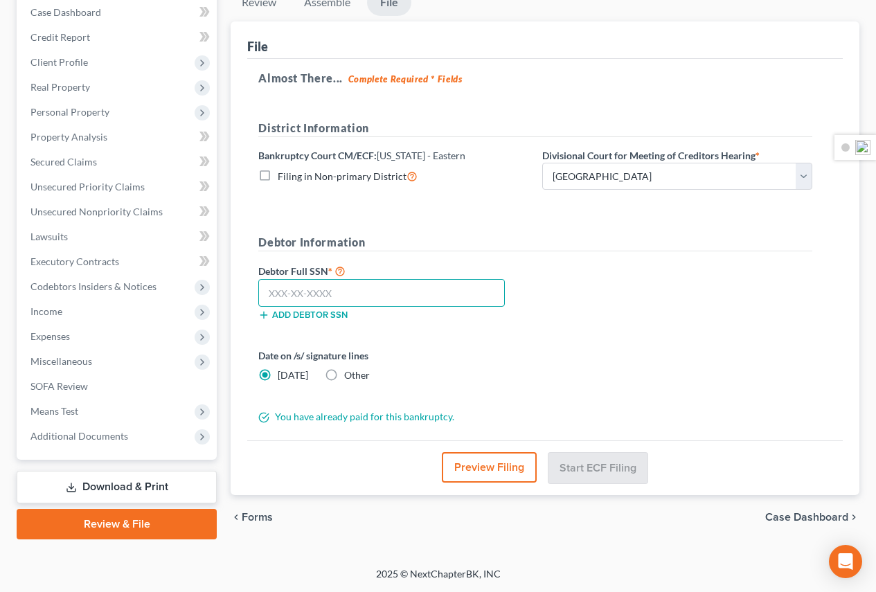
click at [465, 302] on input "text" at bounding box center [381, 293] width 246 height 28
type input "379-88-4857"
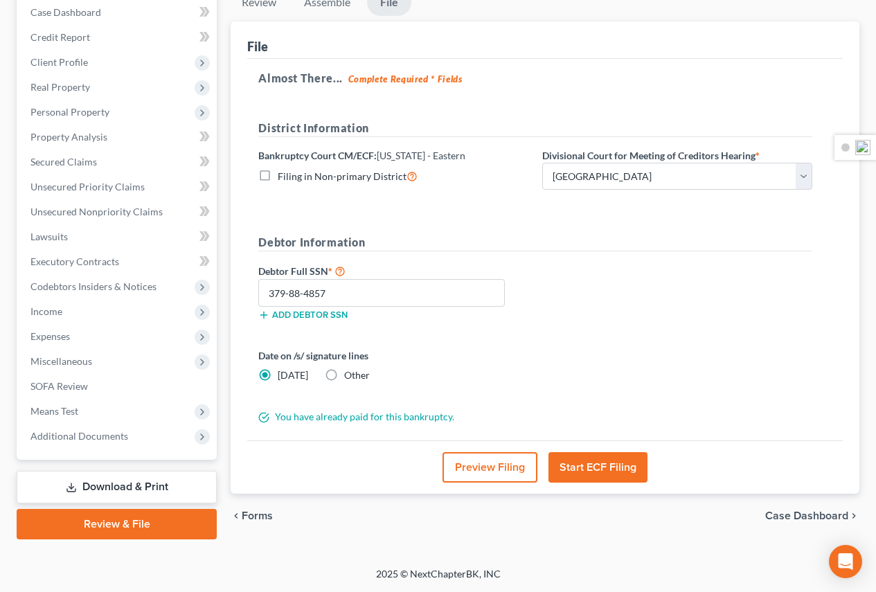
drag, startPoint x: 606, startPoint y: 453, endPoint x: 602, endPoint y: 470, distance: 17.8
click at [602, 470] on button "Start ECF Filing" at bounding box center [597, 467] width 99 height 30
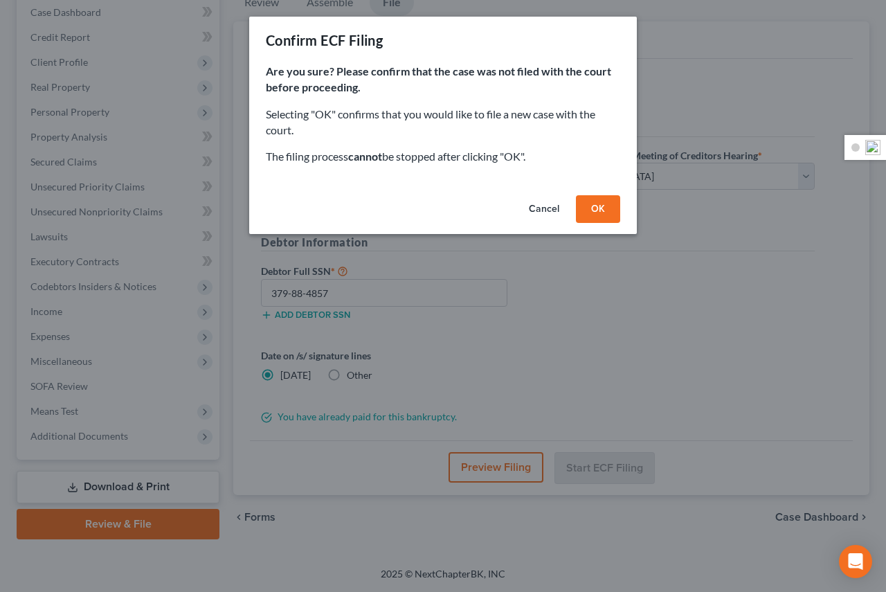
click at [550, 194] on div "Cancel OK" at bounding box center [443, 212] width 388 height 44
click at [545, 205] on button "Cancel" at bounding box center [544, 209] width 53 height 28
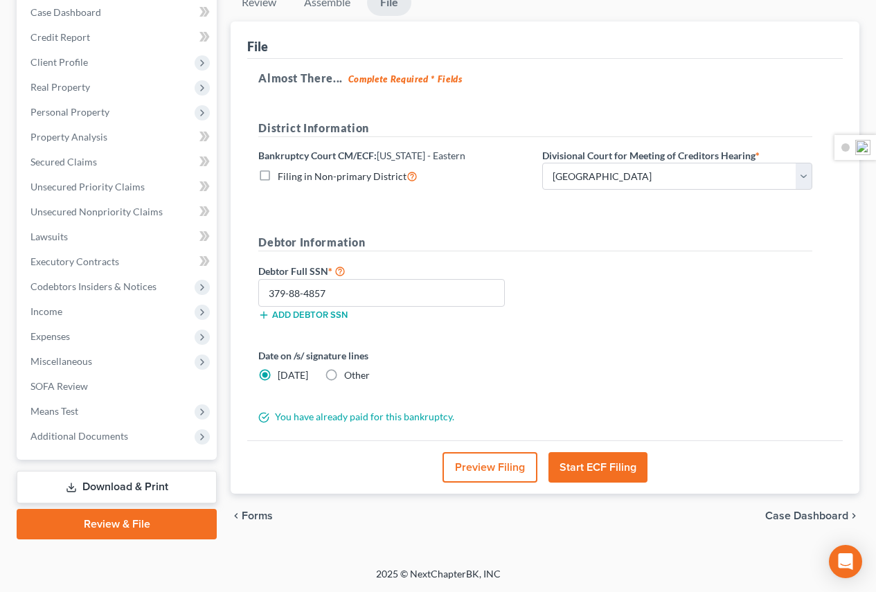
click at [344, 372] on label "Other" at bounding box center [357, 375] width 26 height 14
click at [350, 372] on input "Other" at bounding box center [354, 372] width 9 height 9
radio input "true"
radio input "false"
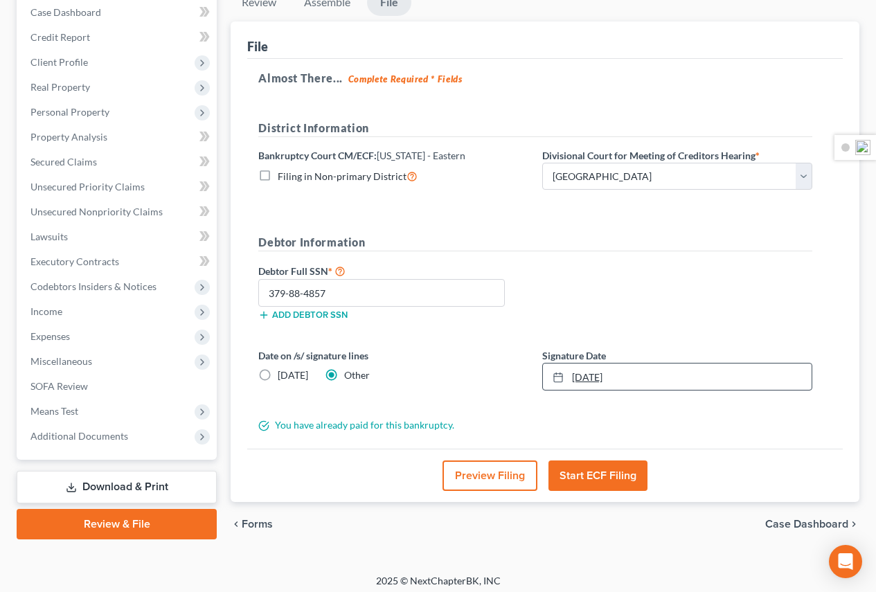
type input "10/6/2025"
click at [649, 372] on link "10/6/2025" at bounding box center [677, 376] width 269 height 26
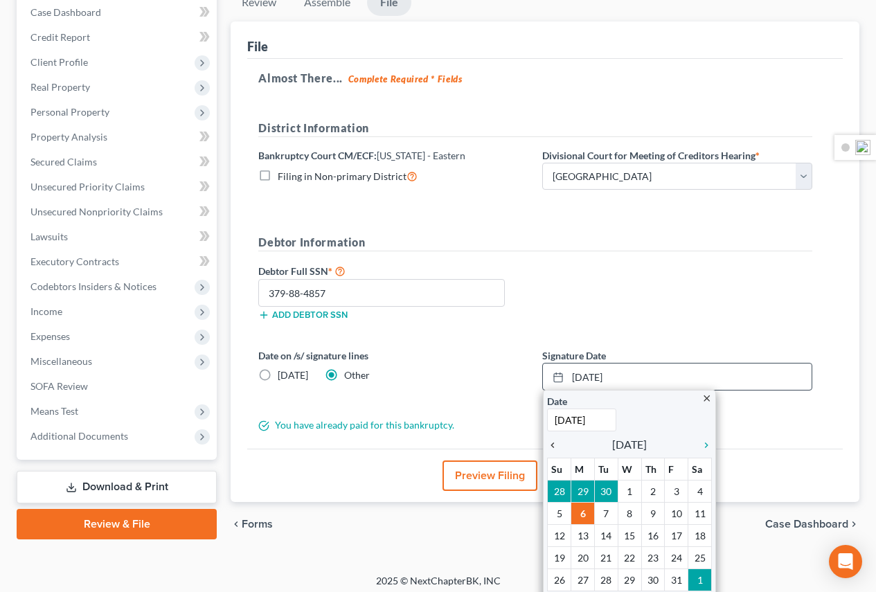
click at [552, 448] on icon "chevron_left" at bounding box center [556, 445] width 18 height 11
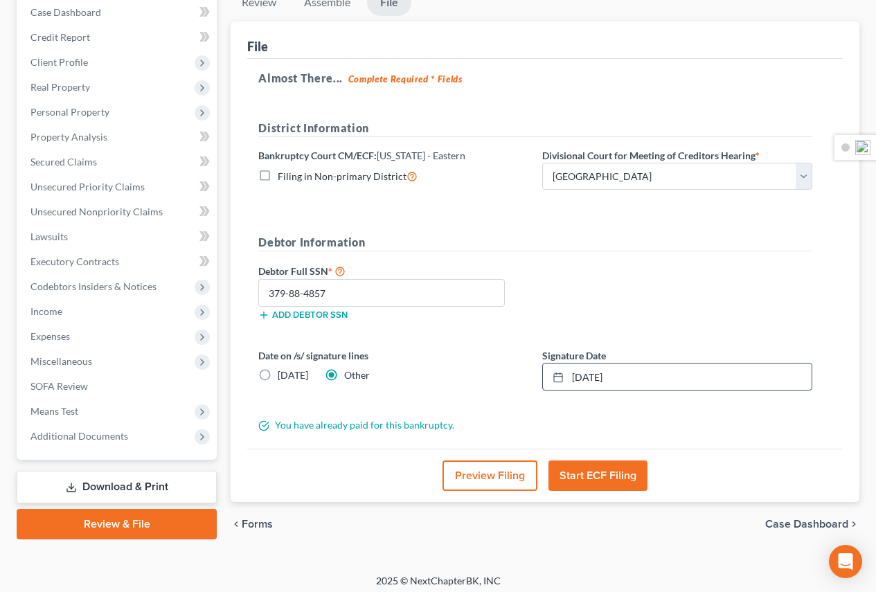
click at [586, 483] on button "Start ECF Filing" at bounding box center [597, 475] width 99 height 30
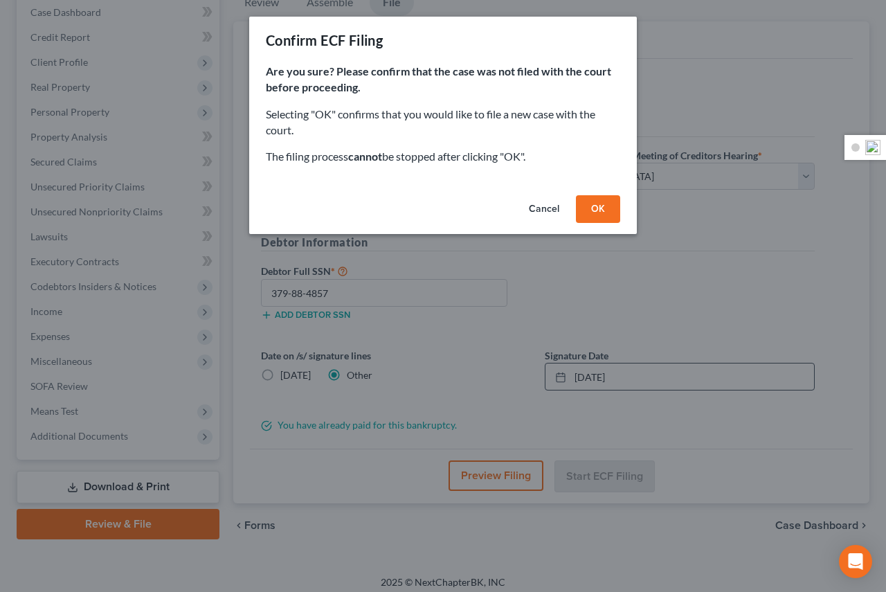
click at [593, 210] on button "OK" at bounding box center [598, 209] width 44 height 28
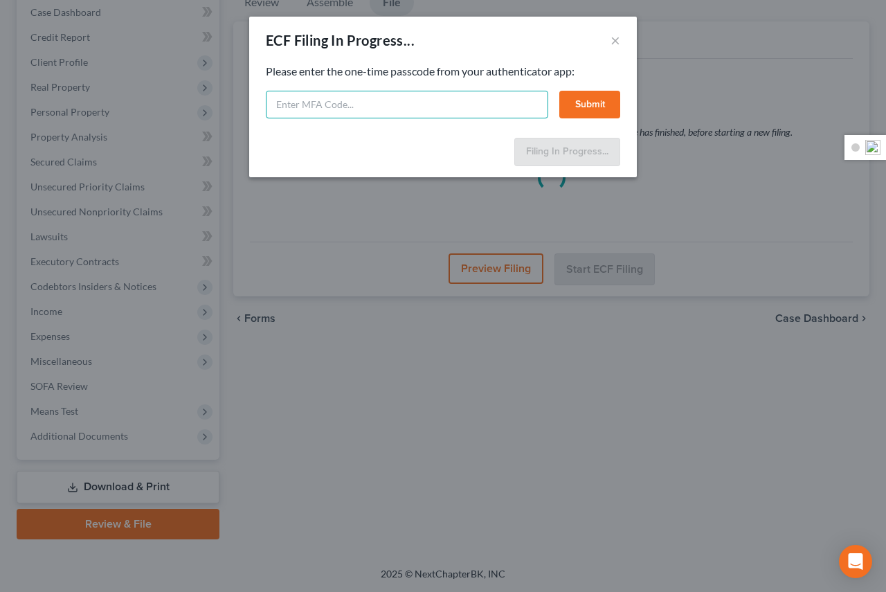
drag, startPoint x: 318, startPoint y: 111, endPoint x: 334, endPoint y: 109, distance: 16.7
click at [321, 111] on input "text" at bounding box center [407, 105] width 282 height 28
type input "088146"
click at [584, 108] on button "Submit" at bounding box center [589, 105] width 61 height 28
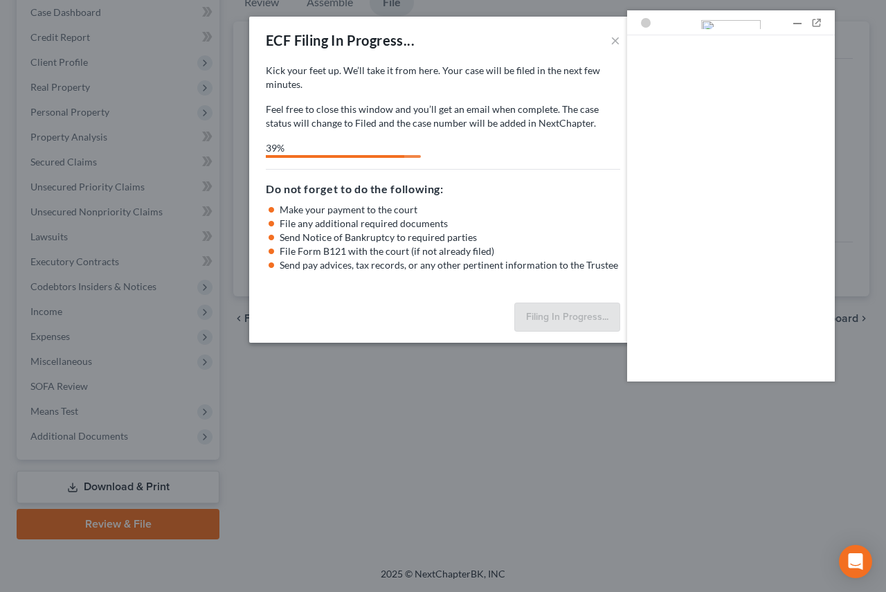
click at [800, 21] on div at bounding box center [798, 23] width 14 height 14
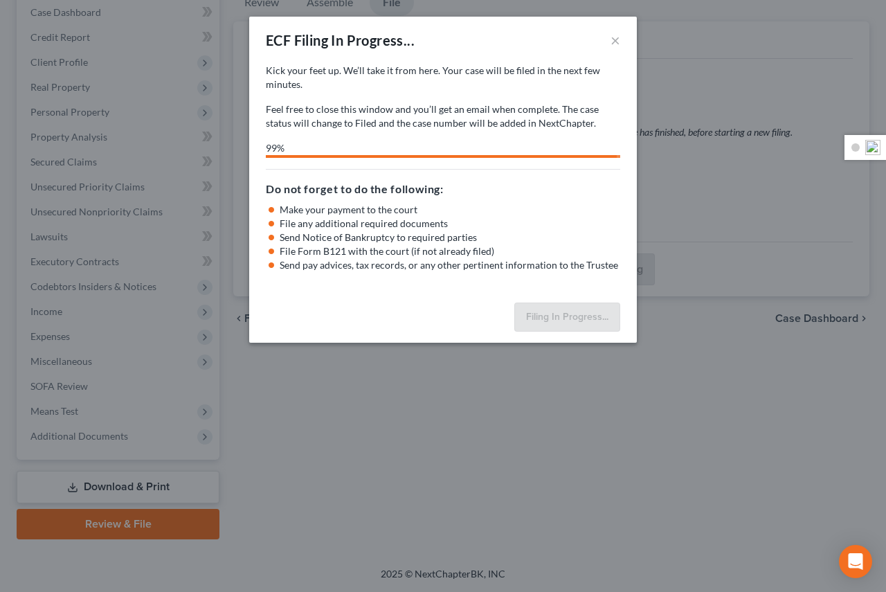
select select "1"
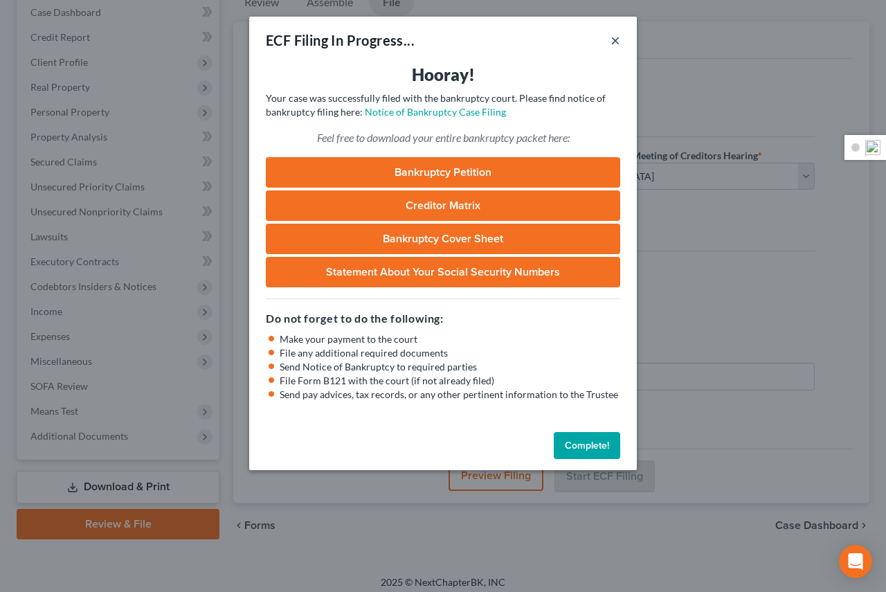
click at [618, 41] on button "×" at bounding box center [616, 40] width 10 height 17
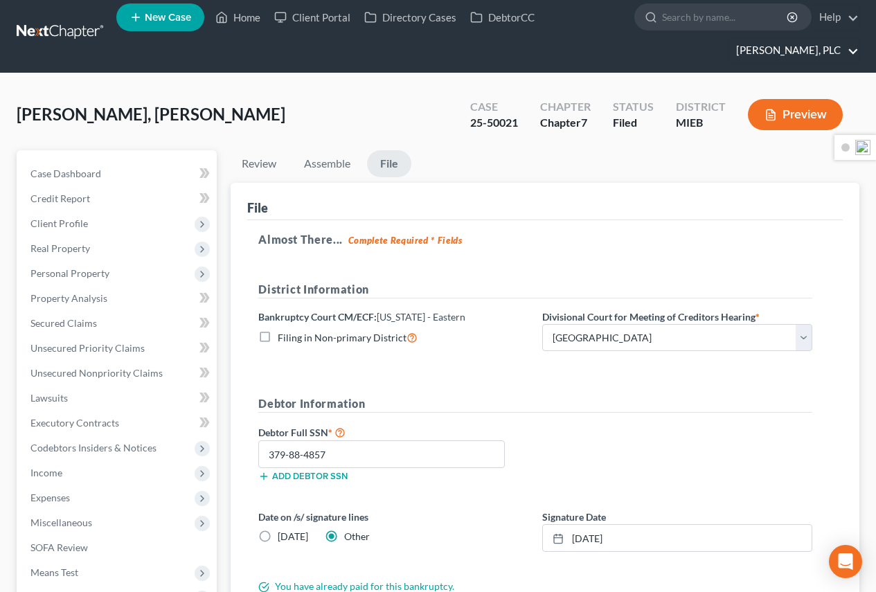
scroll to position [0, 0]
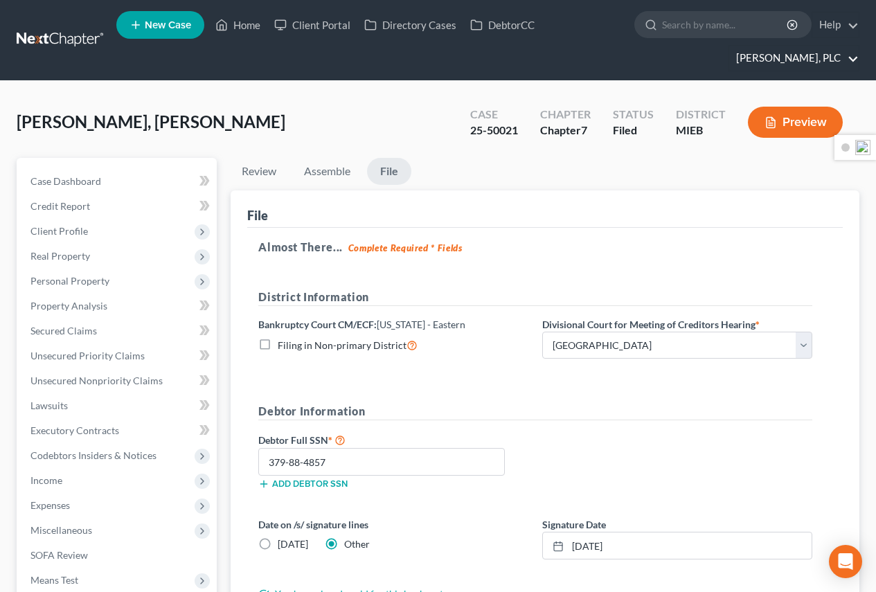
click at [801, 62] on link "Stephen A. Thomas, PLC" at bounding box center [793, 58] width 129 height 25
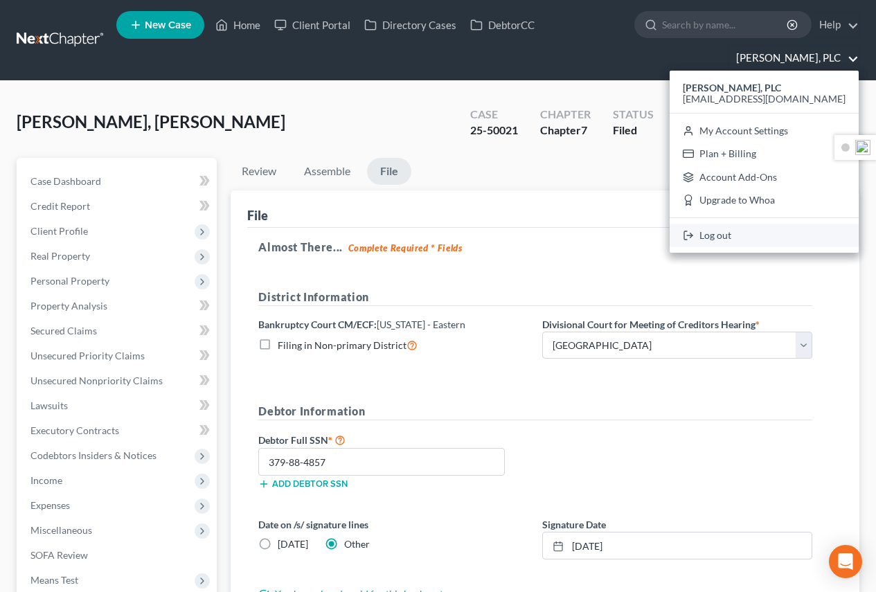
click at [755, 234] on link "Log out" at bounding box center [763, 236] width 189 height 24
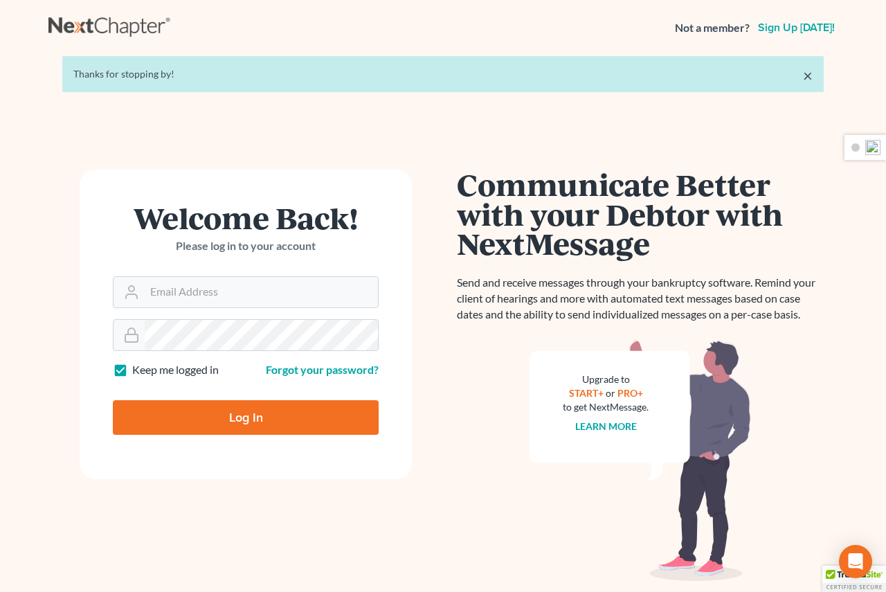
scroll to position [17280, 0]
